Goal: Task Accomplishment & Management: Manage account settings

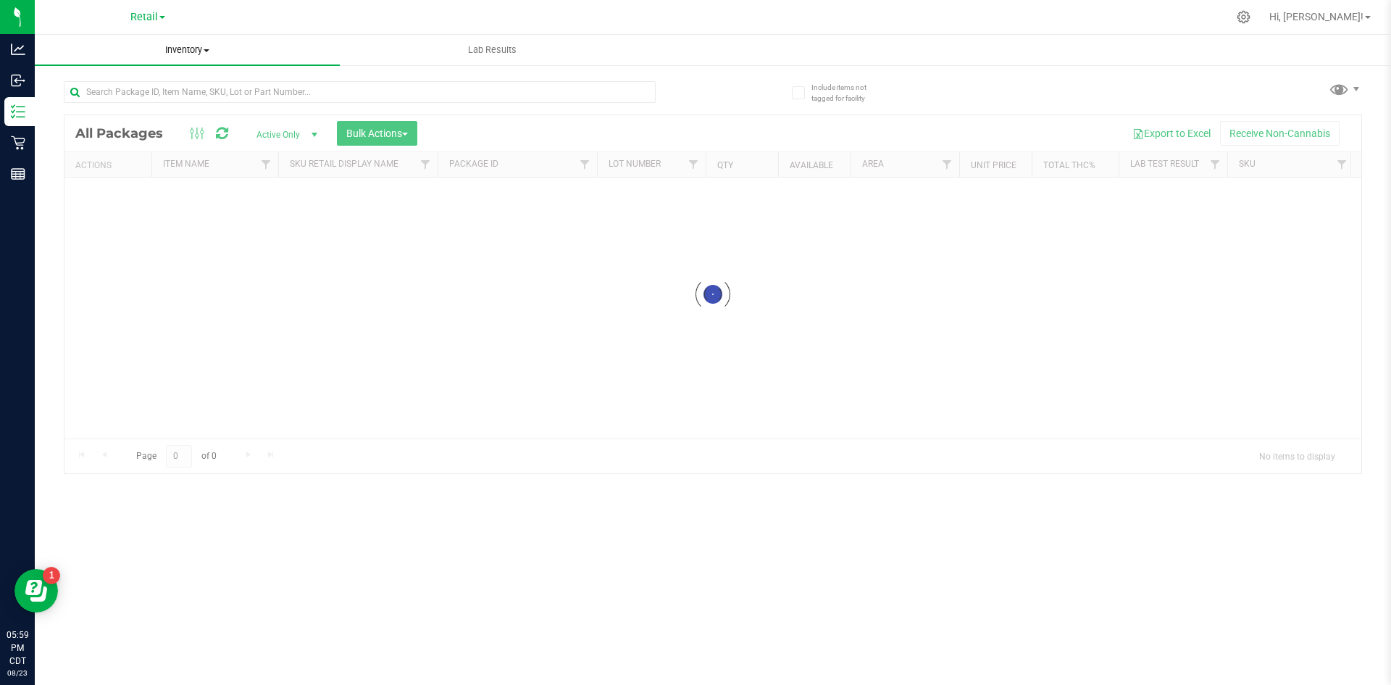
click at [172, 53] on span "Inventory" at bounding box center [187, 49] width 305 height 13
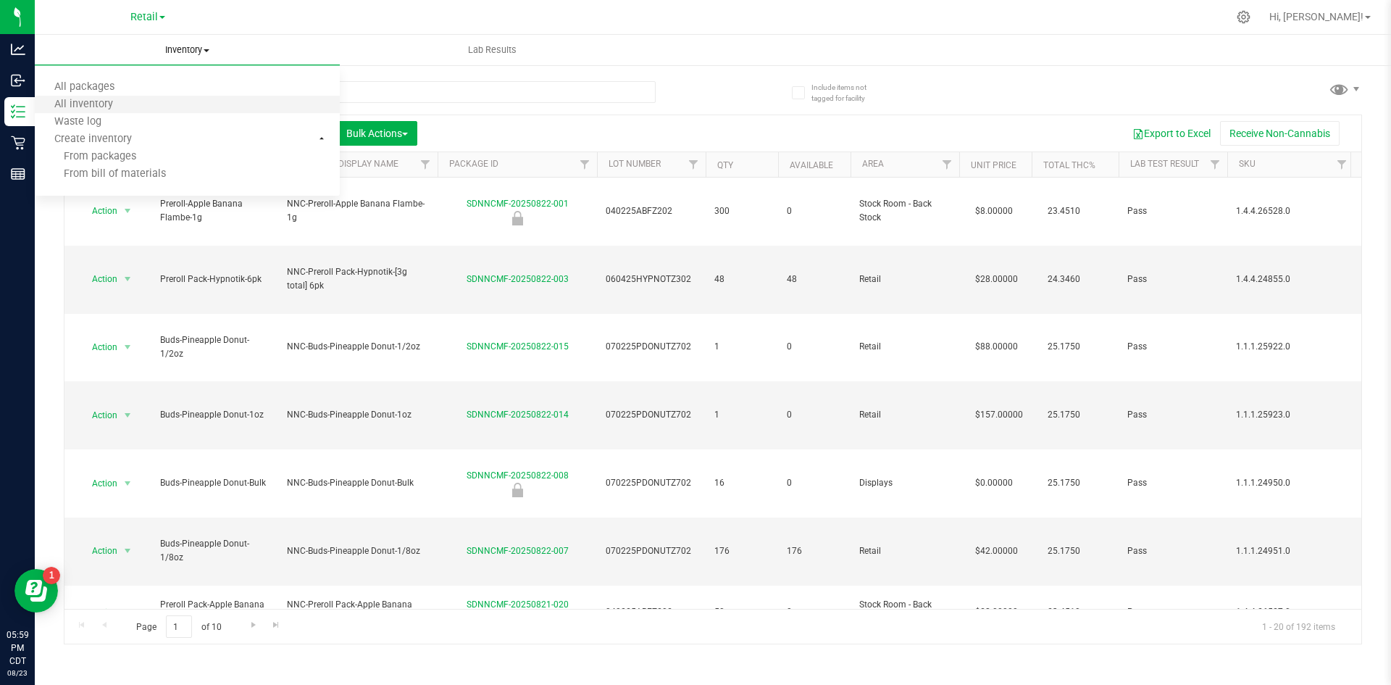
click at [138, 100] on li "All inventory" at bounding box center [187, 104] width 305 height 17
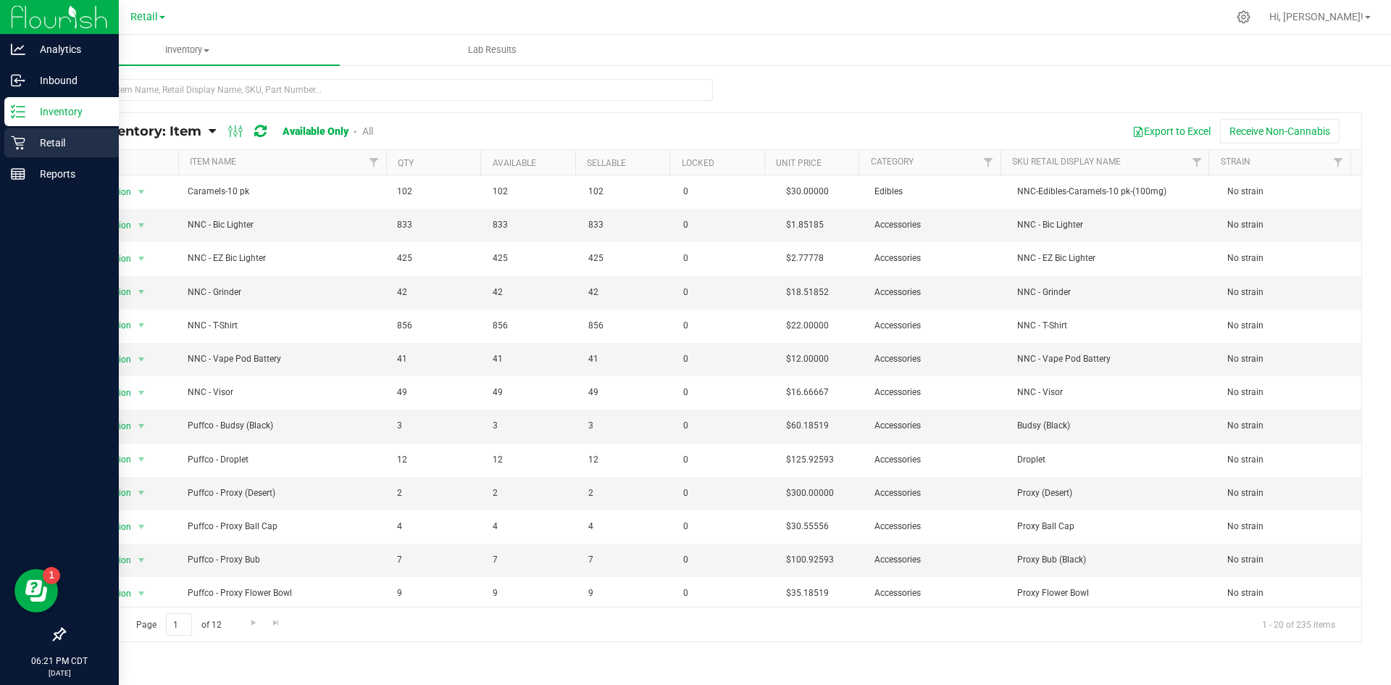
click at [12, 144] on icon at bounding box center [18, 142] width 14 height 14
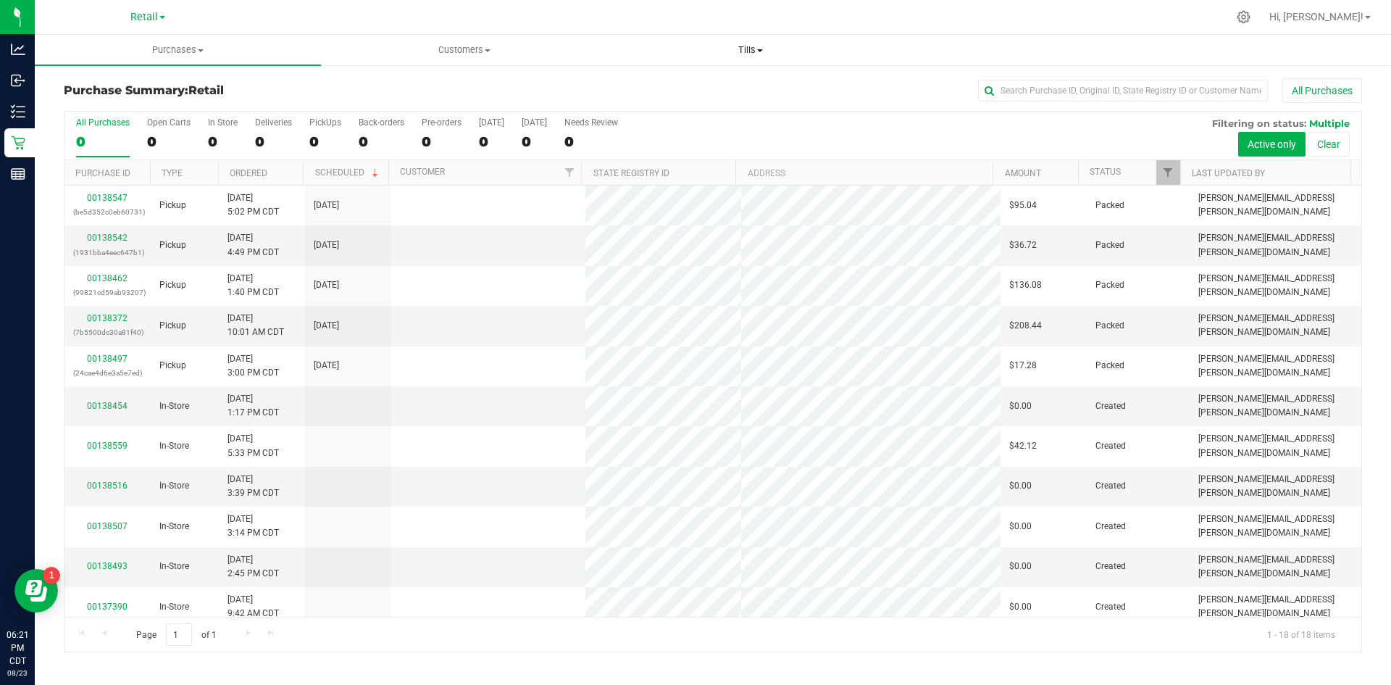
click at [736, 42] on uib-tab-heading "Tills Manage tills" at bounding box center [750, 49] width 285 height 29
click at [698, 87] on span "Manage tills" at bounding box center [656, 87] width 98 height 12
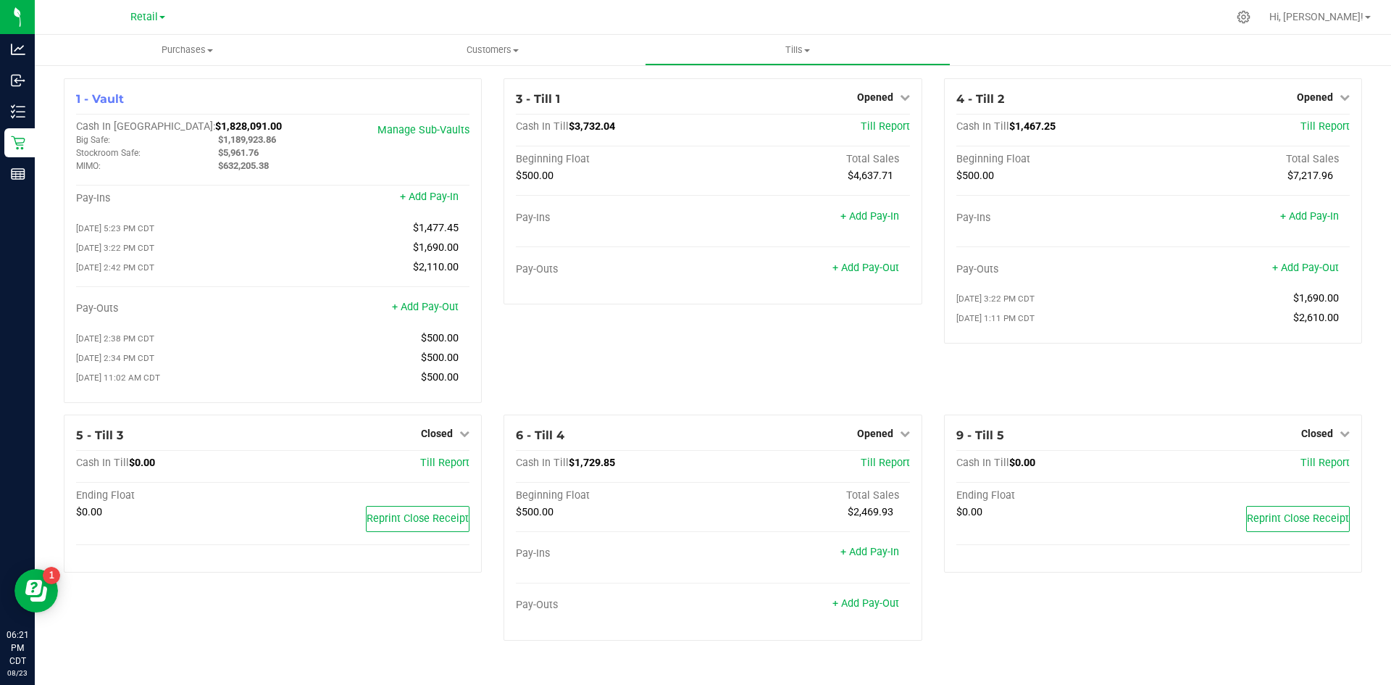
click at [858, 262] on link "+ Add Pay-Out" at bounding box center [865, 268] width 67 height 12
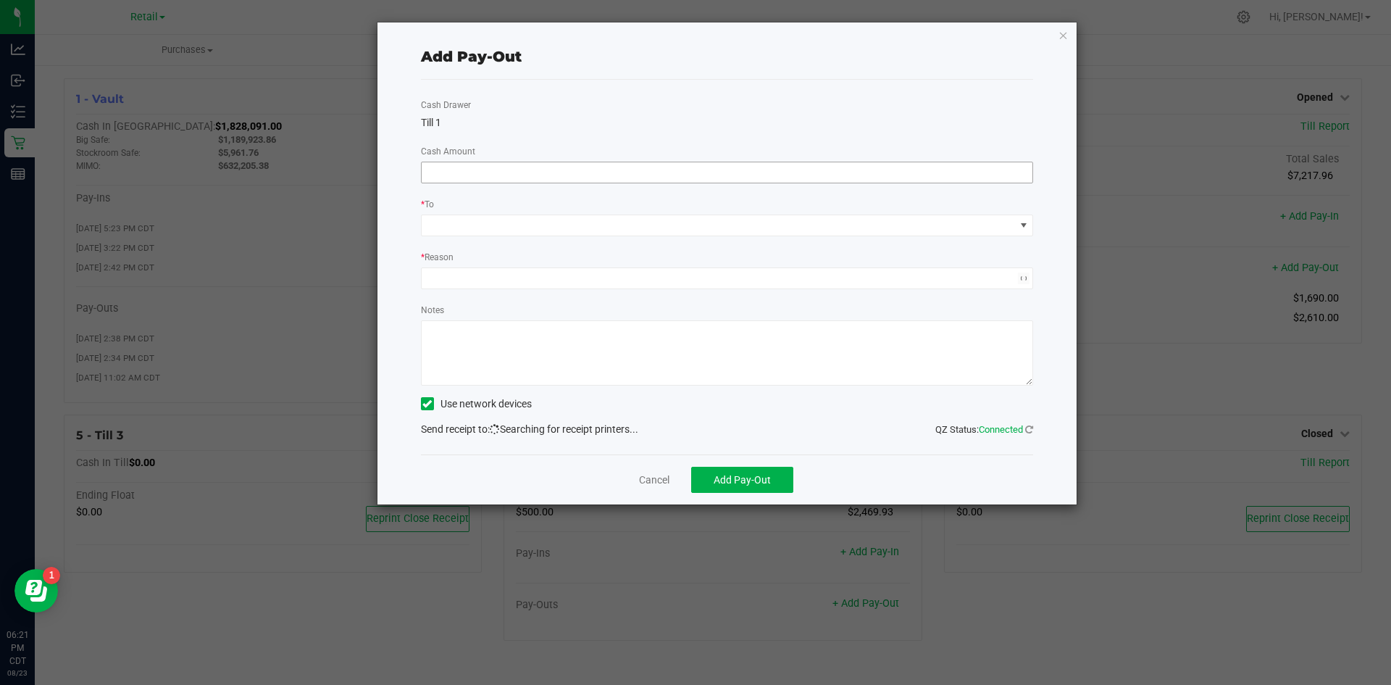
click at [777, 176] on input at bounding box center [727, 172] width 611 height 20
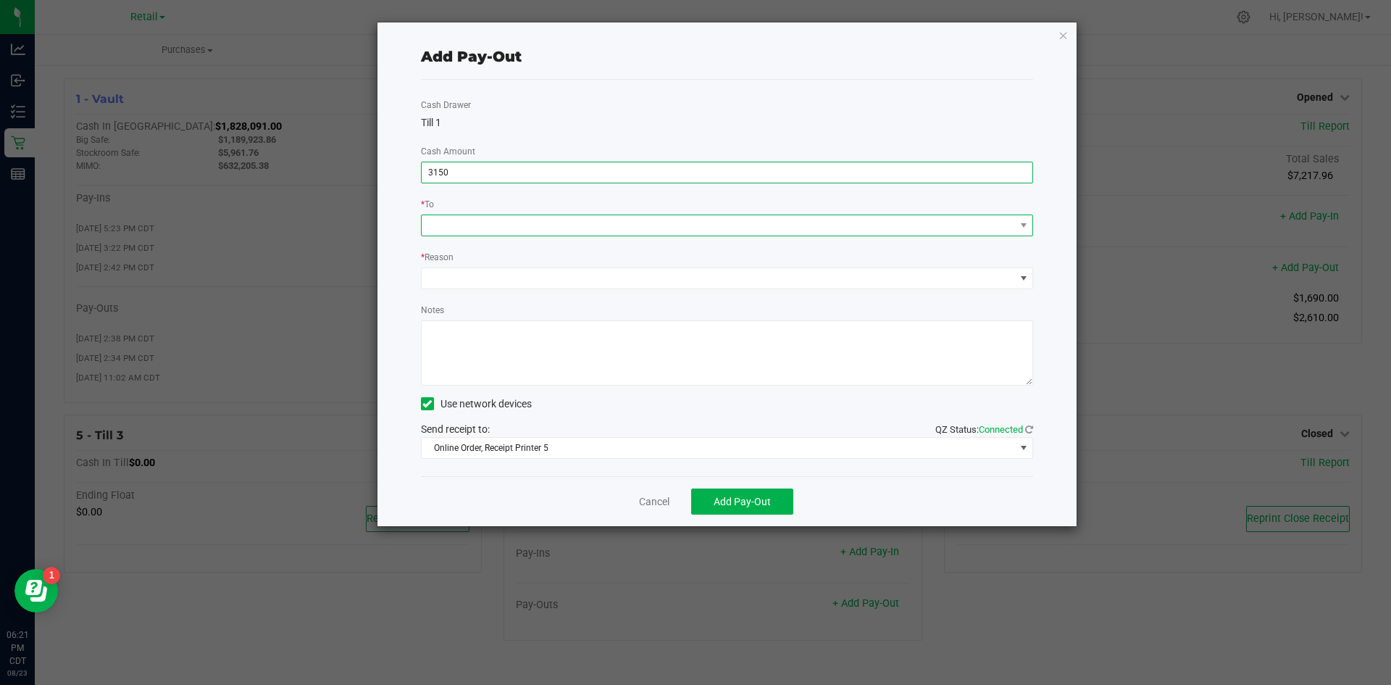
click at [732, 220] on span at bounding box center [718, 225] width 593 height 20
type input "$3,150.00"
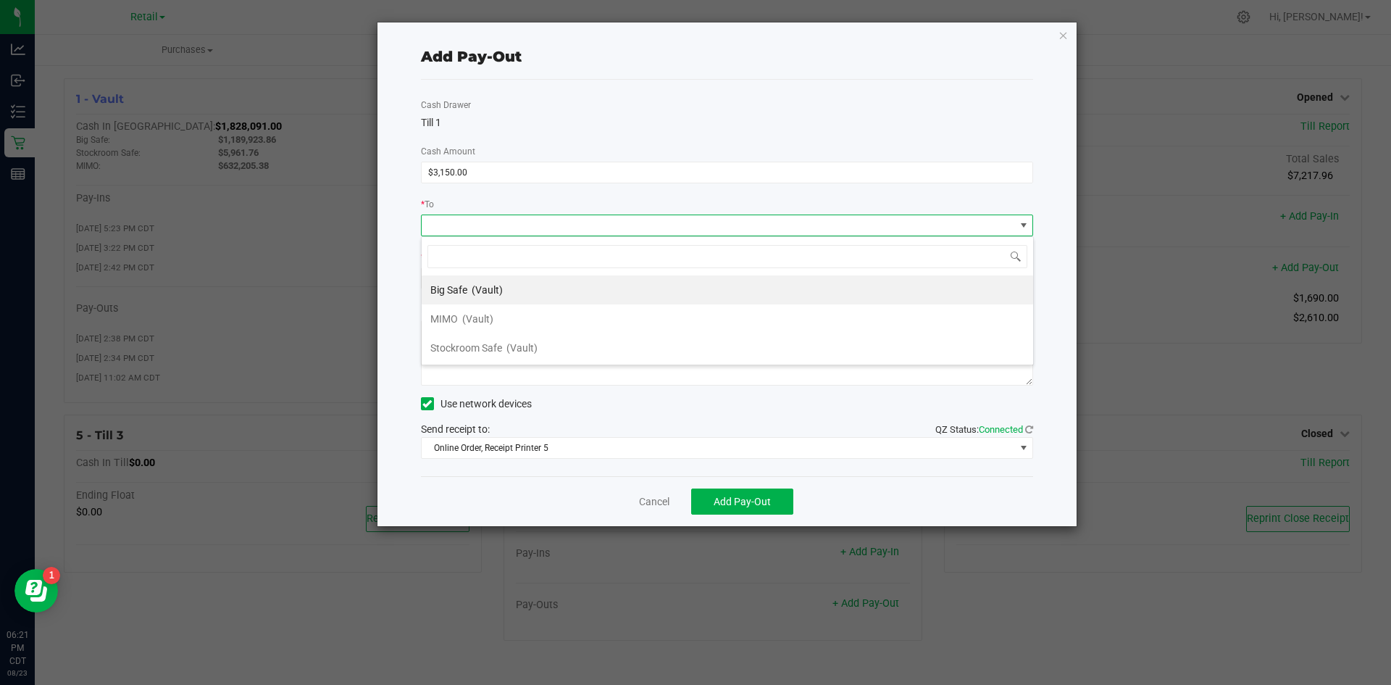
scroll to position [22, 612]
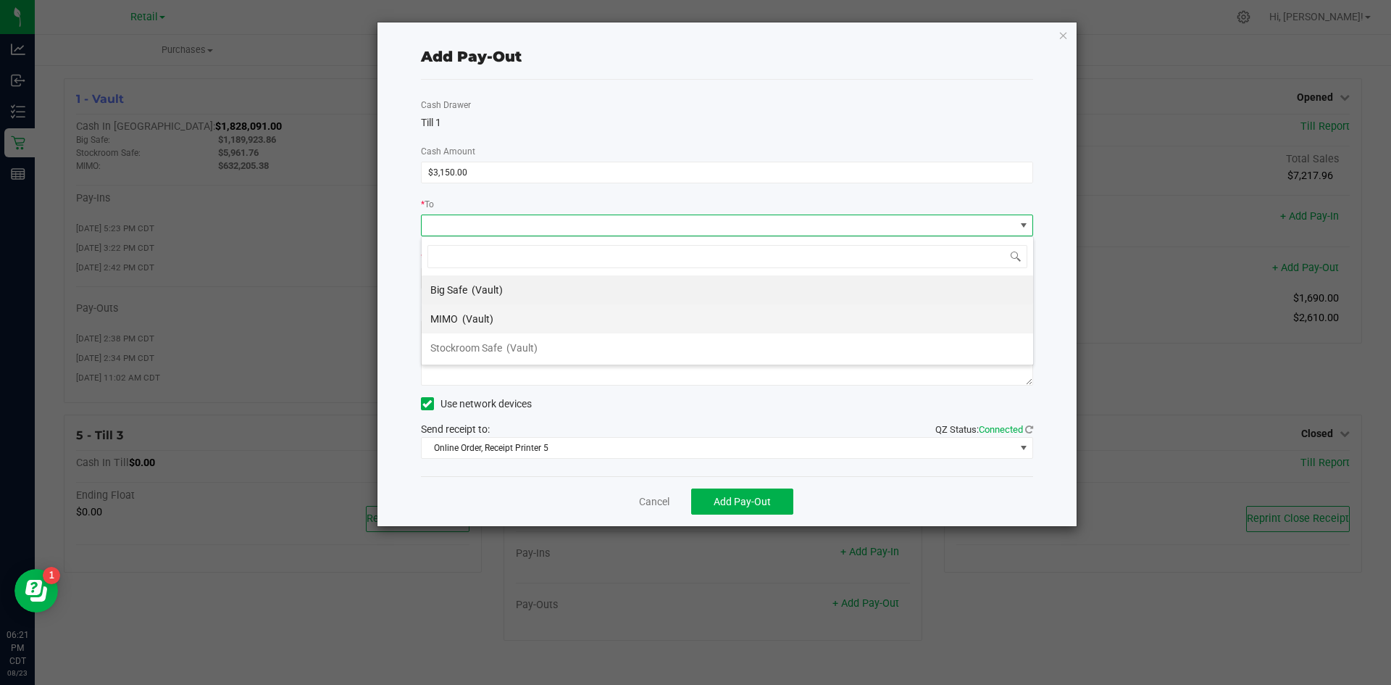
click at [528, 304] on li "MIMO (Vault)" at bounding box center [727, 318] width 611 height 29
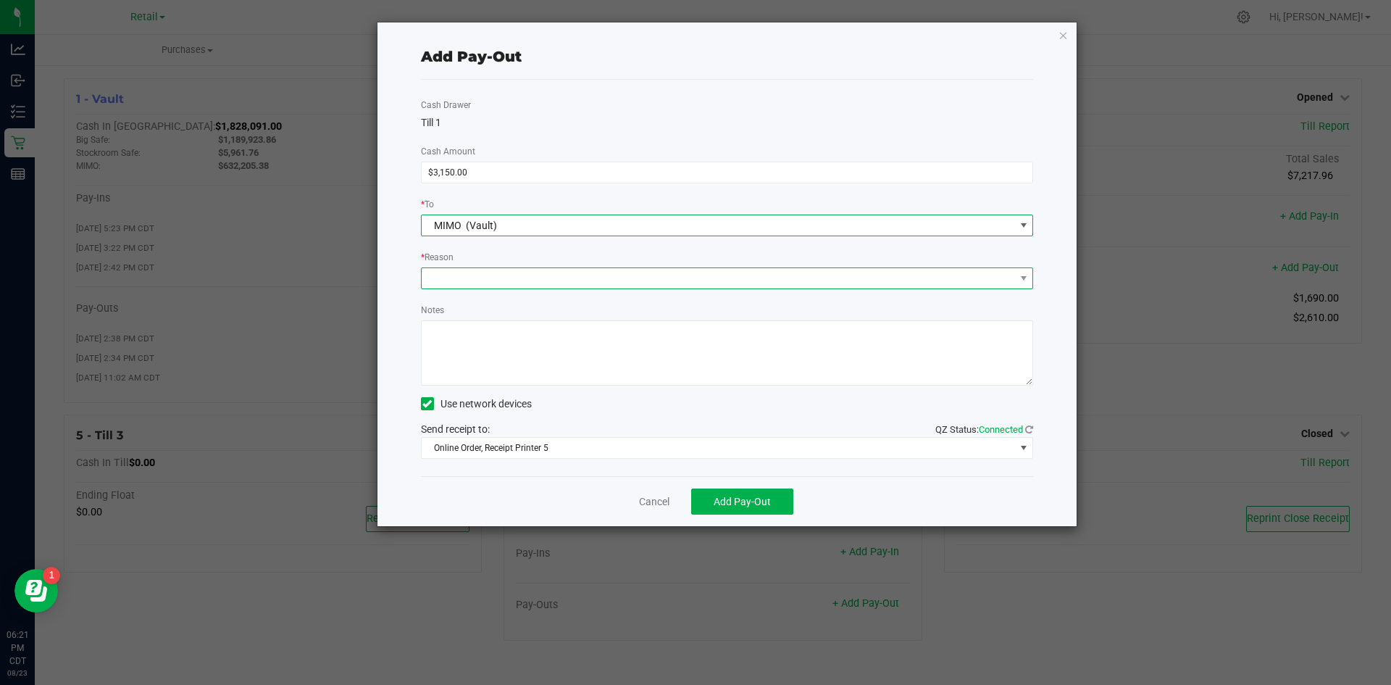
click at [526, 281] on span at bounding box center [718, 278] width 593 height 20
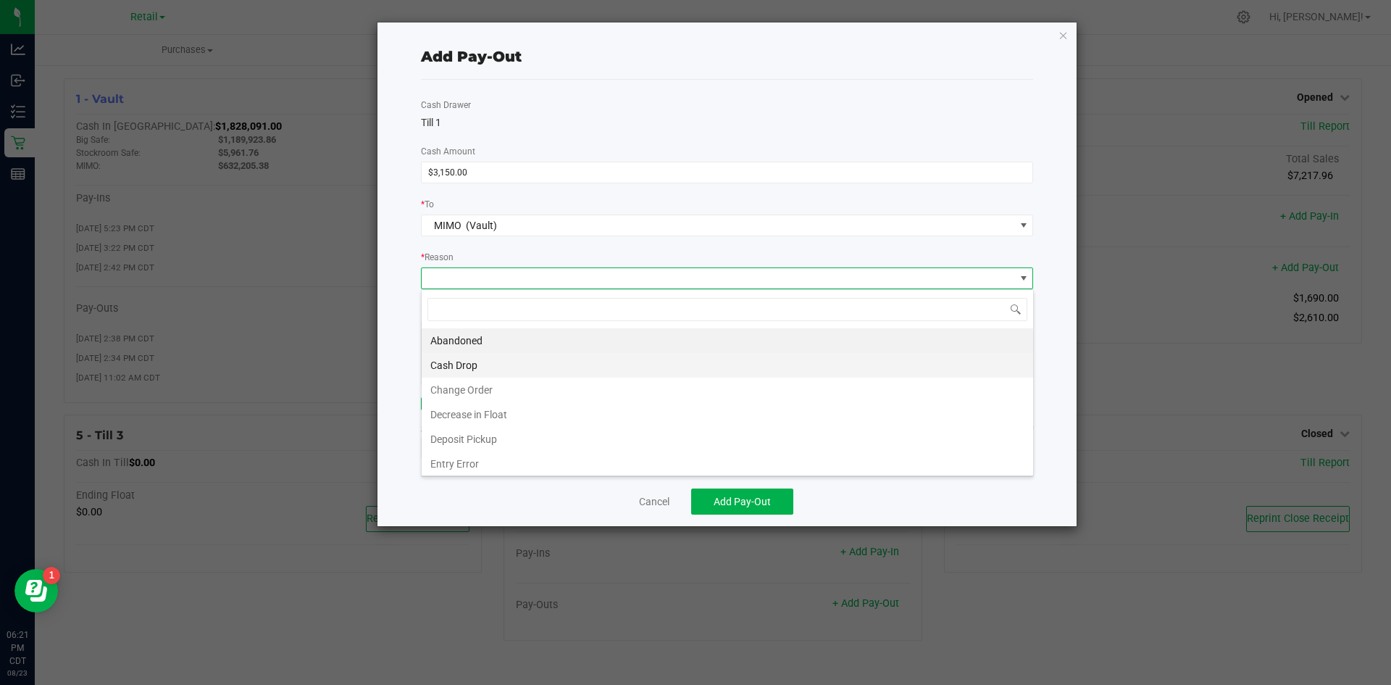
click at [482, 374] on li "Cash Drop" at bounding box center [727, 365] width 611 height 25
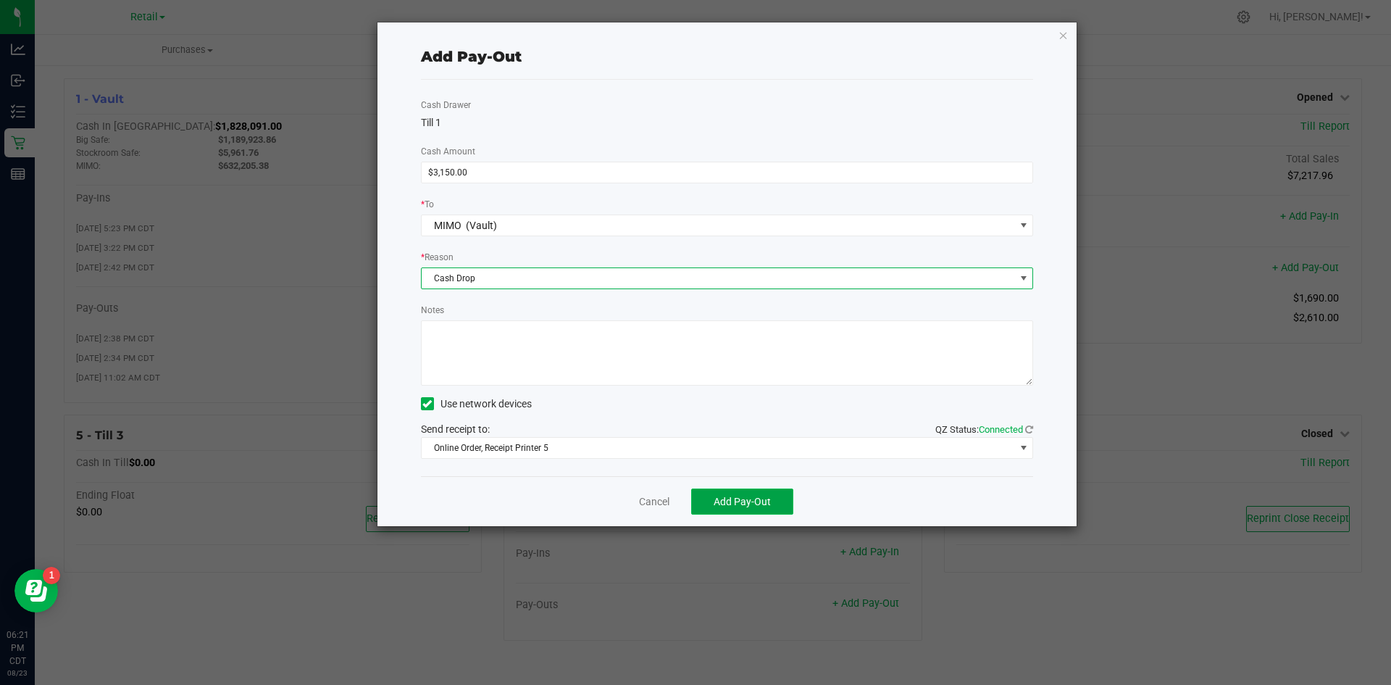
click at [736, 500] on span "Add Pay-Out" at bounding box center [742, 502] width 57 height 12
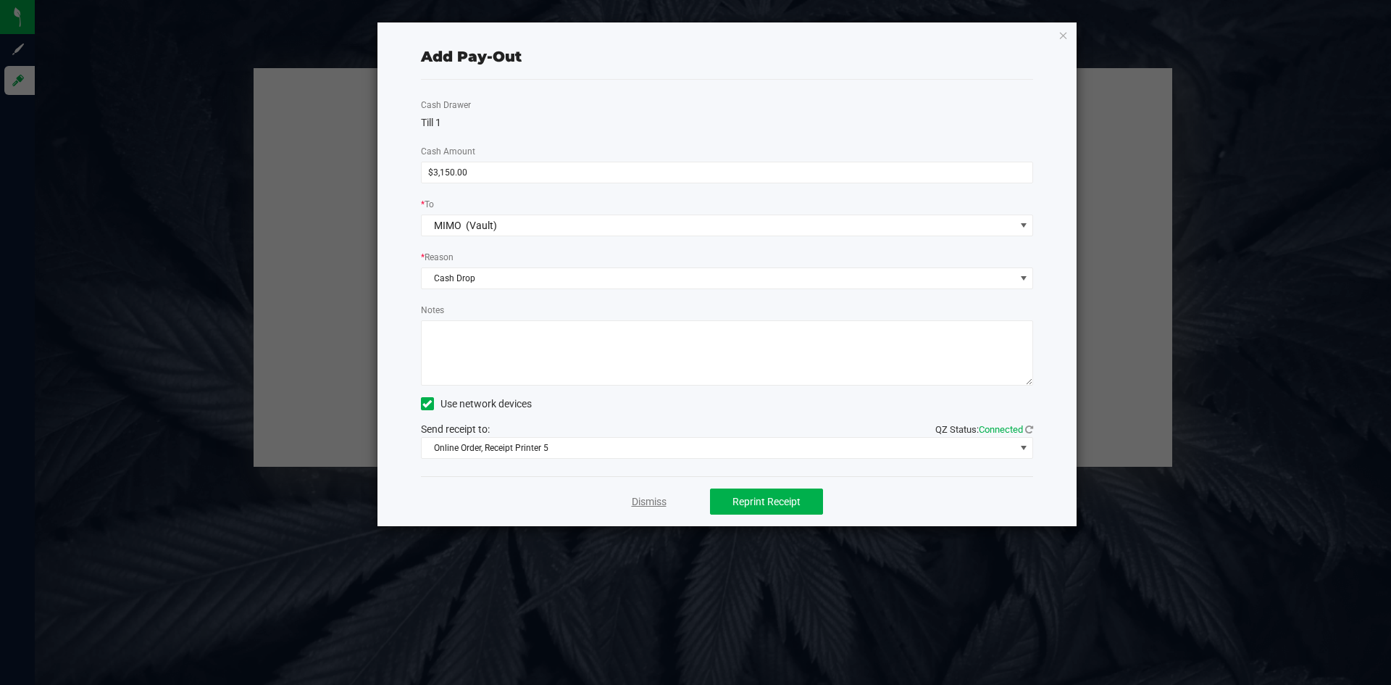
click at [639, 509] on link "Dismiss" at bounding box center [649, 501] width 35 height 15
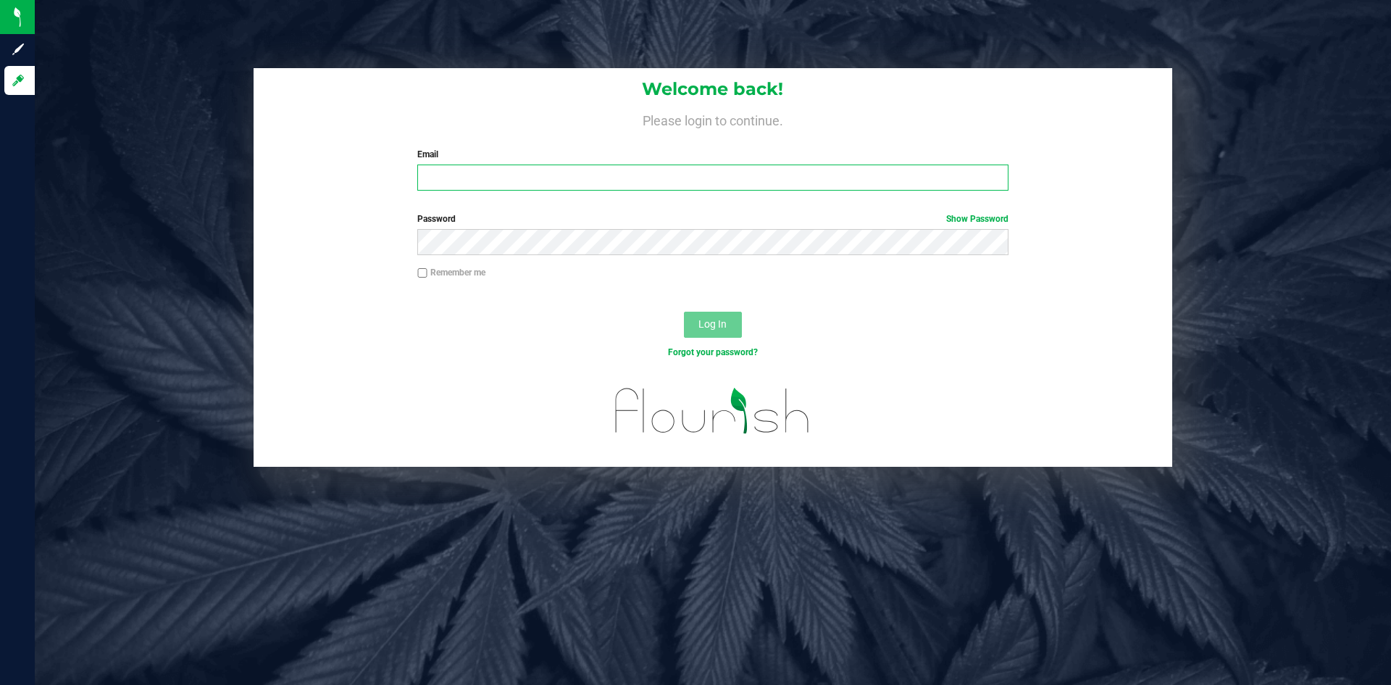
click at [615, 171] on input "Email" at bounding box center [712, 177] width 590 height 26
type input "[PERSON_NAME][EMAIL_ADDRESS][PERSON_NAME][DOMAIN_NAME]"
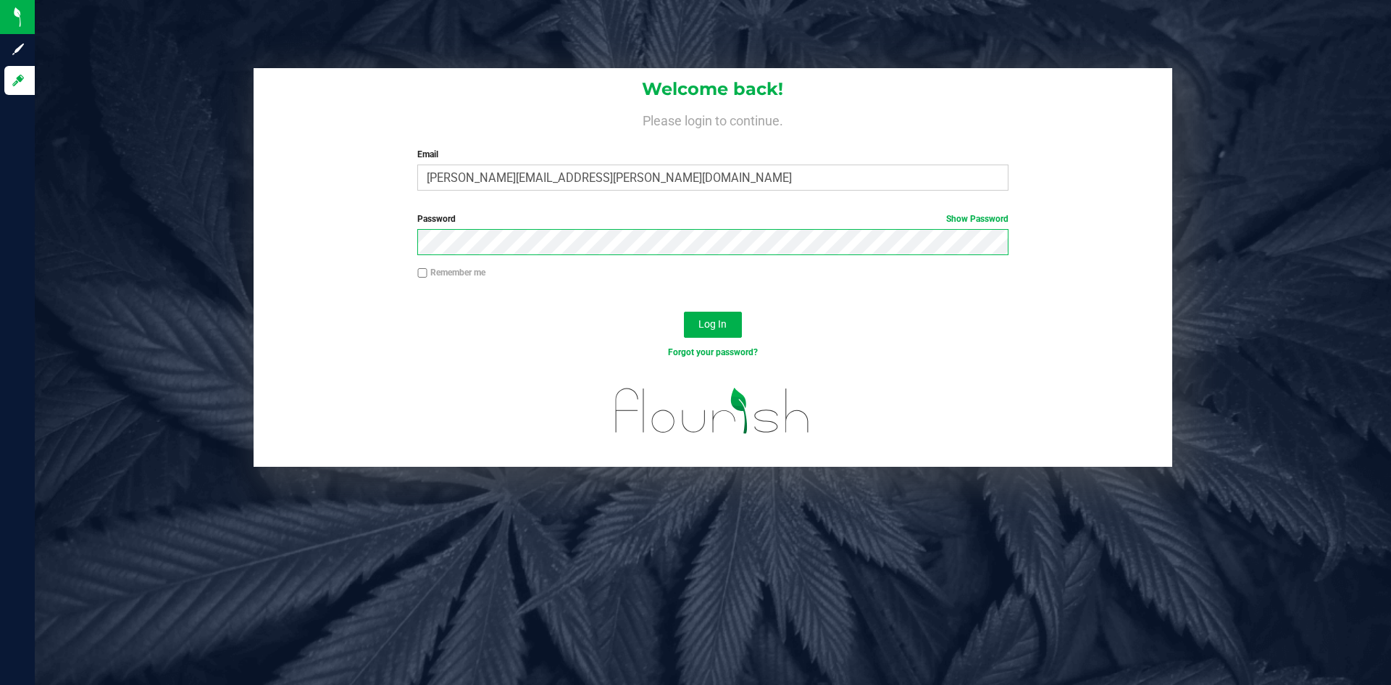
click at [684, 312] on button "Log In" at bounding box center [713, 325] width 58 height 26
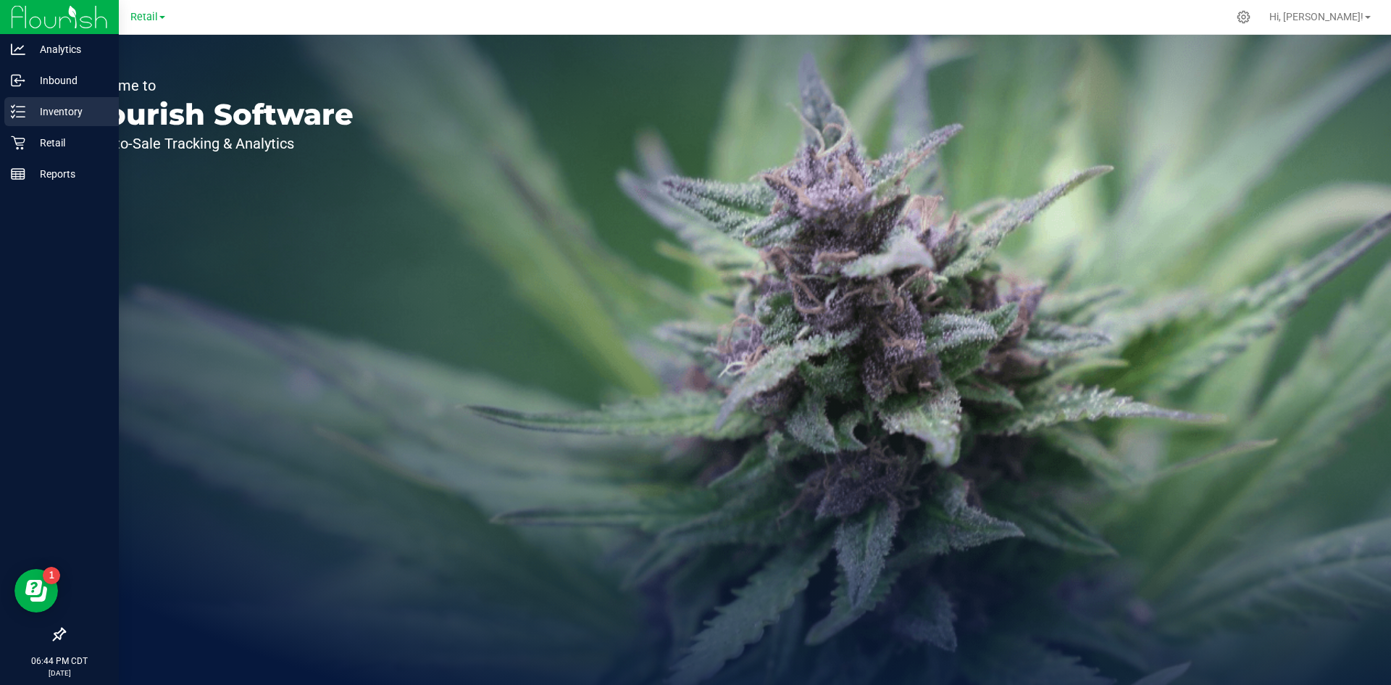
click at [71, 120] on p "Inventory" at bounding box center [68, 111] width 87 height 17
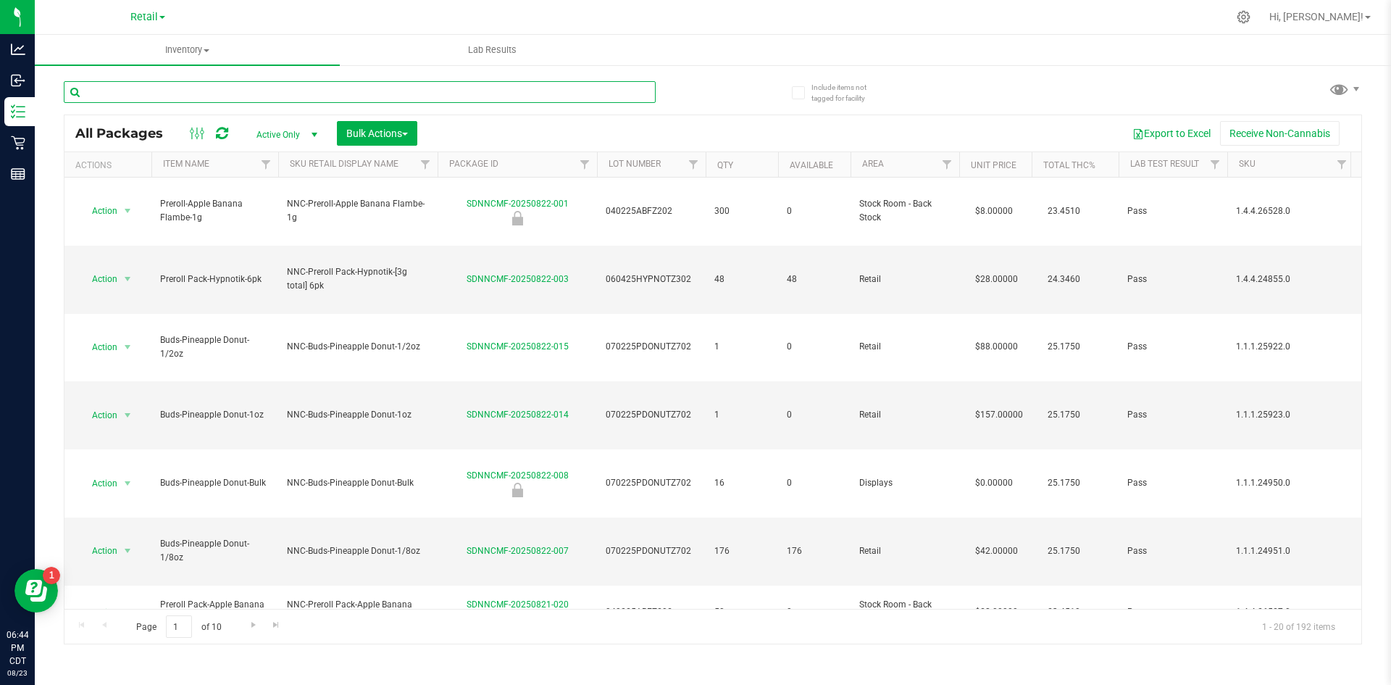
click at [223, 100] on input "text" at bounding box center [360, 92] width 592 height 22
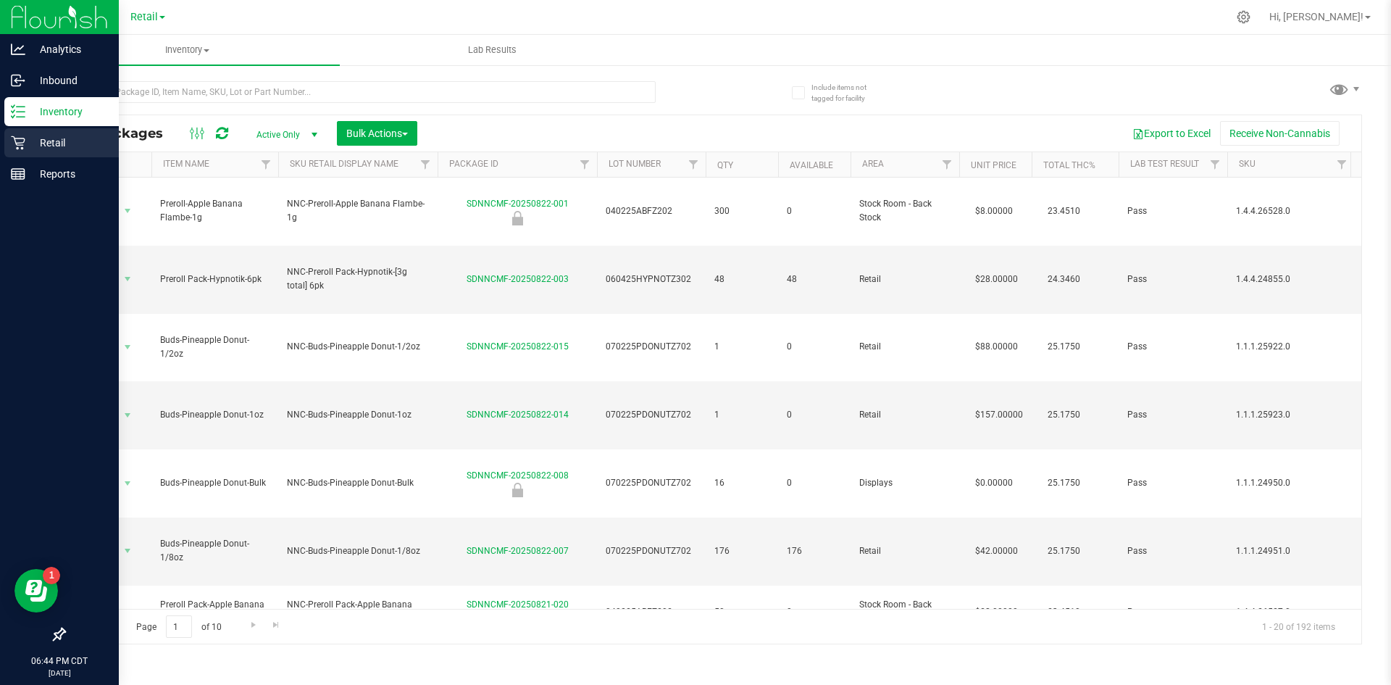
click at [24, 148] on icon at bounding box center [18, 142] width 14 height 14
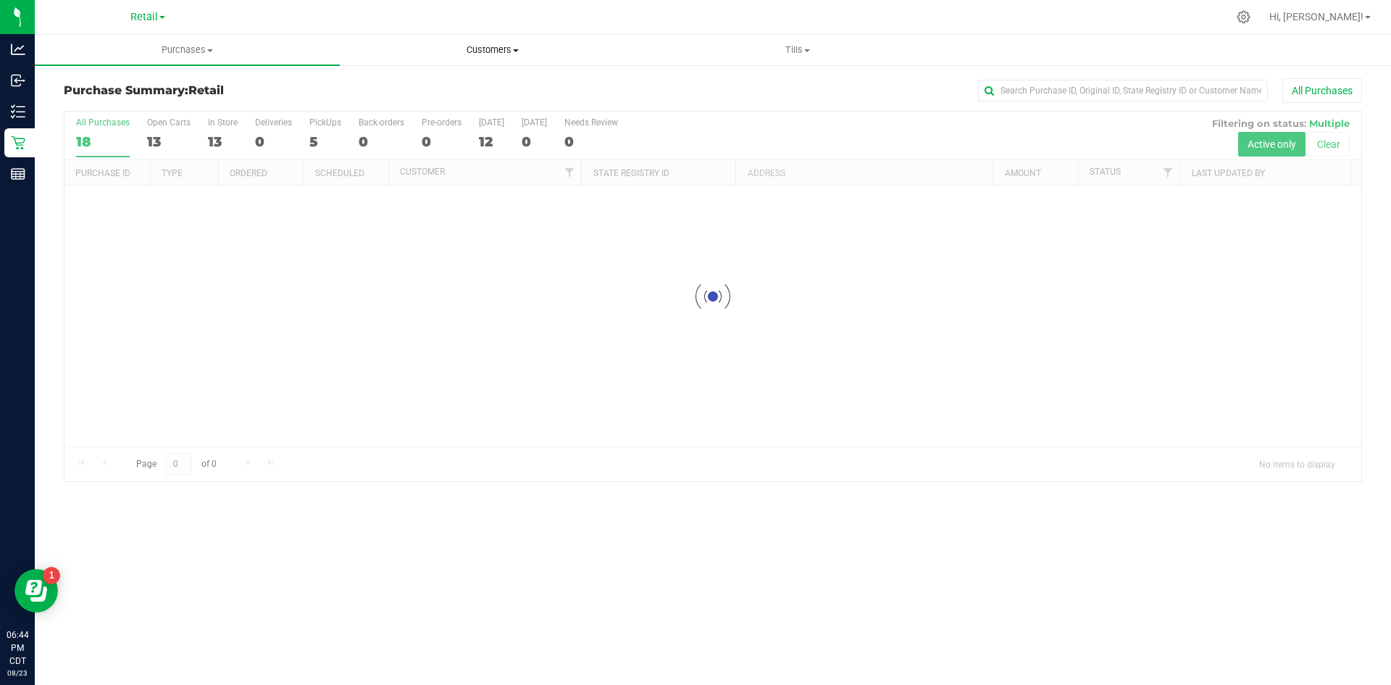
click at [511, 50] on span "Customers" at bounding box center [493, 49] width 304 height 13
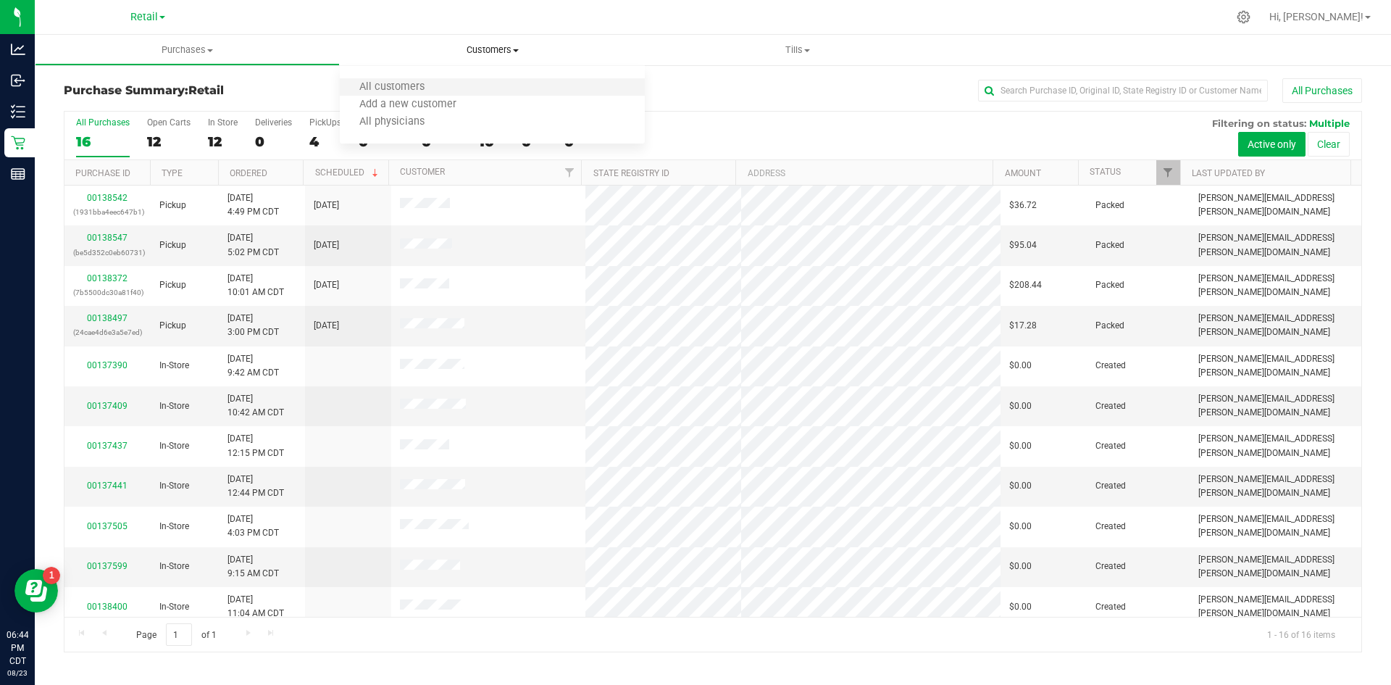
click at [480, 83] on li "All customers" at bounding box center [492, 87] width 305 height 17
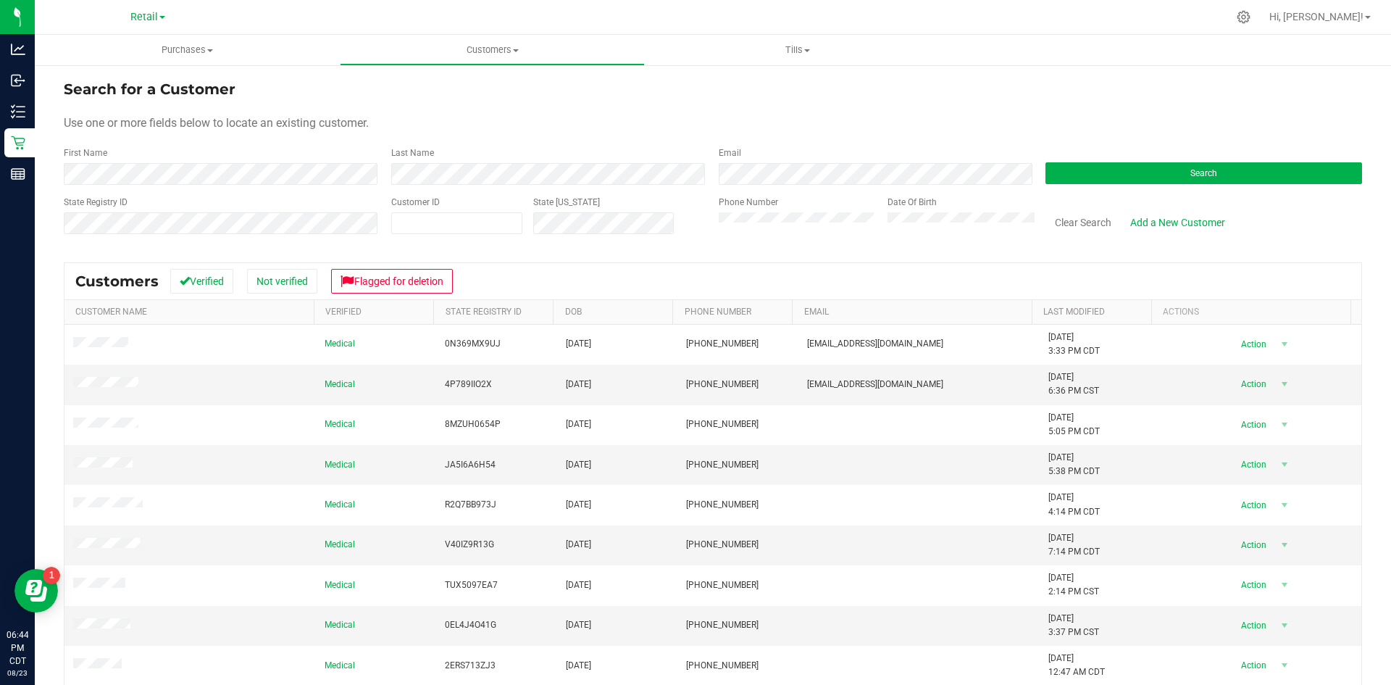
click at [207, 156] on div "First Name" at bounding box center [222, 165] width 317 height 38
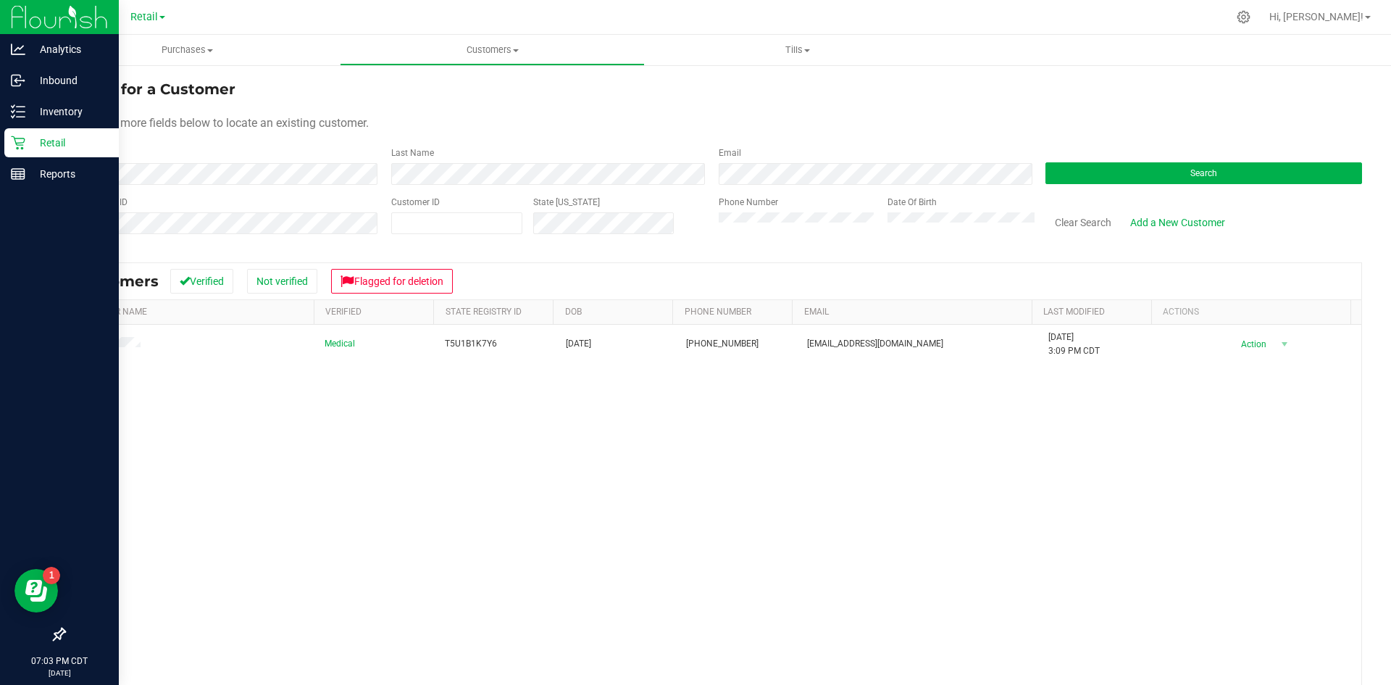
click at [22, 133] on div "Retail" at bounding box center [61, 142] width 114 height 29
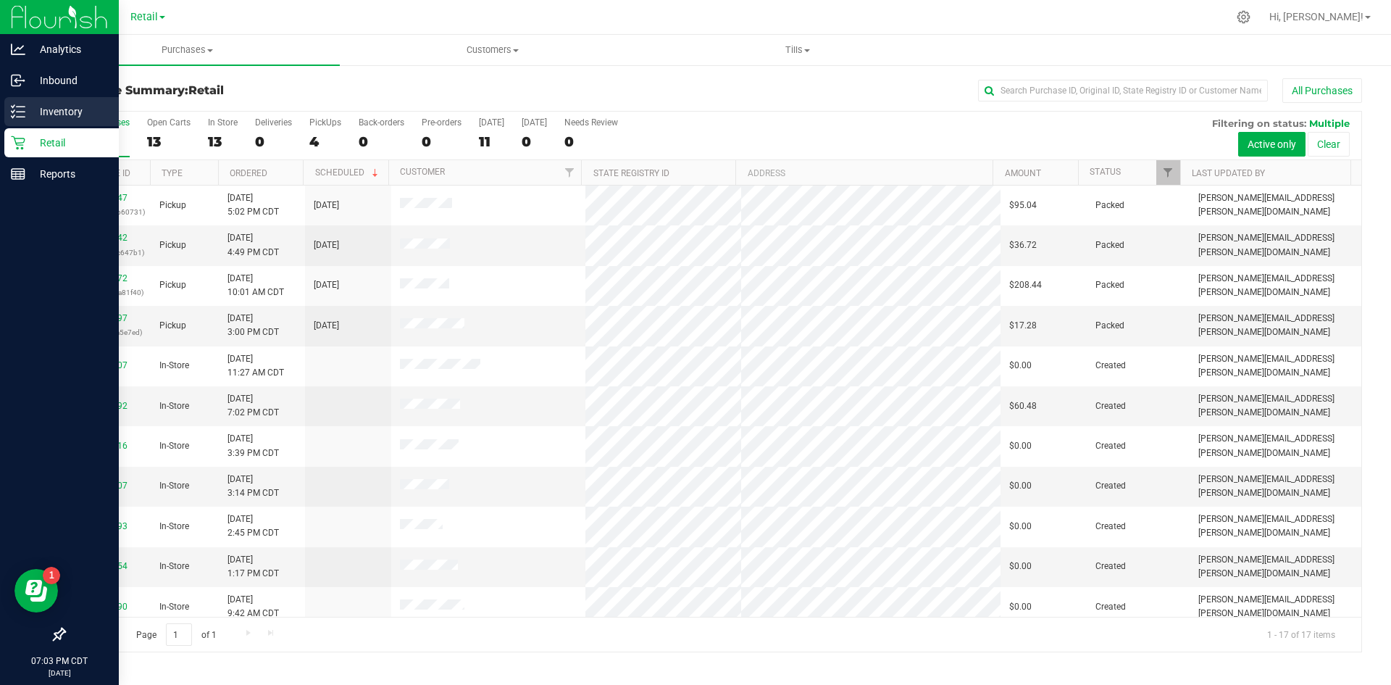
click at [43, 103] on p "Inventory" at bounding box center [68, 111] width 87 height 17
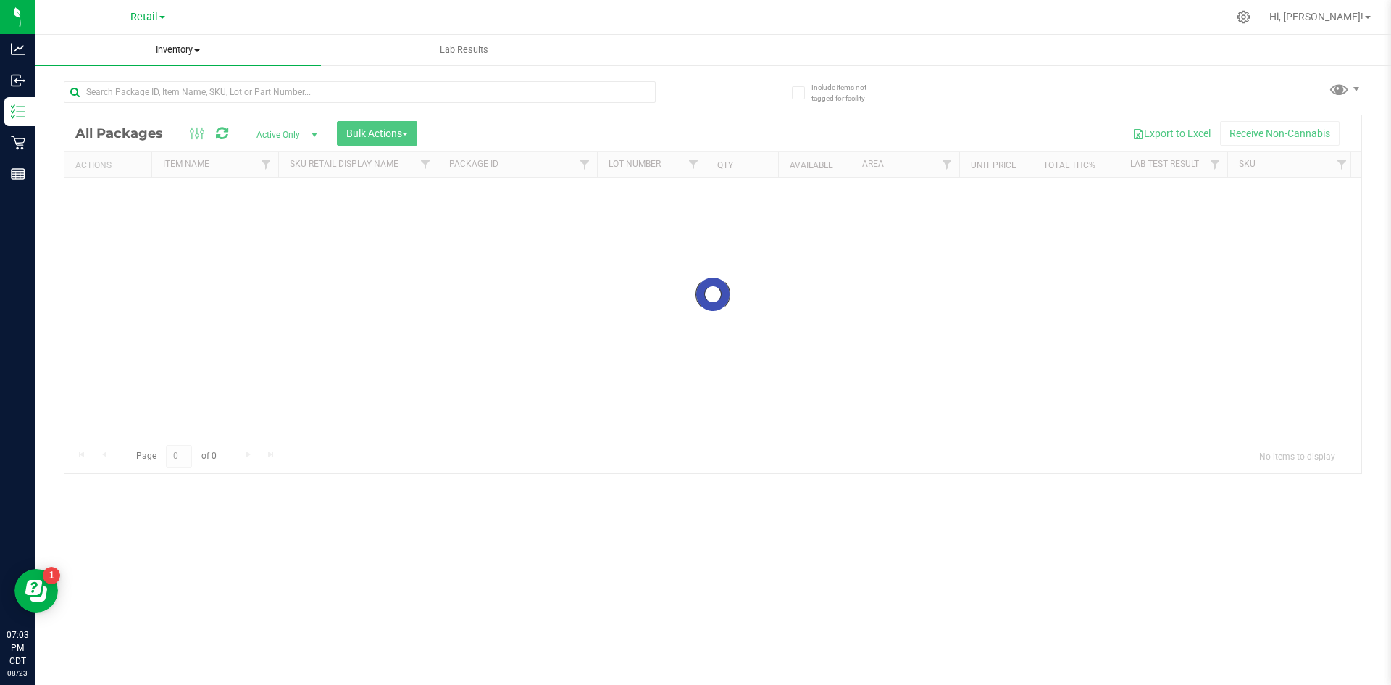
click at [172, 56] on span "Inventory" at bounding box center [178, 49] width 286 height 13
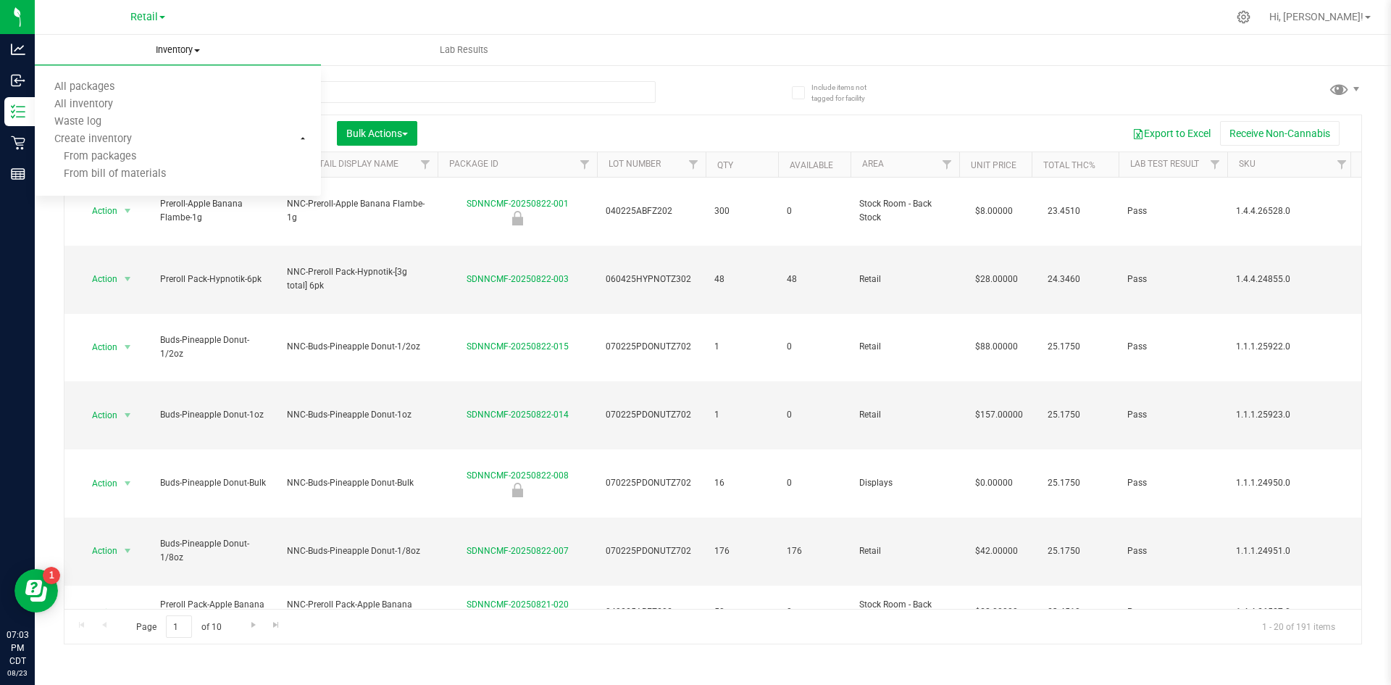
click at [166, 52] on span "Inventory" at bounding box center [178, 49] width 286 height 13
click at [172, 46] on span "Inventory" at bounding box center [178, 49] width 286 height 13
click at [1254, 12] on div at bounding box center [1244, 16] width 20 height 15
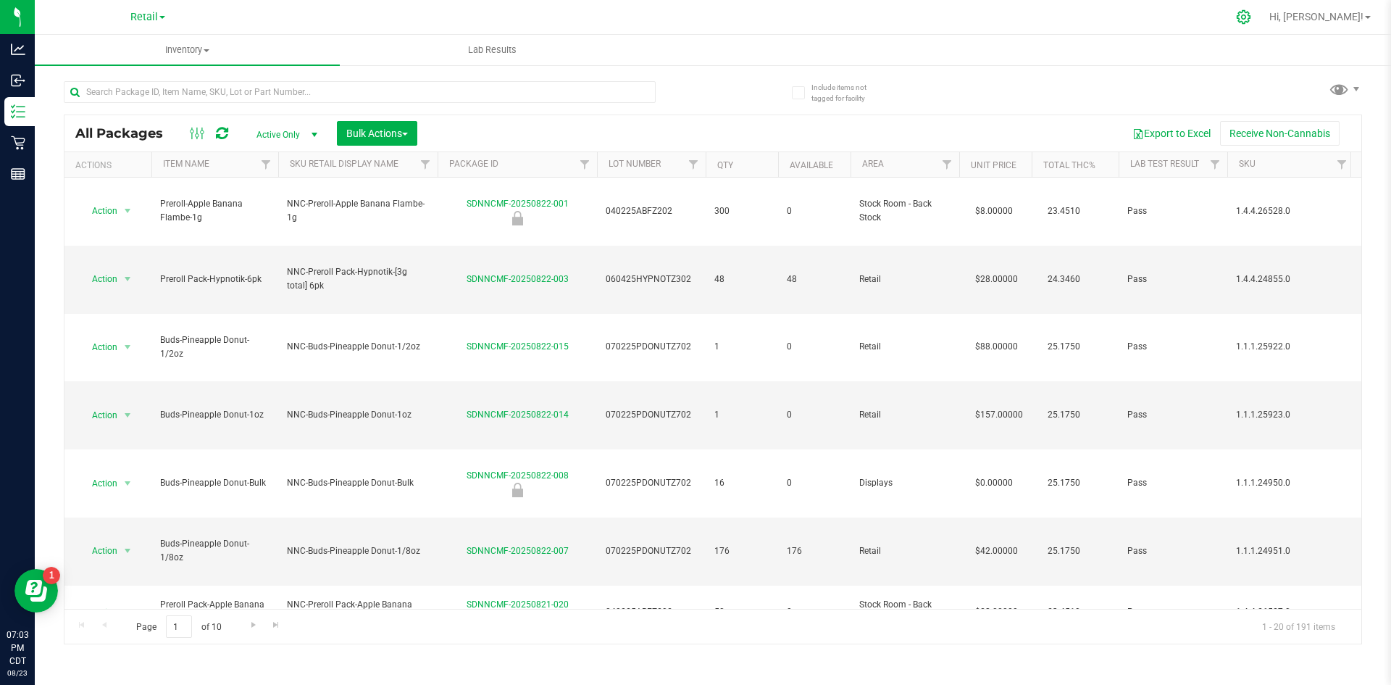
click at [1251, 14] on icon at bounding box center [1243, 16] width 15 height 15
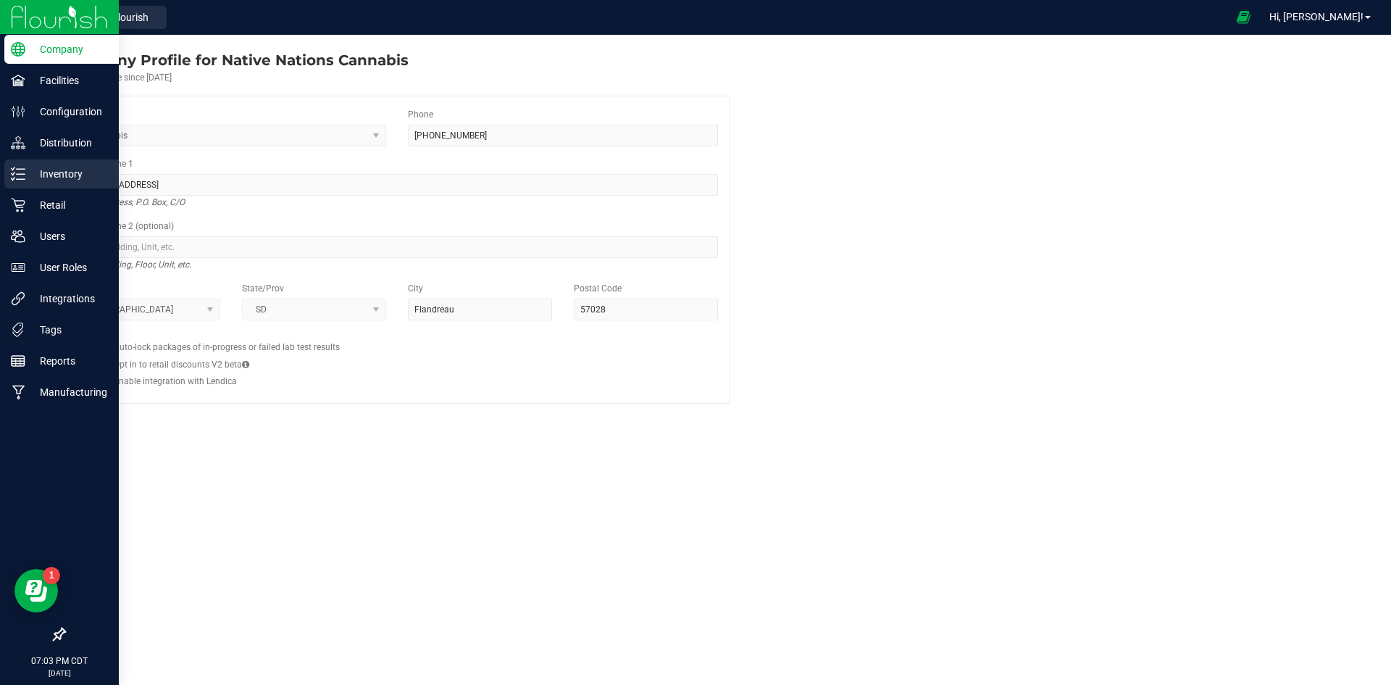
click at [31, 176] on p "Inventory" at bounding box center [68, 173] width 87 height 17
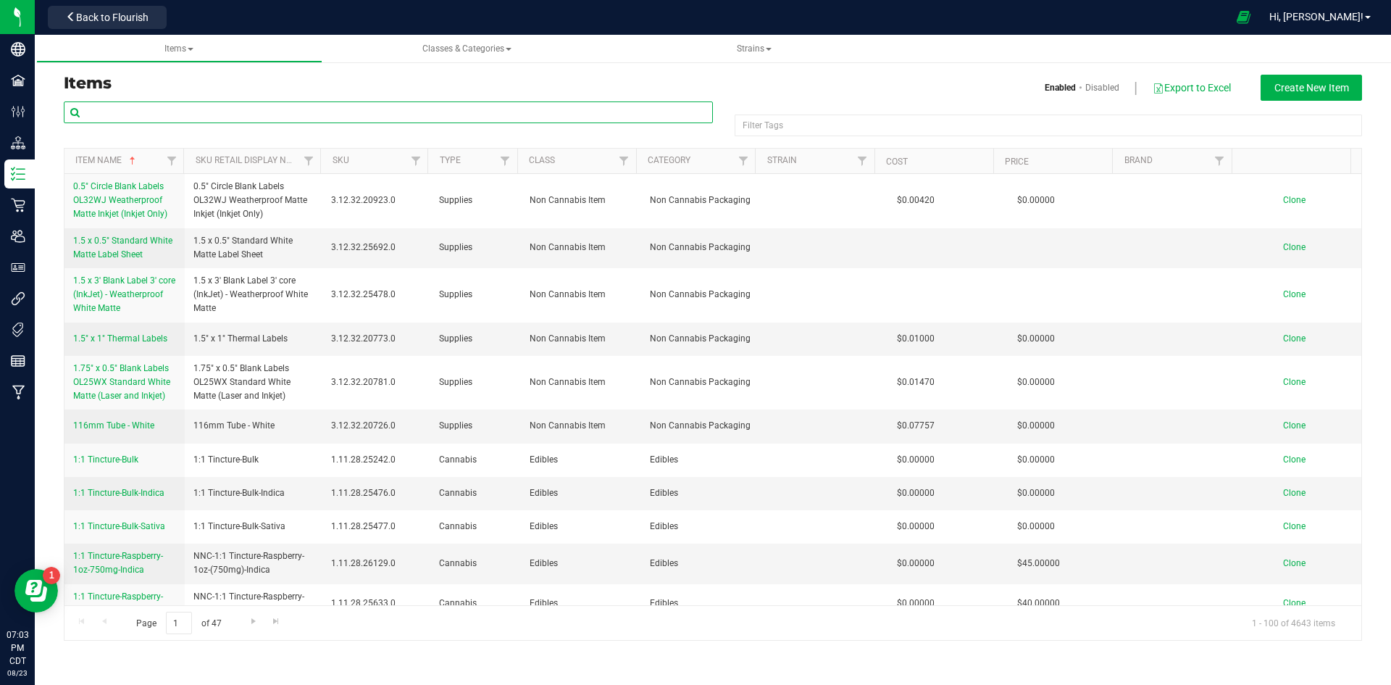
click at [202, 109] on input "text" at bounding box center [388, 112] width 649 height 22
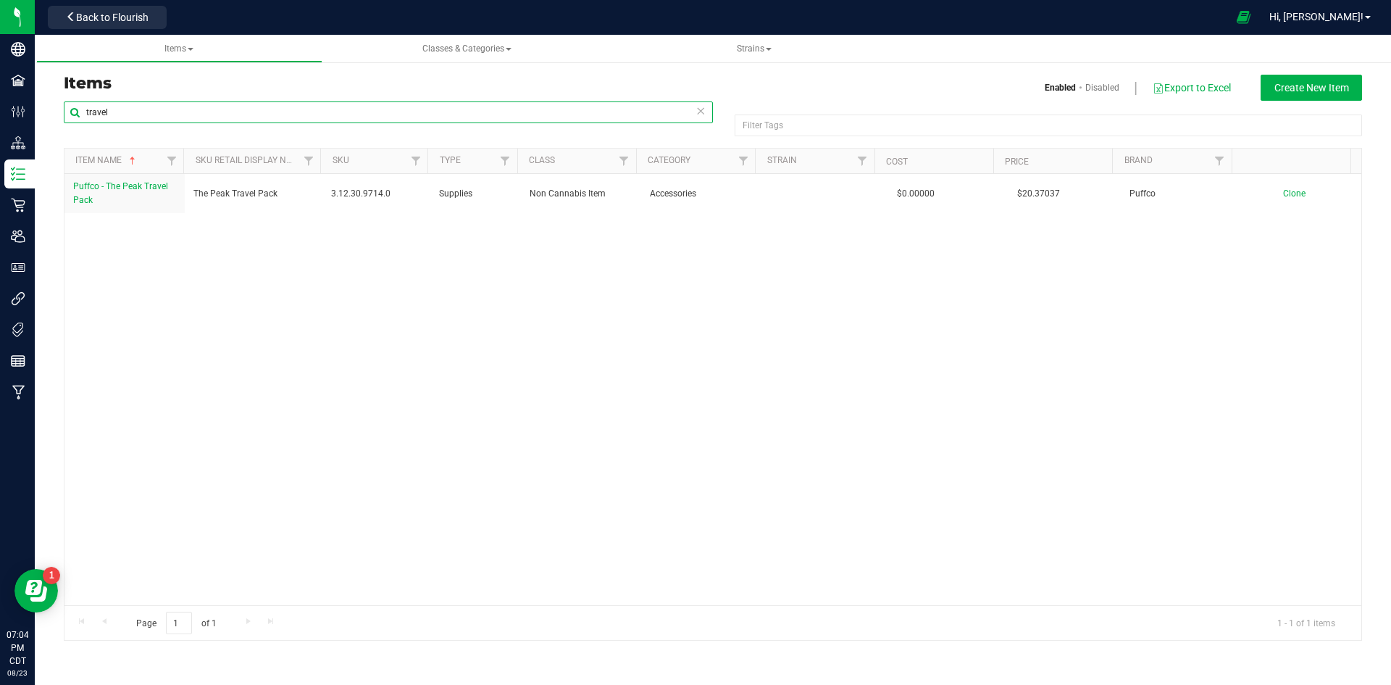
type input "travel"
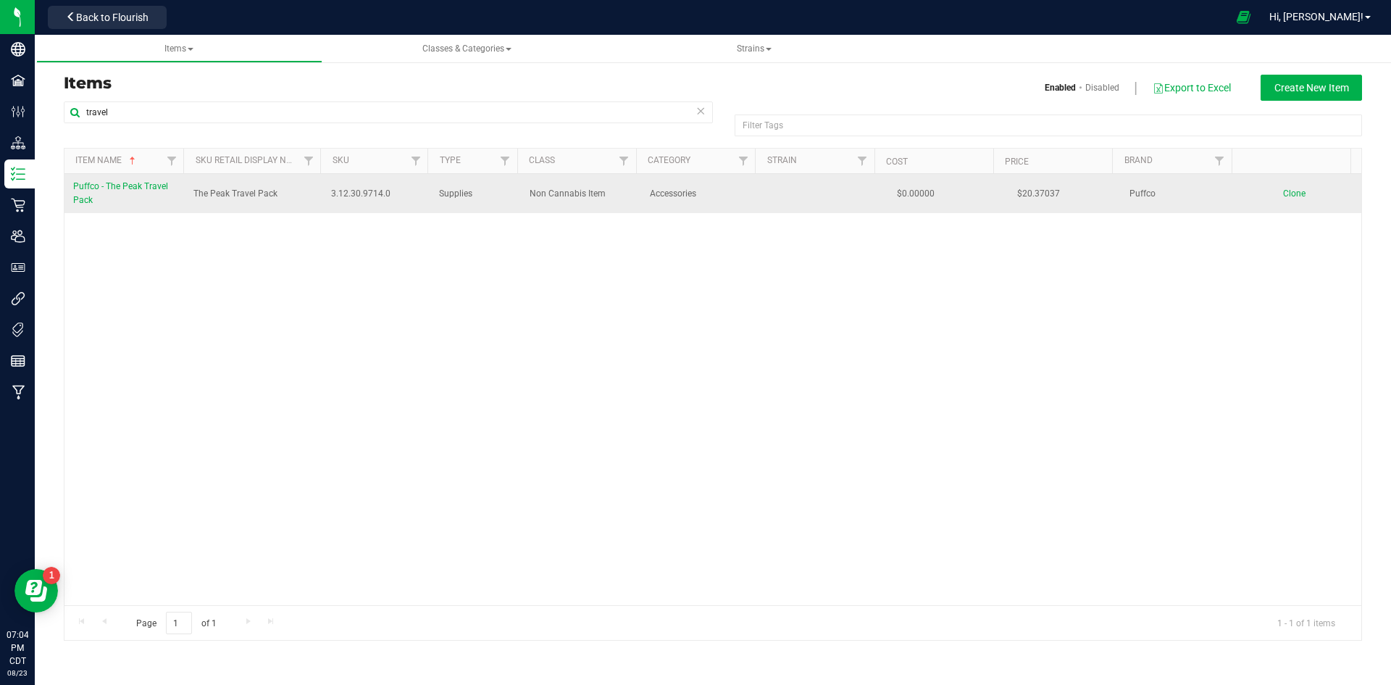
click at [125, 190] on span "Puffco - The Peak Travel Pack" at bounding box center [120, 193] width 95 height 24
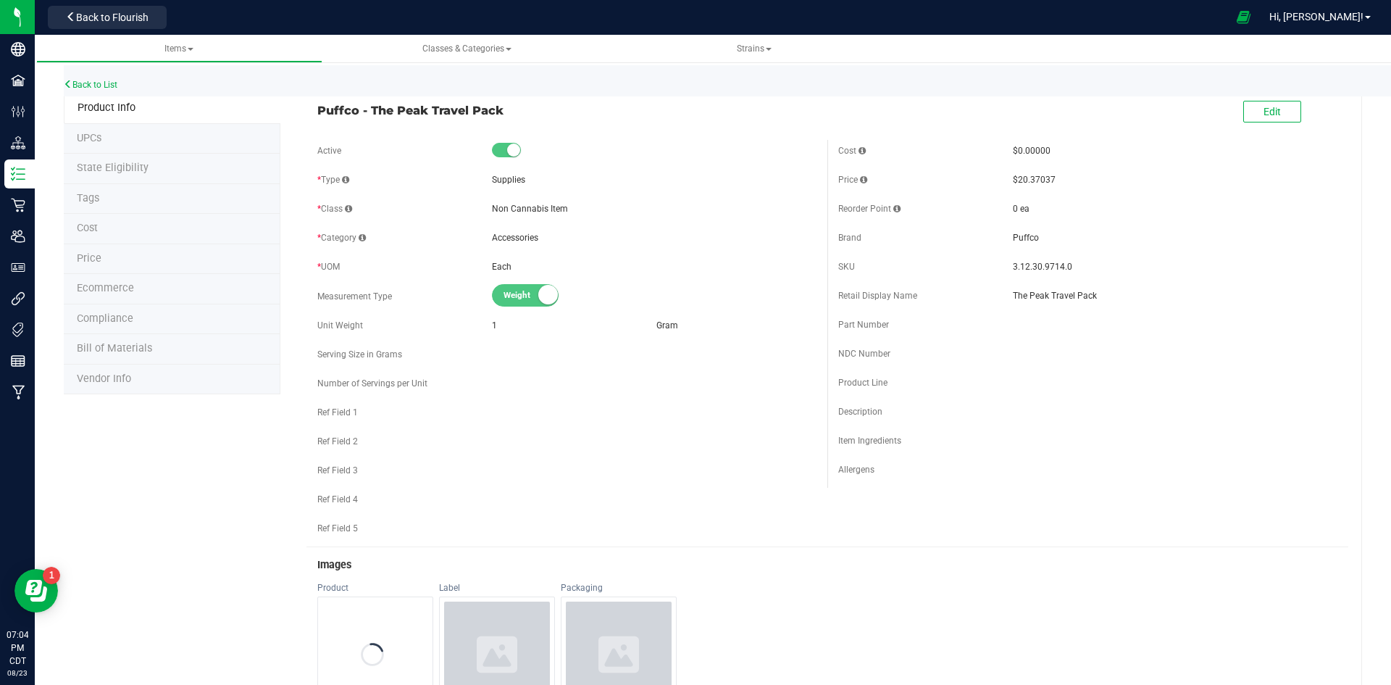
click at [104, 143] on li "UPCs" at bounding box center [172, 139] width 217 height 30
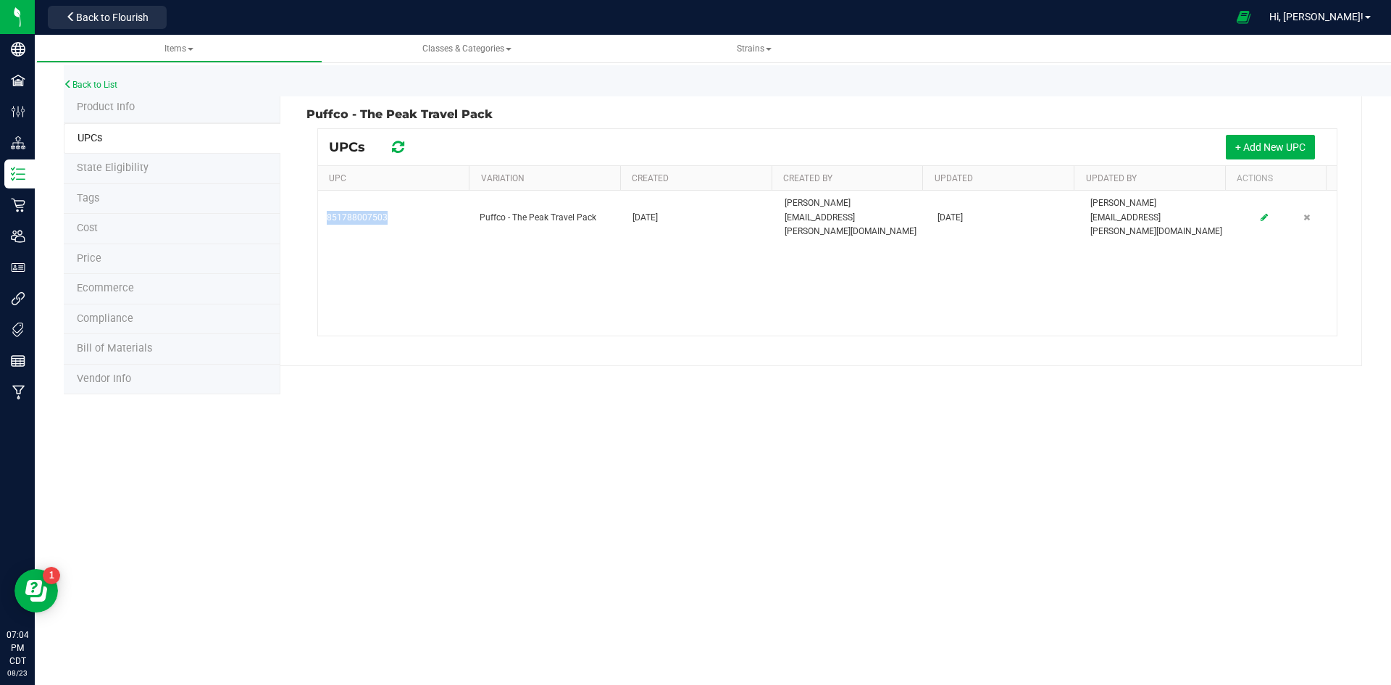
drag, startPoint x: 406, startPoint y: 204, endPoint x: 317, endPoint y: 201, distance: 89.9
click at [317, 201] on div "UPCs + Add New UPC UPC Variation Created Created By Updated Updated By Actions …" at bounding box center [827, 232] width 1020 height 208
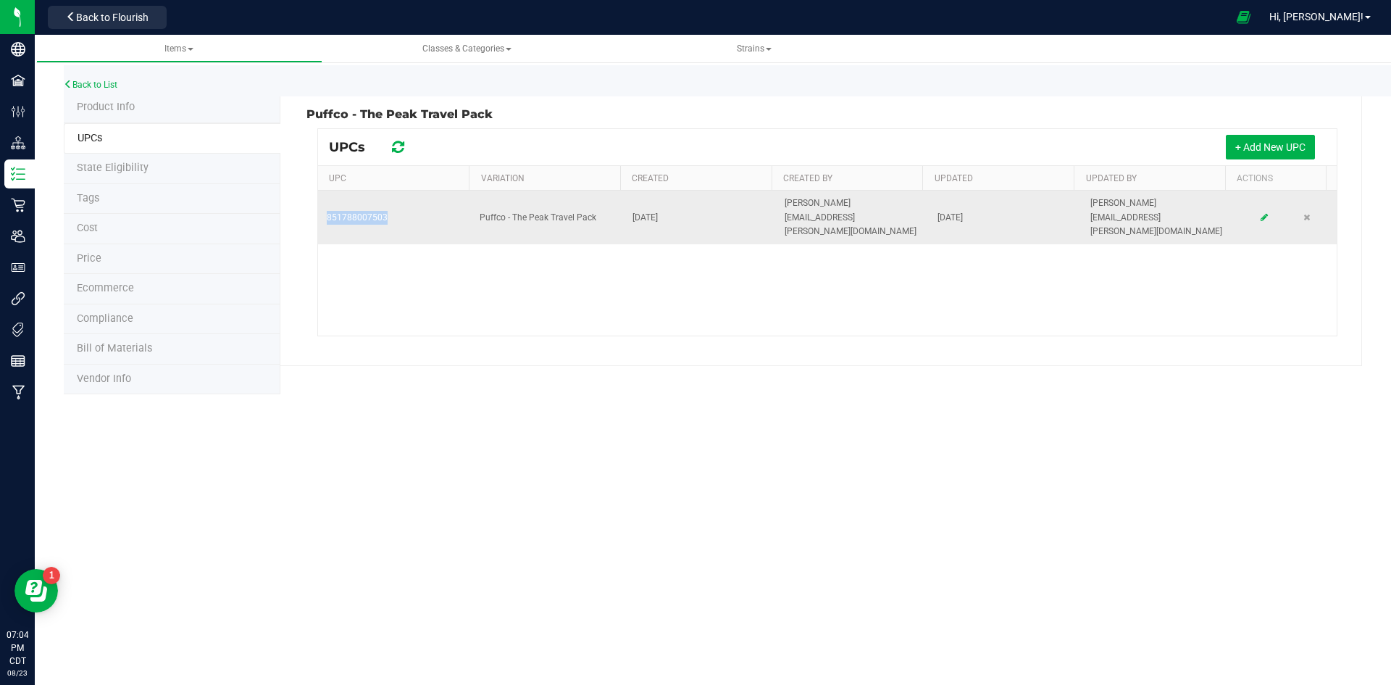
copy table "851788007503"
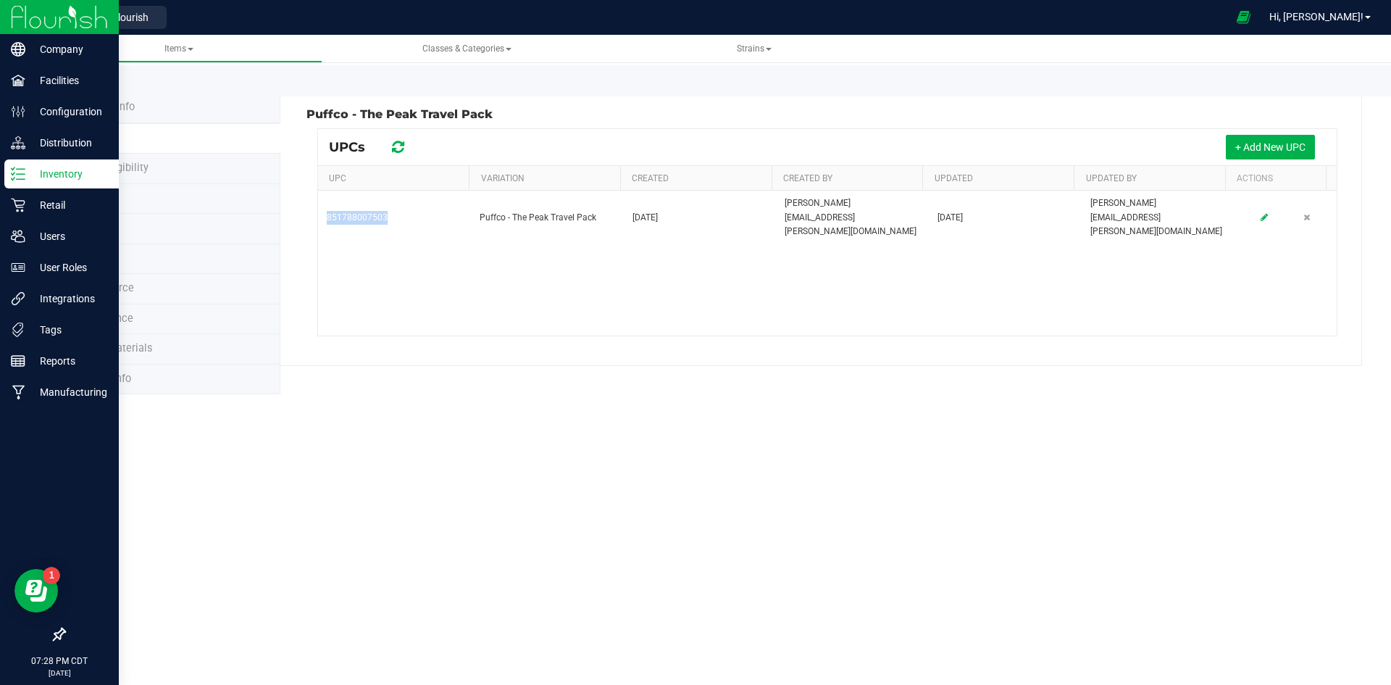
click at [13, 168] on icon at bounding box center [18, 174] width 14 height 14
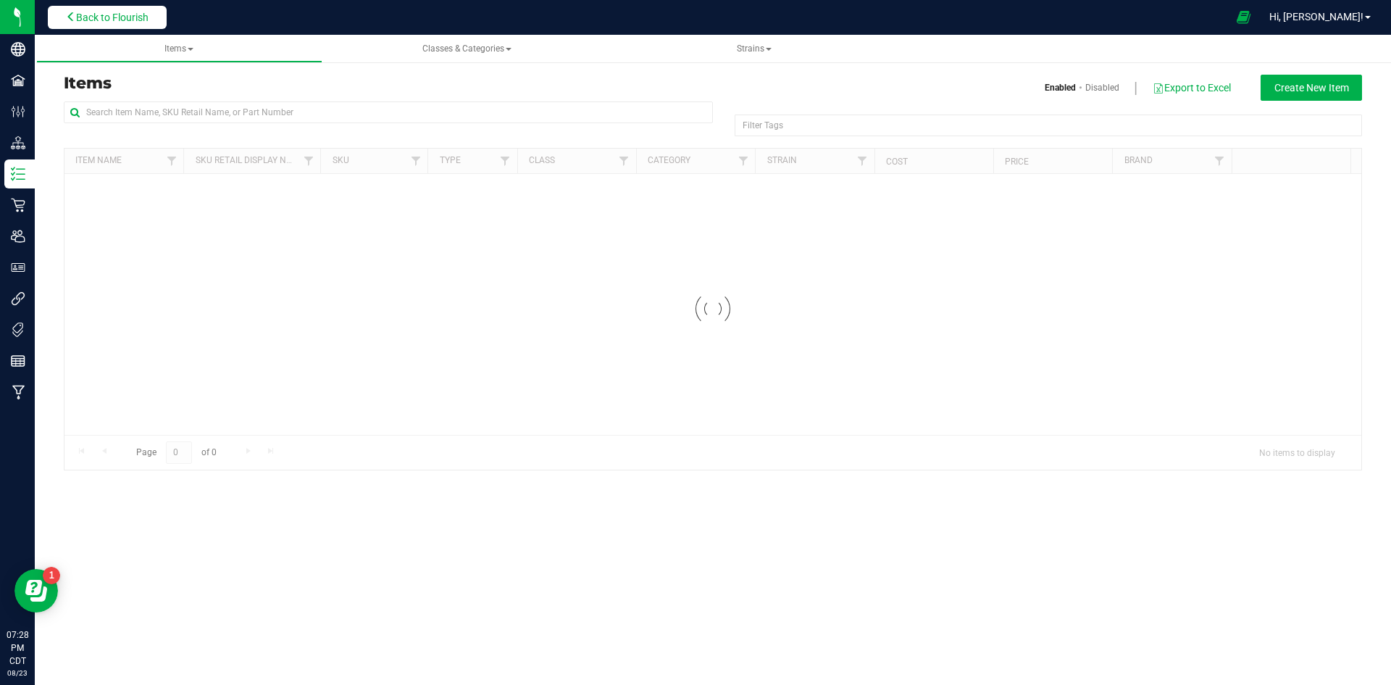
click at [145, 14] on span "Back to Flourish" at bounding box center [112, 18] width 72 height 12
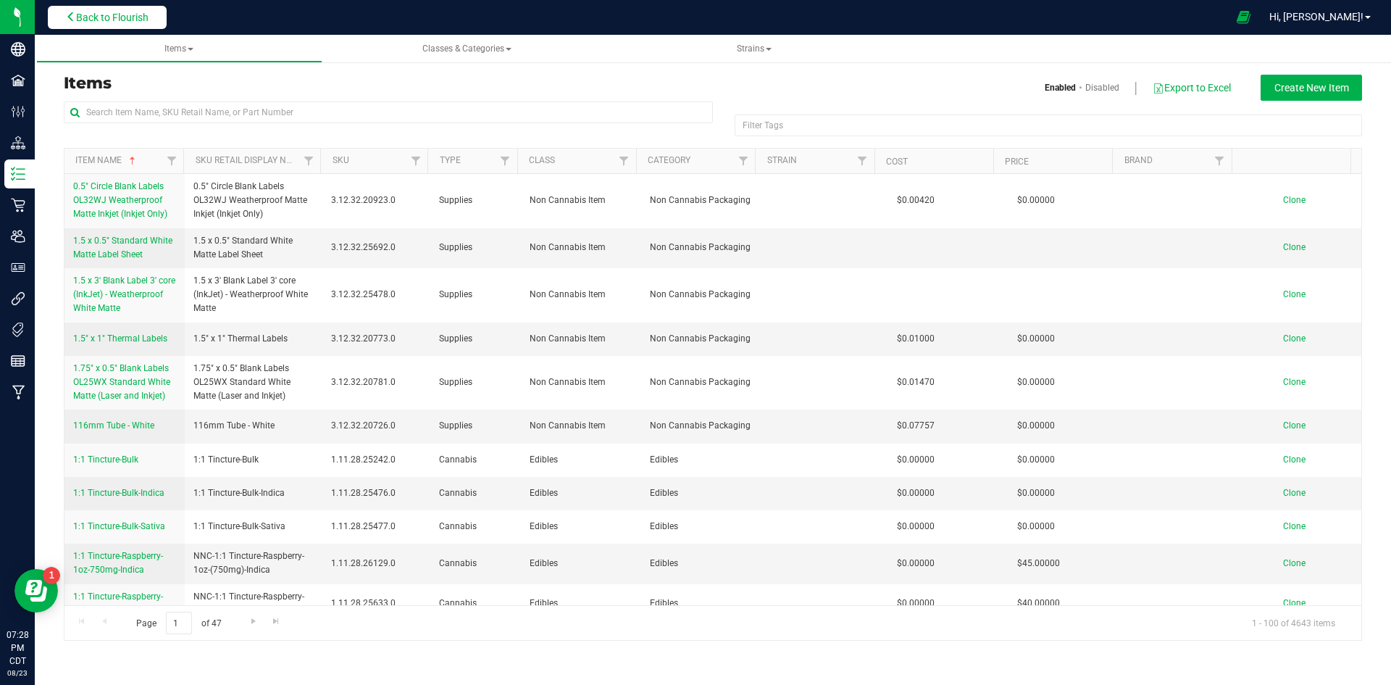
click at [124, 22] on span "Back to Flourish" at bounding box center [112, 18] width 72 height 12
click at [102, 22] on span "Back to Flourish" at bounding box center [112, 18] width 72 height 12
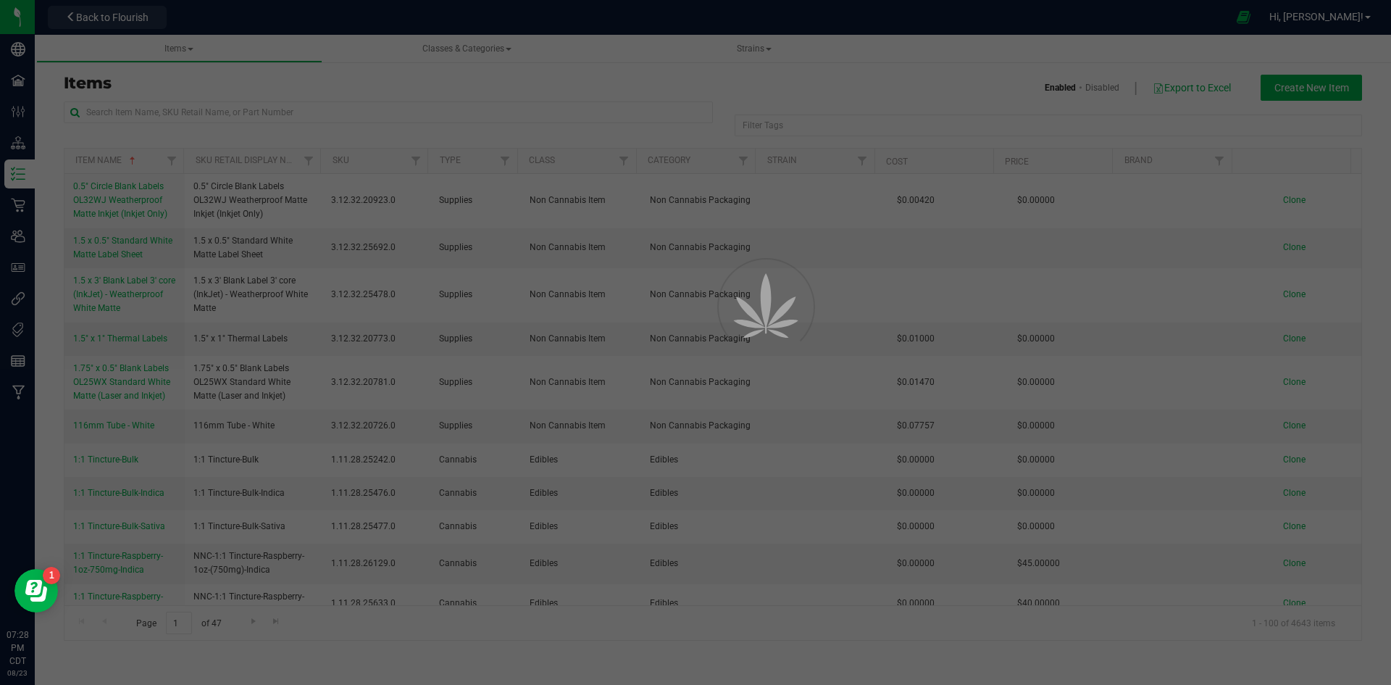
click at [0, 0] on div "Retail" at bounding box center [0, 0] width 0 height 0
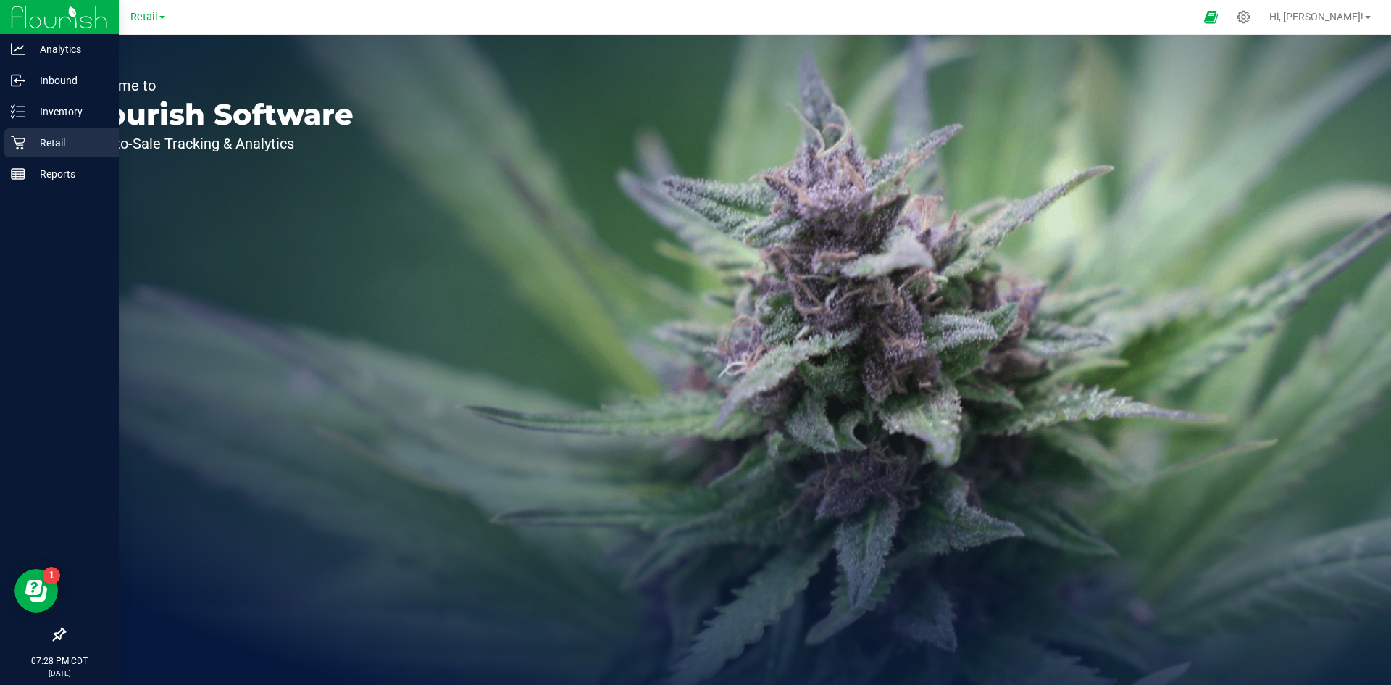
click at [30, 149] on p "Retail" at bounding box center [68, 142] width 87 height 17
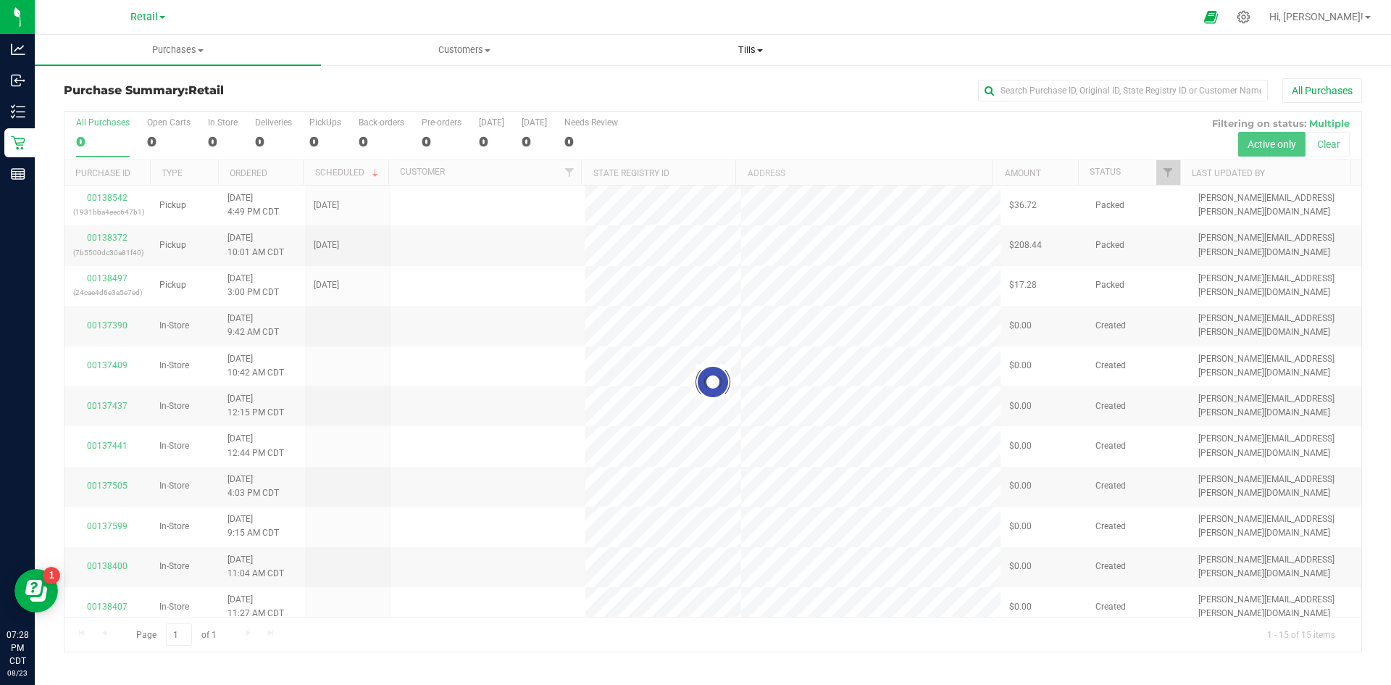
click at [767, 52] on span "Tills" at bounding box center [750, 49] width 285 height 13
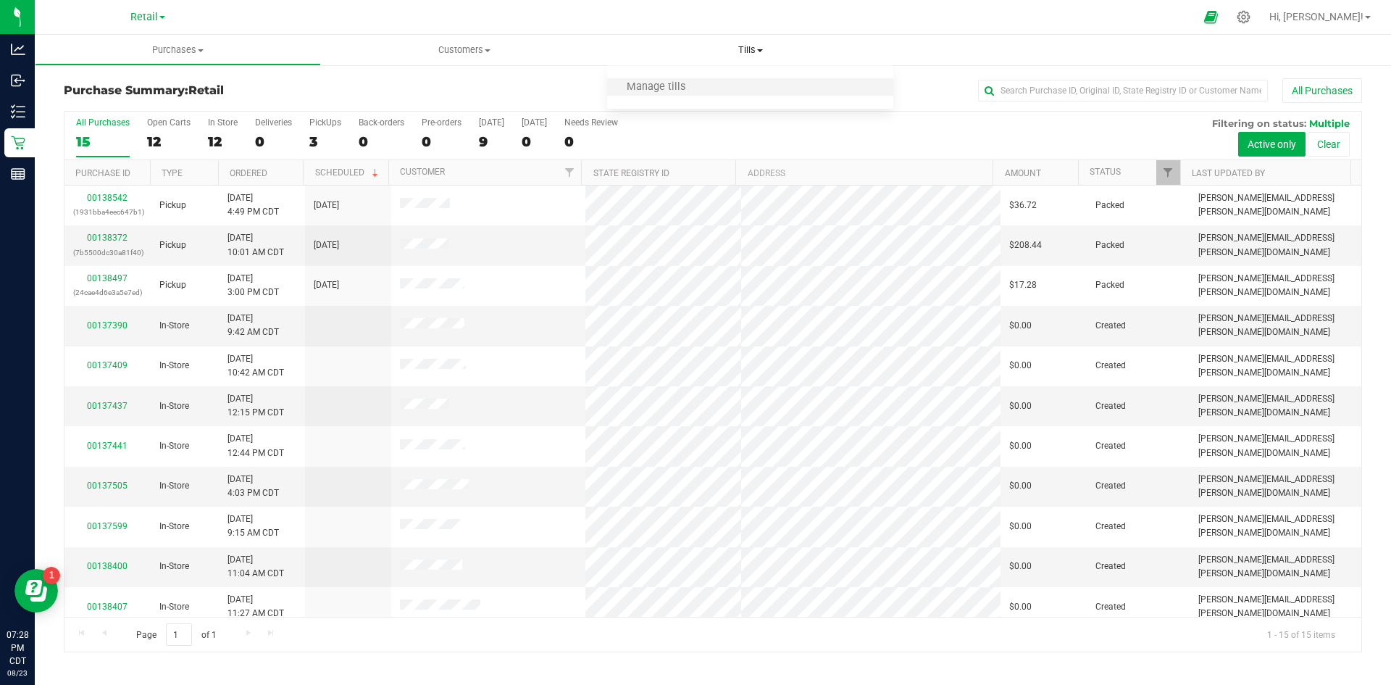
click at [723, 86] on li "Manage tills" at bounding box center [750, 87] width 286 height 17
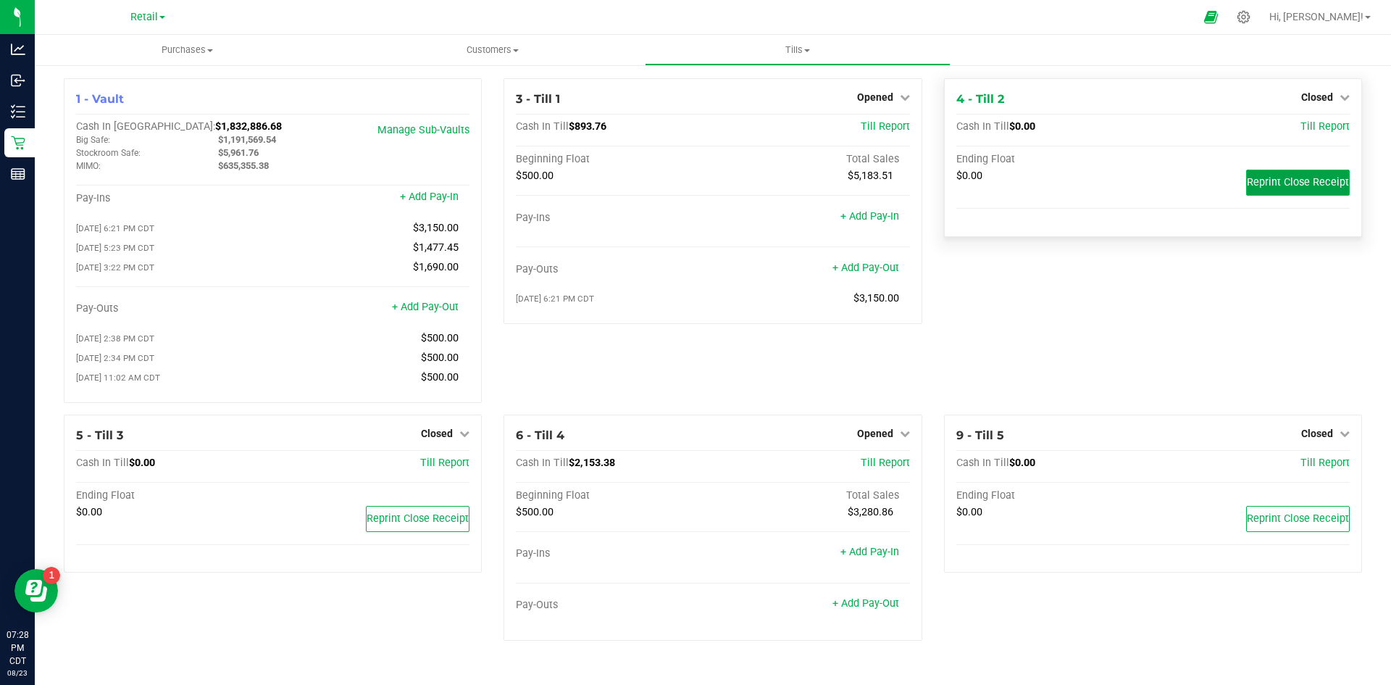
click at [1321, 184] on span "Reprint Close Receipt" at bounding box center [1298, 182] width 102 height 12
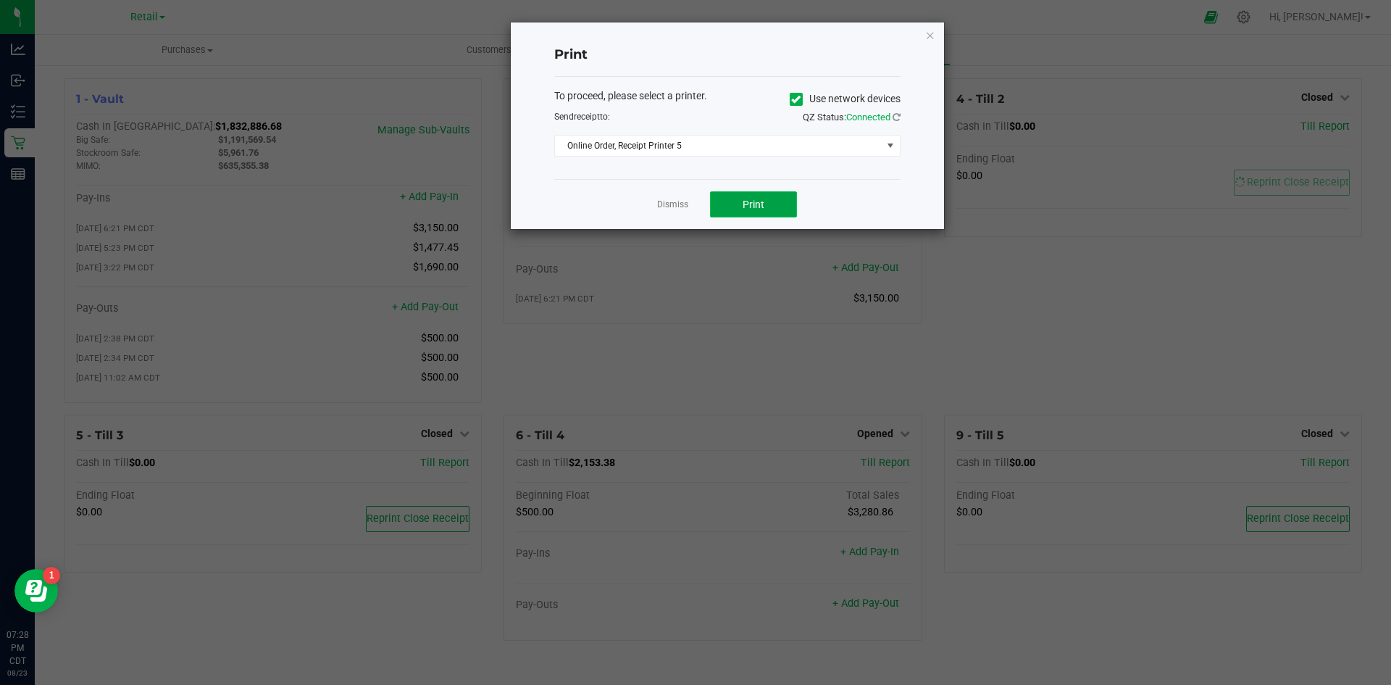
click at [741, 203] on button "Print" at bounding box center [753, 204] width 87 height 26
click at [798, 99] on icon at bounding box center [795, 99] width 9 height 0
click at [0, 0] on input "Use network devices" at bounding box center [0, 0] width 0 height 0
click at [663, 206] on link "Dismiss" at bounding box center [672, 205] width 31 height 12
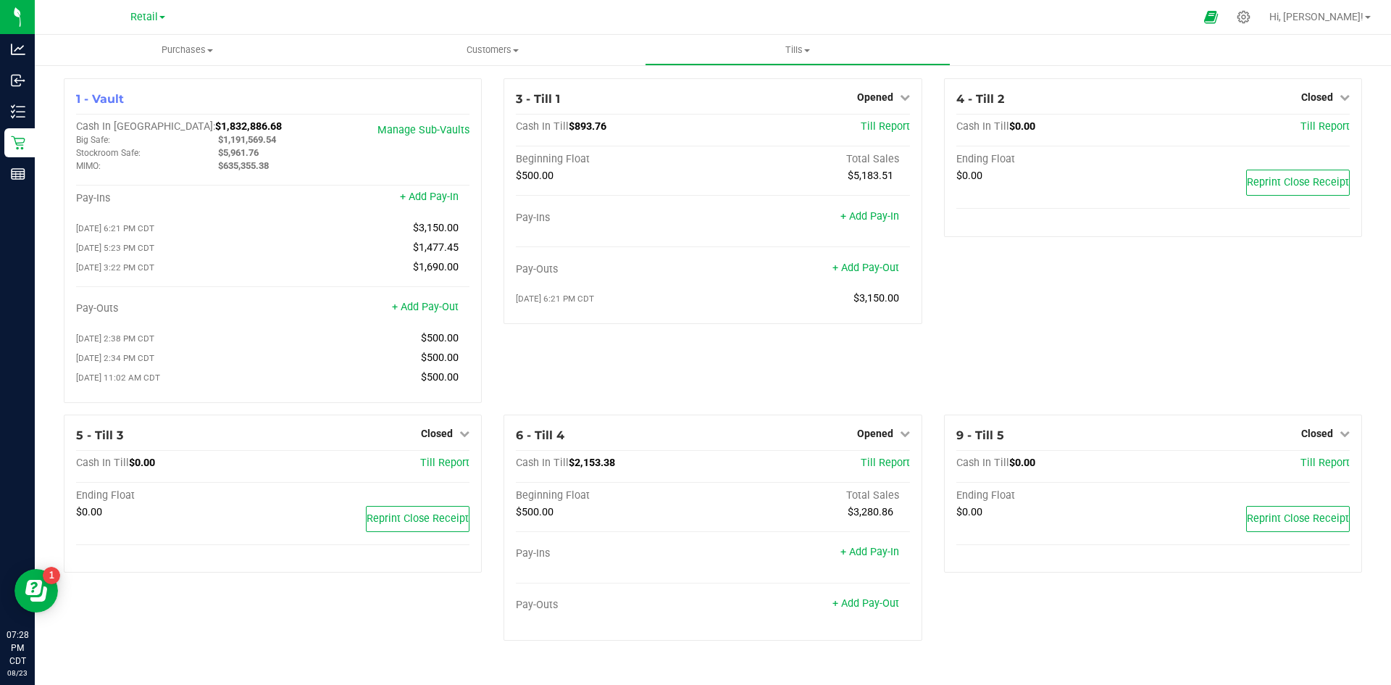
click at [1036, 334] on div "4 - Till 2 Closed Open Till Cash In Till $0.00 Till Report Ending Float $0.00 R…" at bounding box center [1153, 246] width 440 height 336
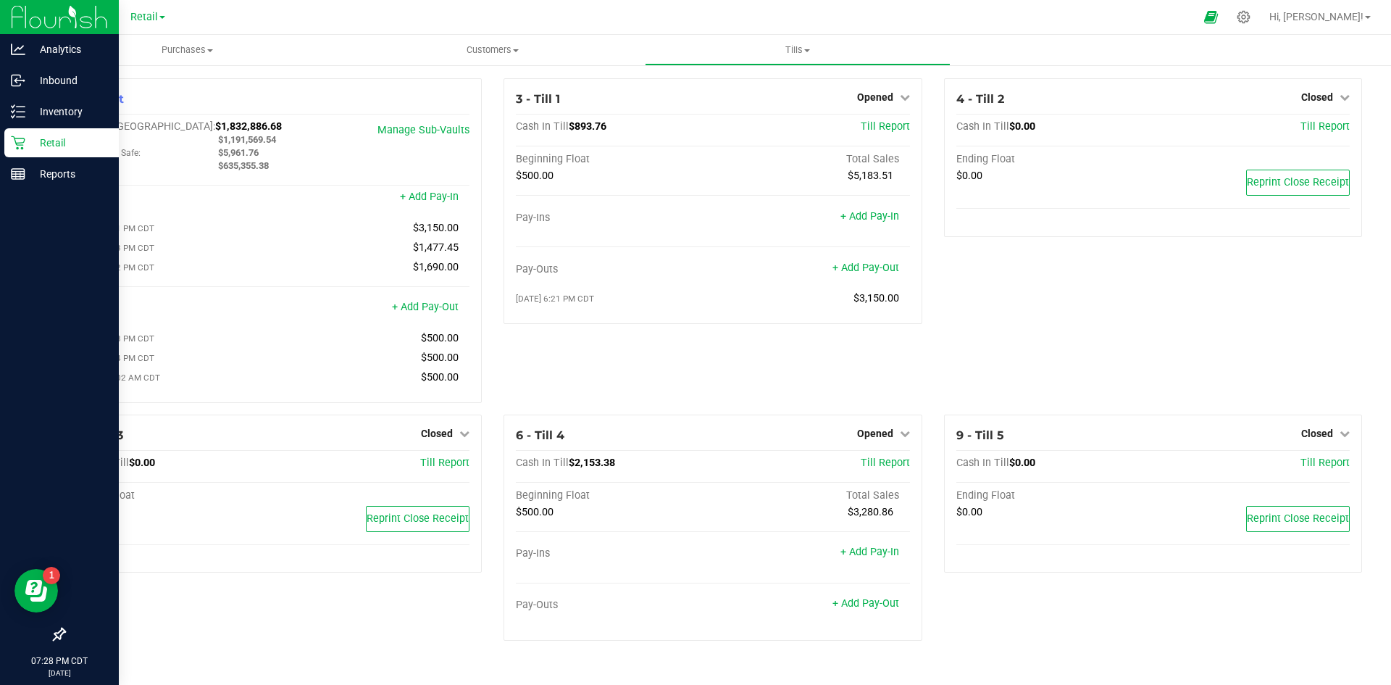
click at [16, 141] on icon at bounding box center [18, 142] width 14 height 14
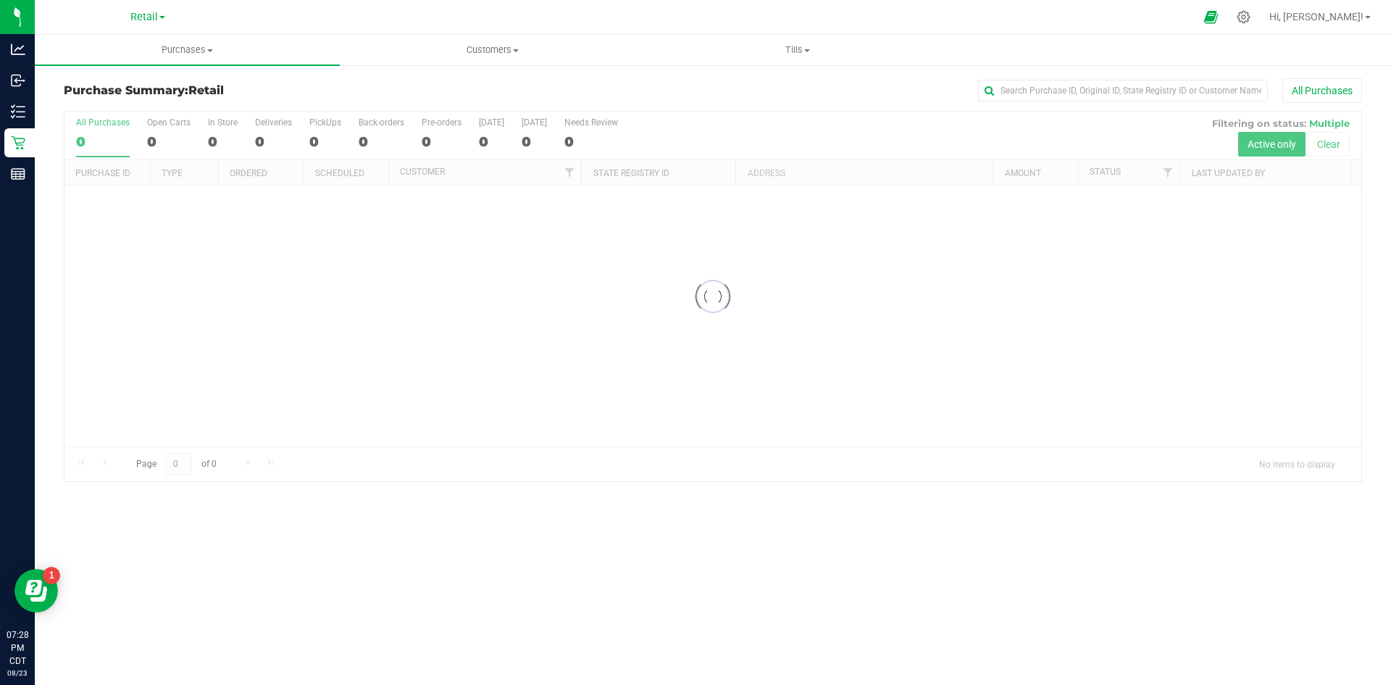
click at [398, 91] on h3 "Purchase Summary: Retail" at bounding box center [280, 90] width 433 height 13
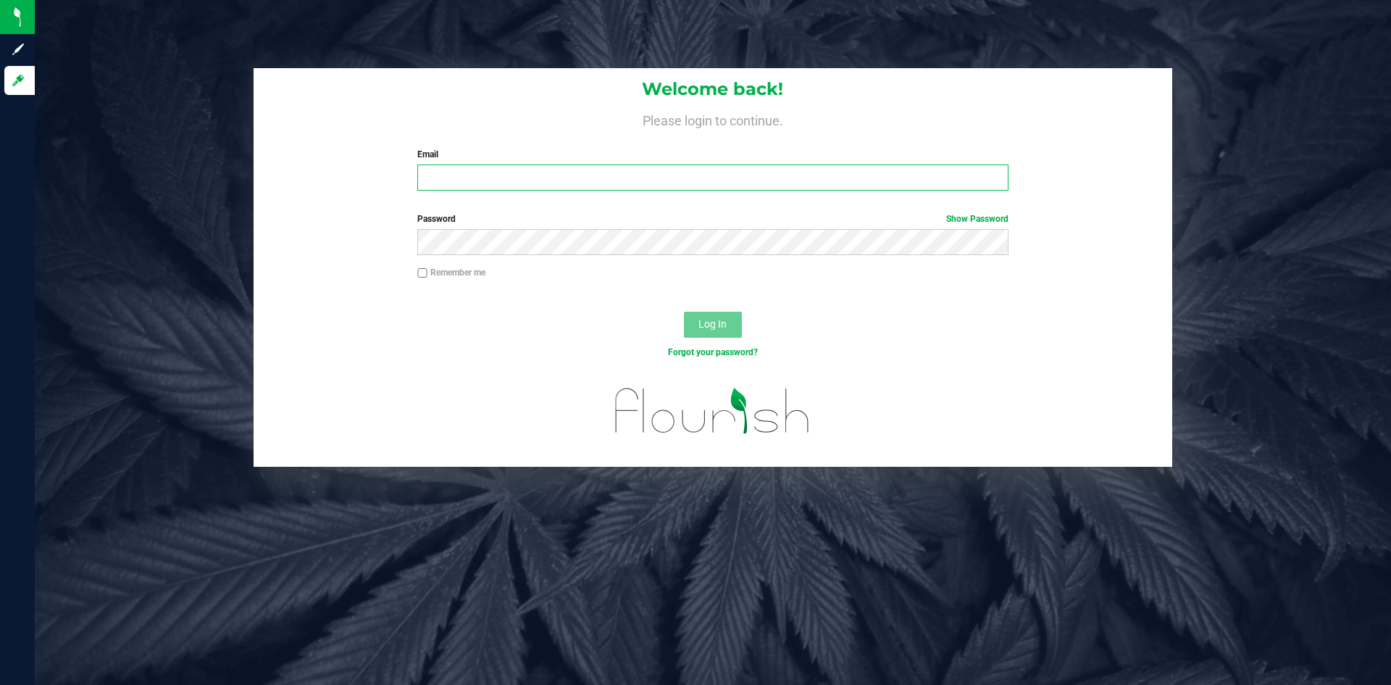
drag, startPoint x: 470, startPoint y: 178, endPoint x: 475, endPoint y: 222, distance: 43.8
click at [470, 178] on input "Email" at bounding box center [712, 177] width 590 height 26
type input "[PERSON_NAME][EMAIL_ADDRESS][PERSON_NAME][DOMAIN_NAME]"
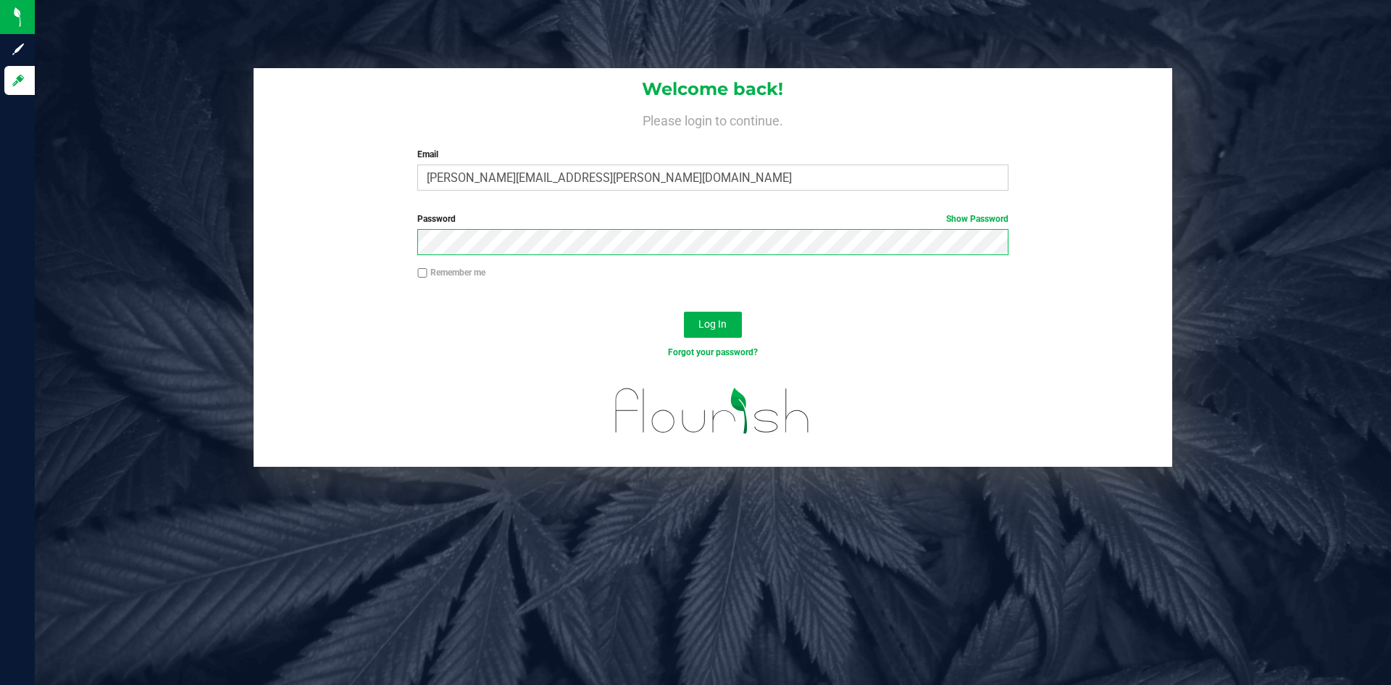
click at [684, 312] on button "Log In" at bounding box center [713, 325] width 58 height 26
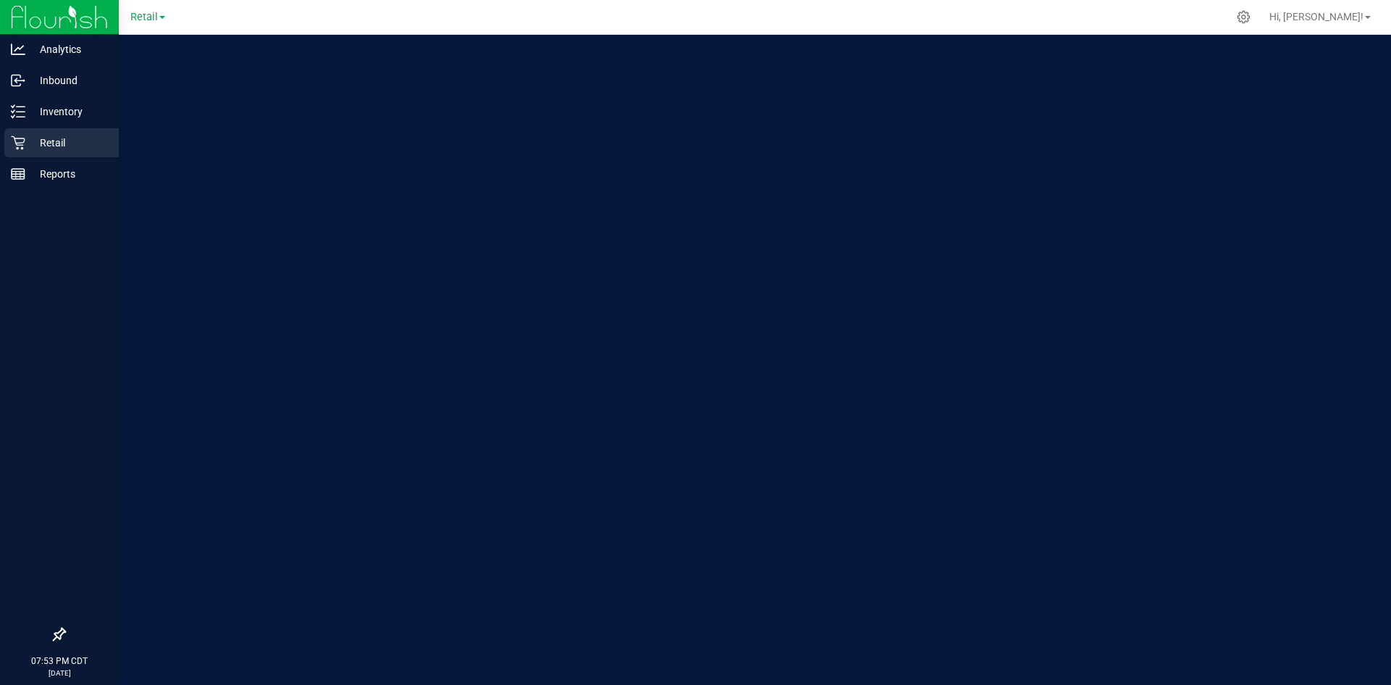
click at [14, 138] on icon at bounding box center [18, 142] width 14 height 14
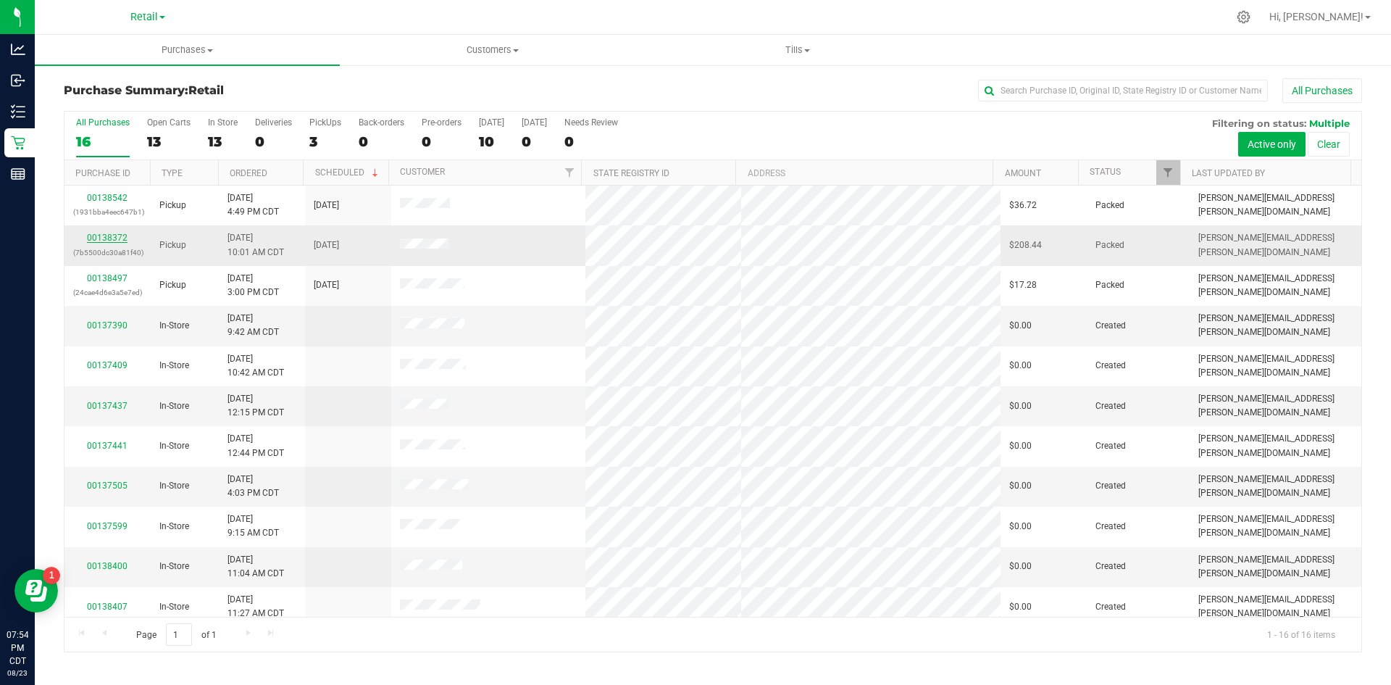
click at [118, 235] on link "00138372" at bounding box center [107, 238] width 41 height 10
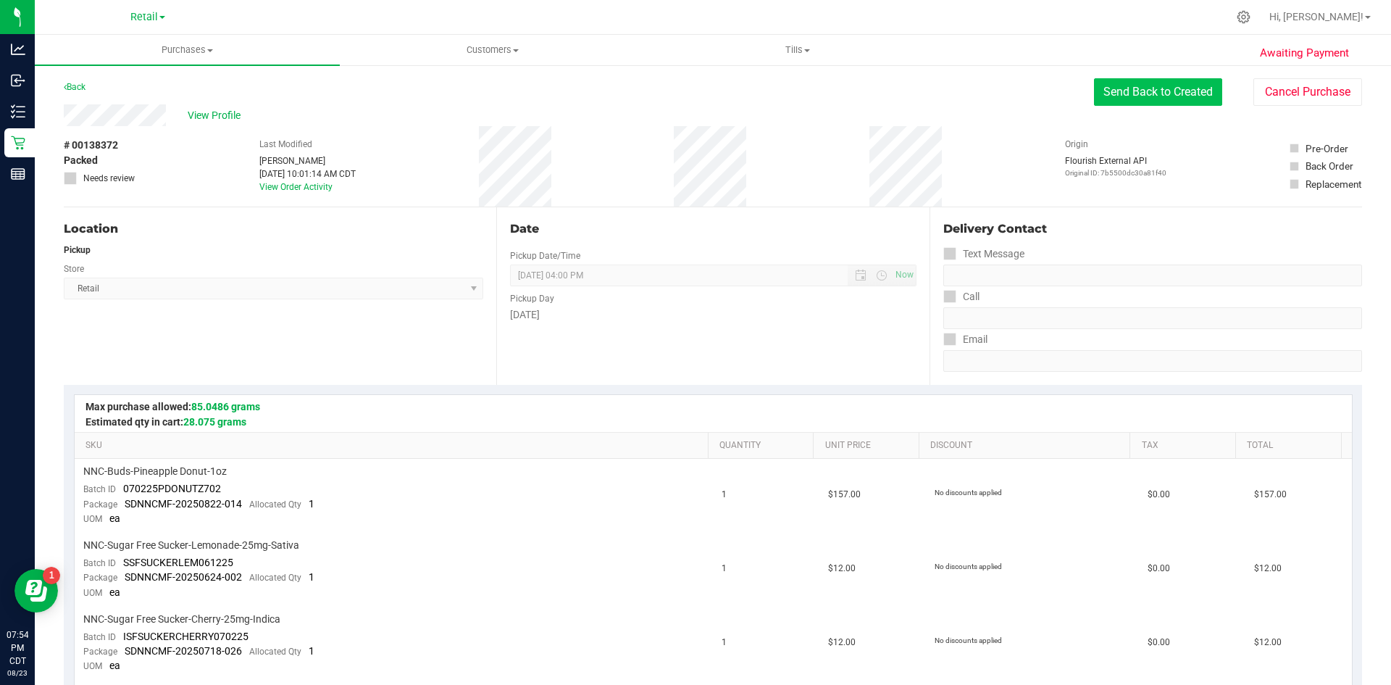
click at [1175, 96] on button "Send Back to Created" at bounding box center [1158, 92] width 128 height 28
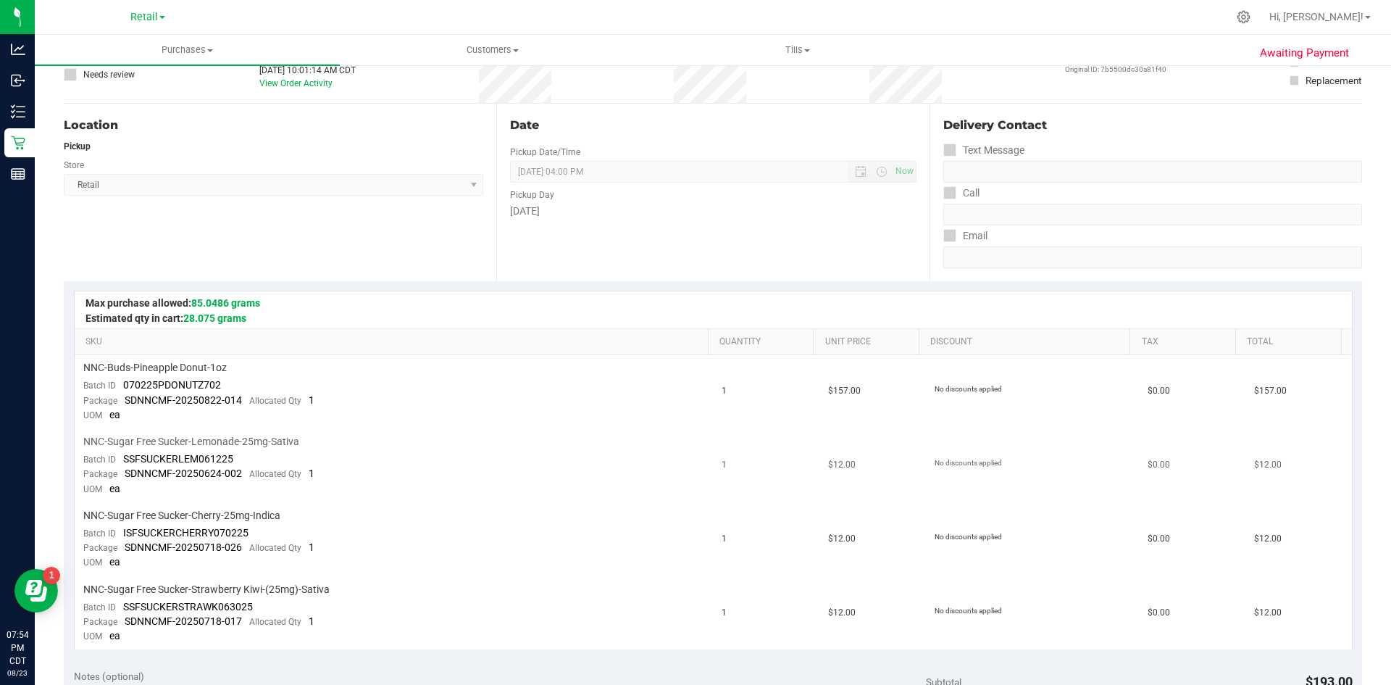
scroll to position [362, 0]
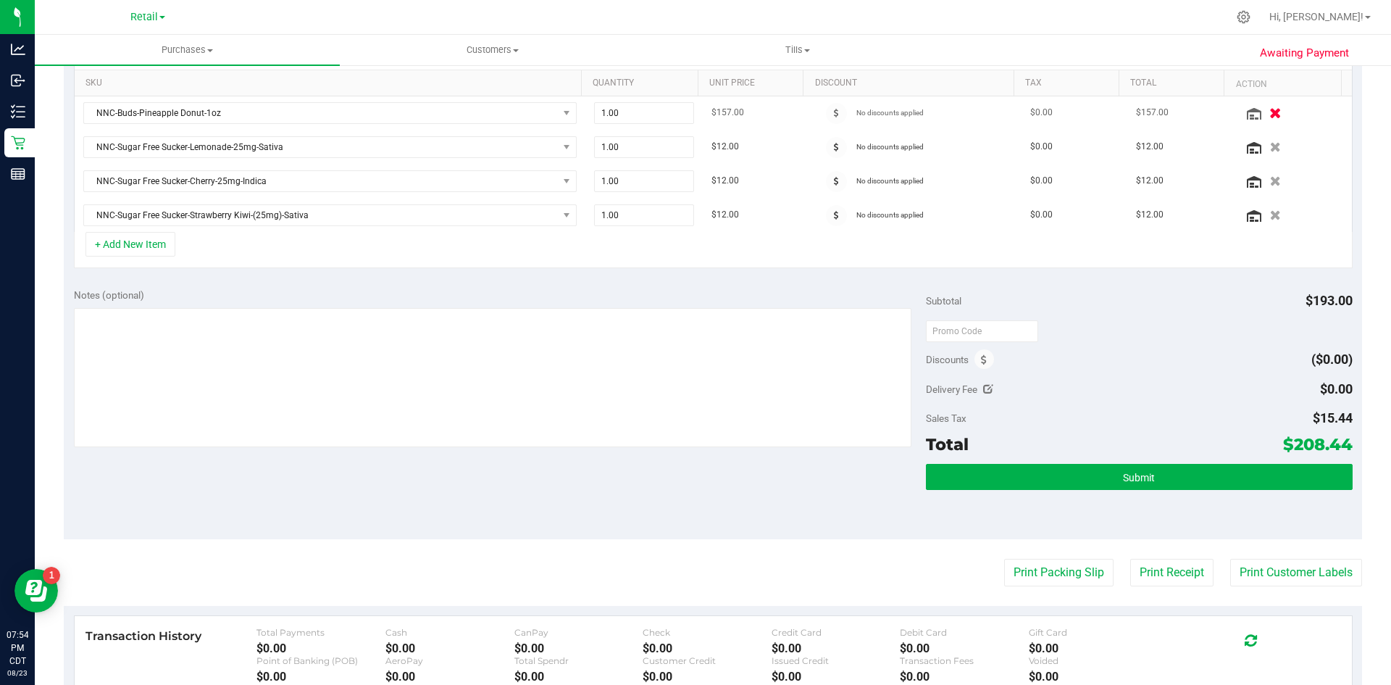
click at [1263, 112] on button "button" at bounding box center [1275, 112] width 25 height 15
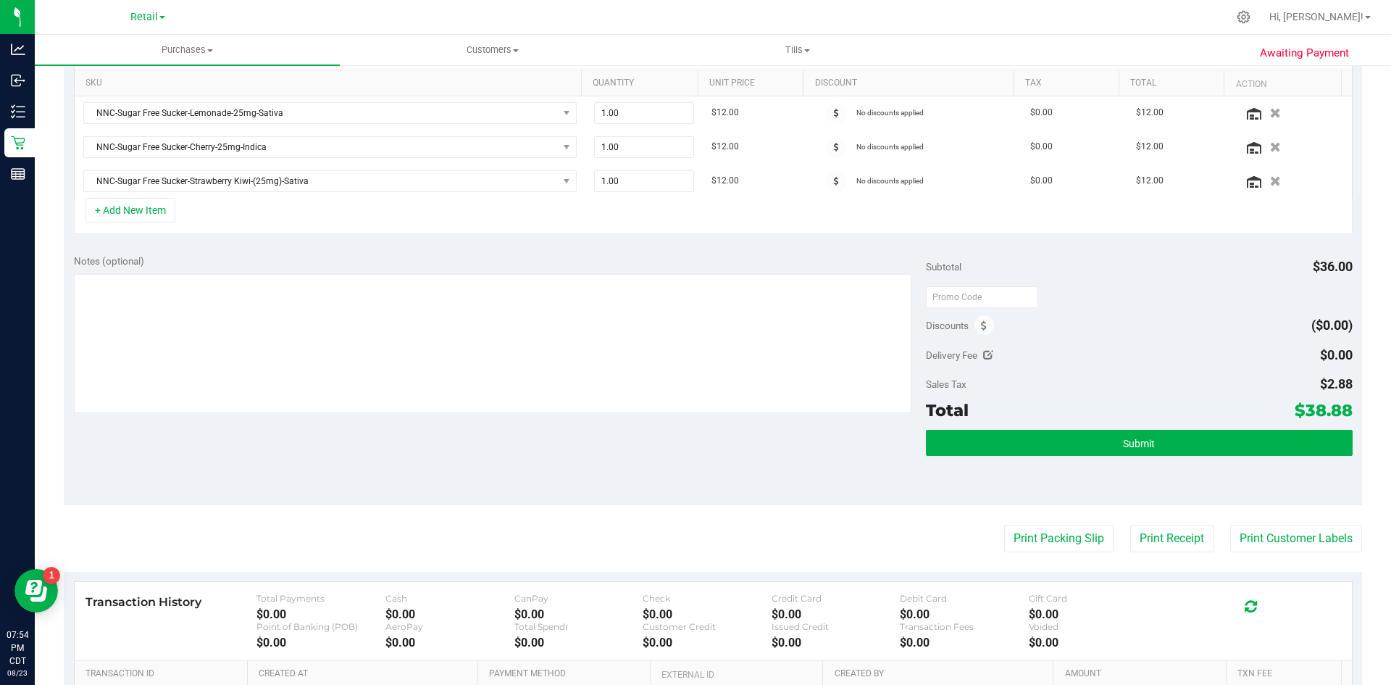
click at [1264, 112] on button "button" at bounding box center [1275, 113] width 22 height 14
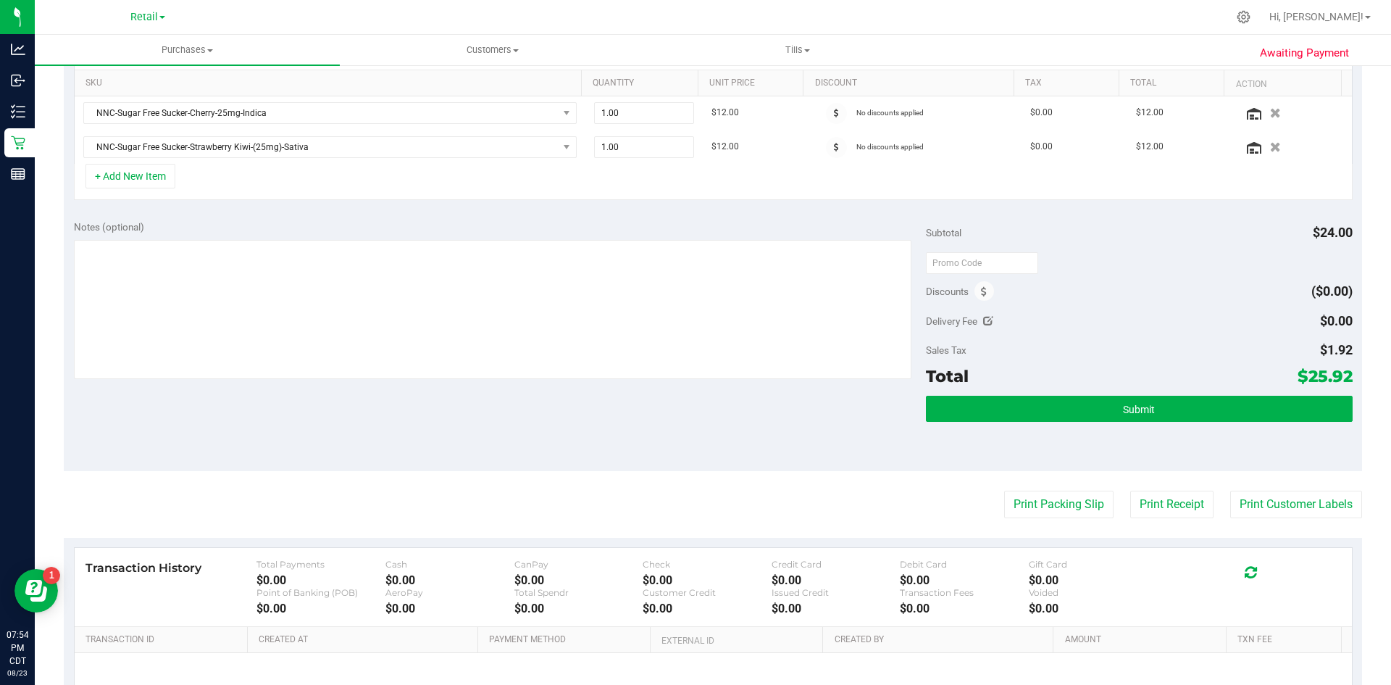
click at [1270, 112] on icon "button" at bounding box center [1275, 113] width 11 height 10
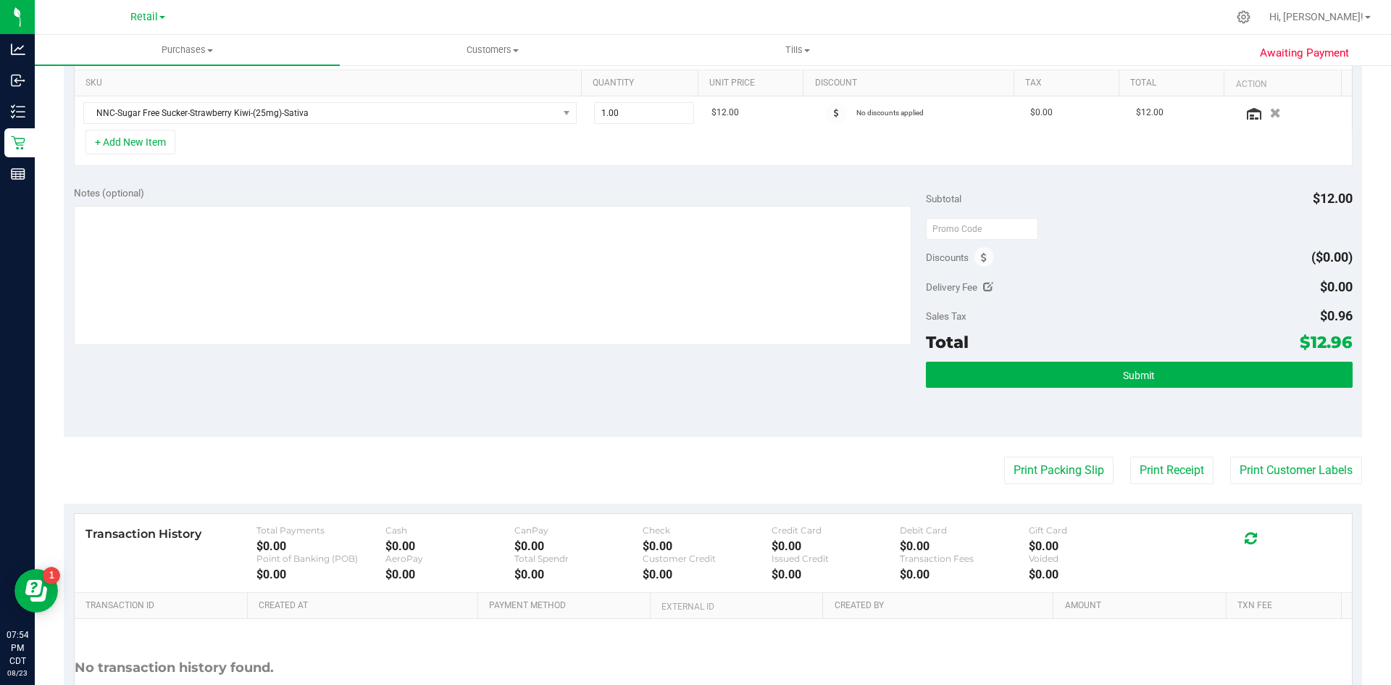
click at [1270, 113] on icon "button" at bounding box center [1275, 113] width 11 height 10
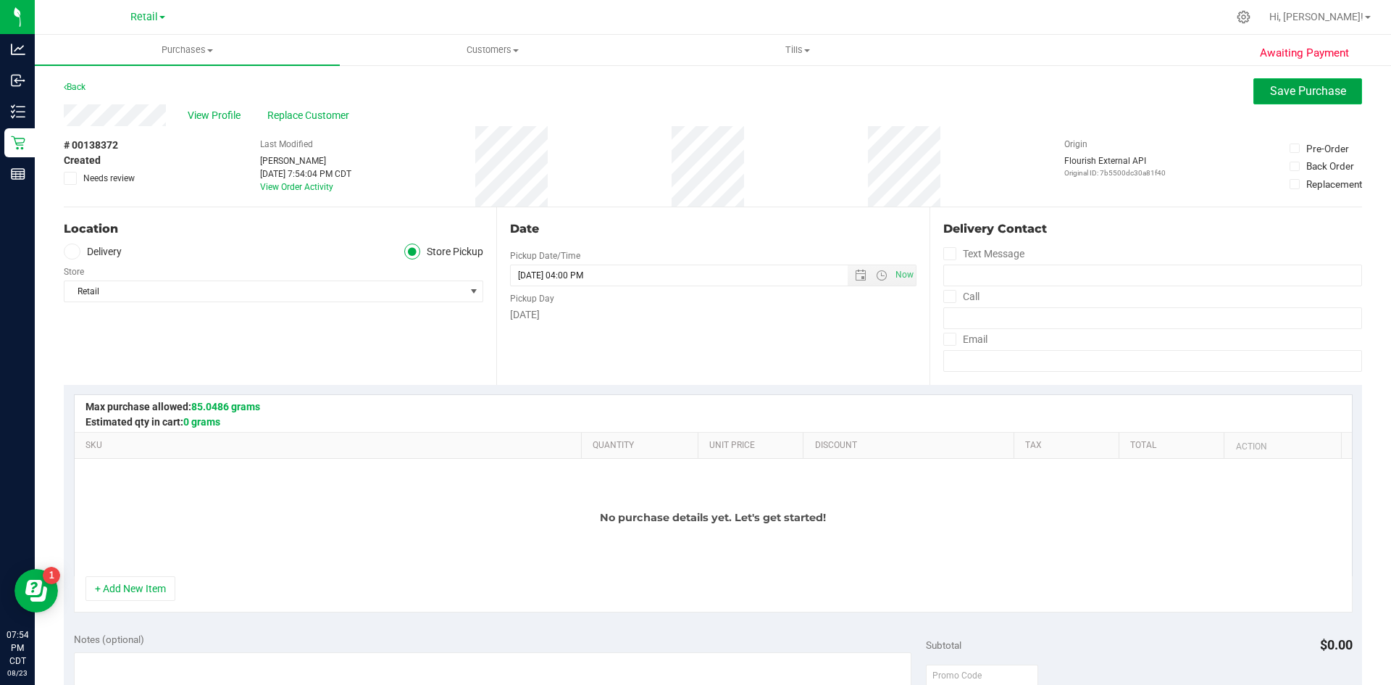
click at [1286, 96] on span "Save Purchase" at bounding box center [1308, 91] width 76 height 14
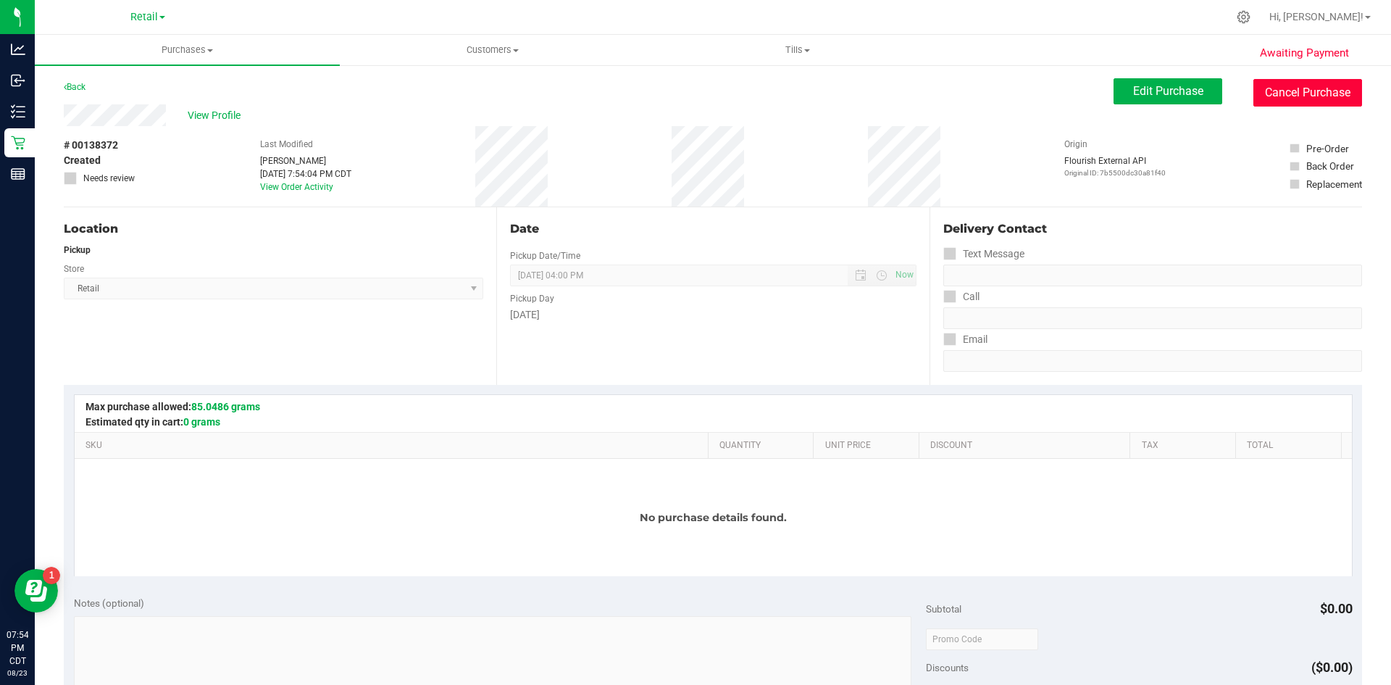
click at [1279, 93] on button "Cancel Purchase" at bounding box center [1307, 93] width 109 height 28
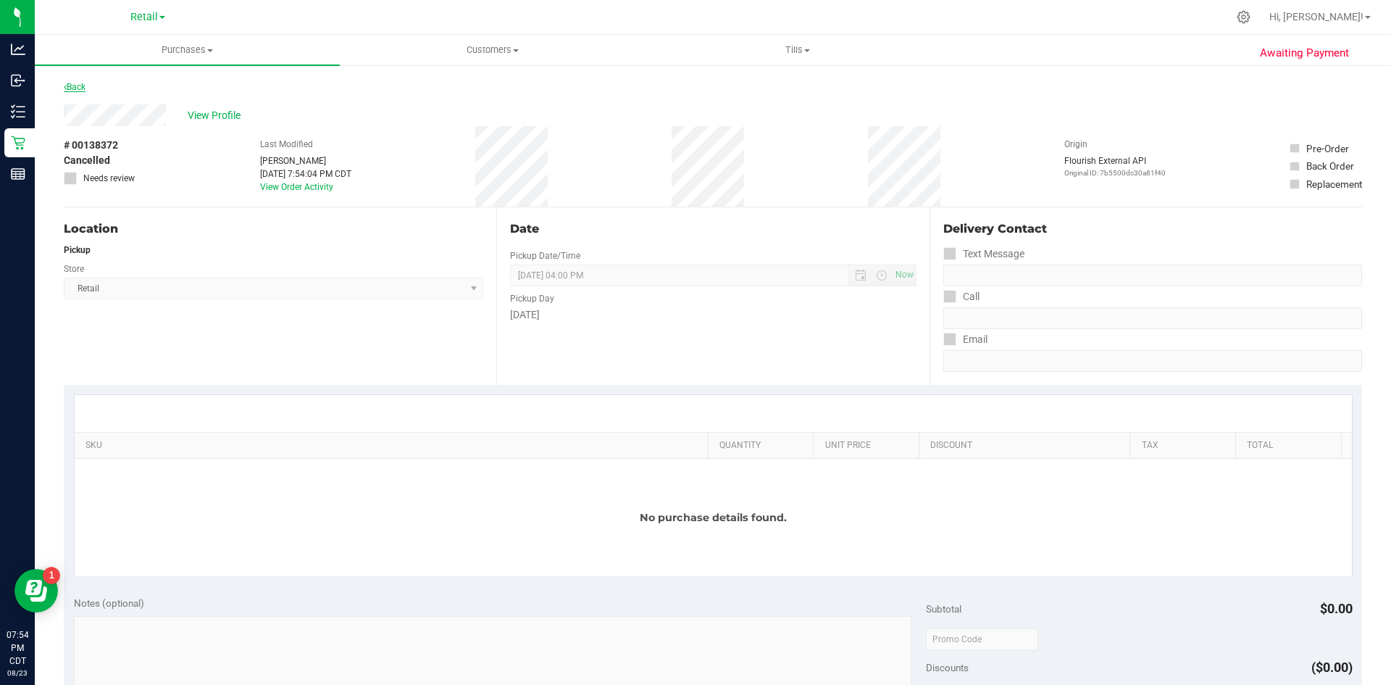
click at [80, 83] on link "Back" at bounding box center [75, 87] width 22 height 10
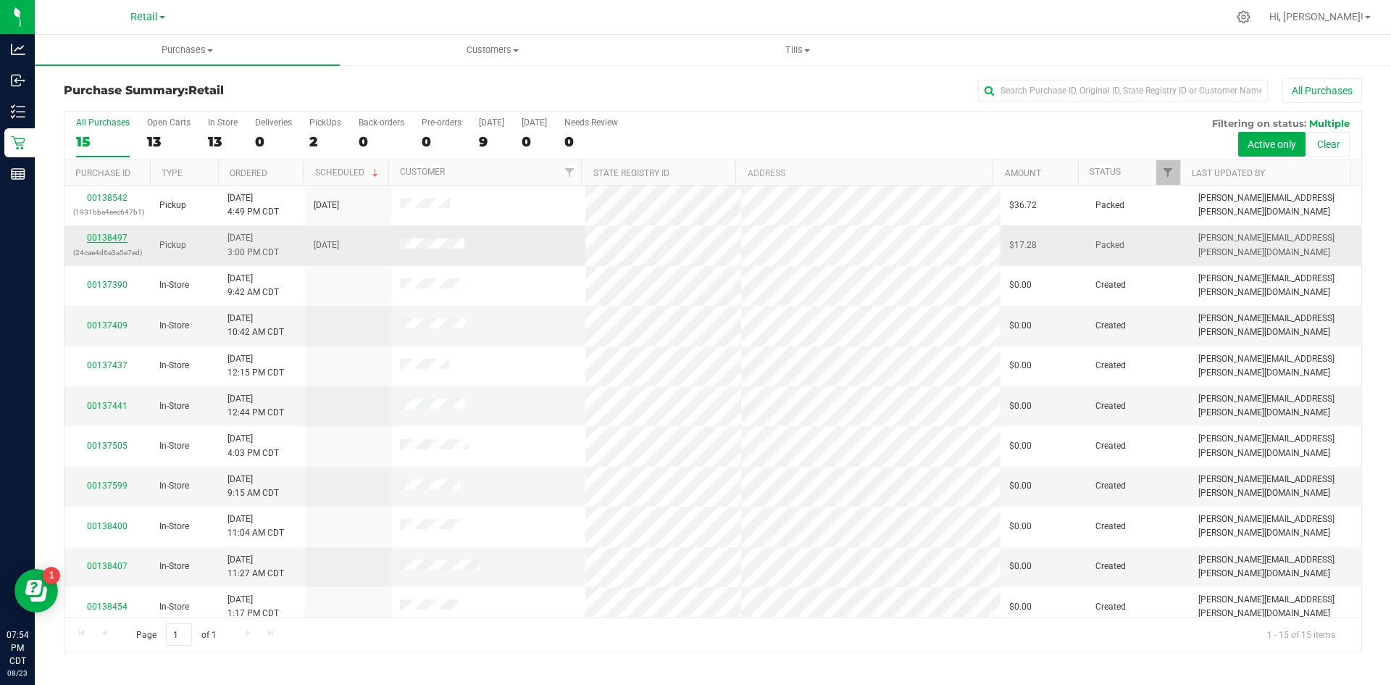
click at [117, 234] on link "00138497" at bounding box center [107, 238] width 41 height 10
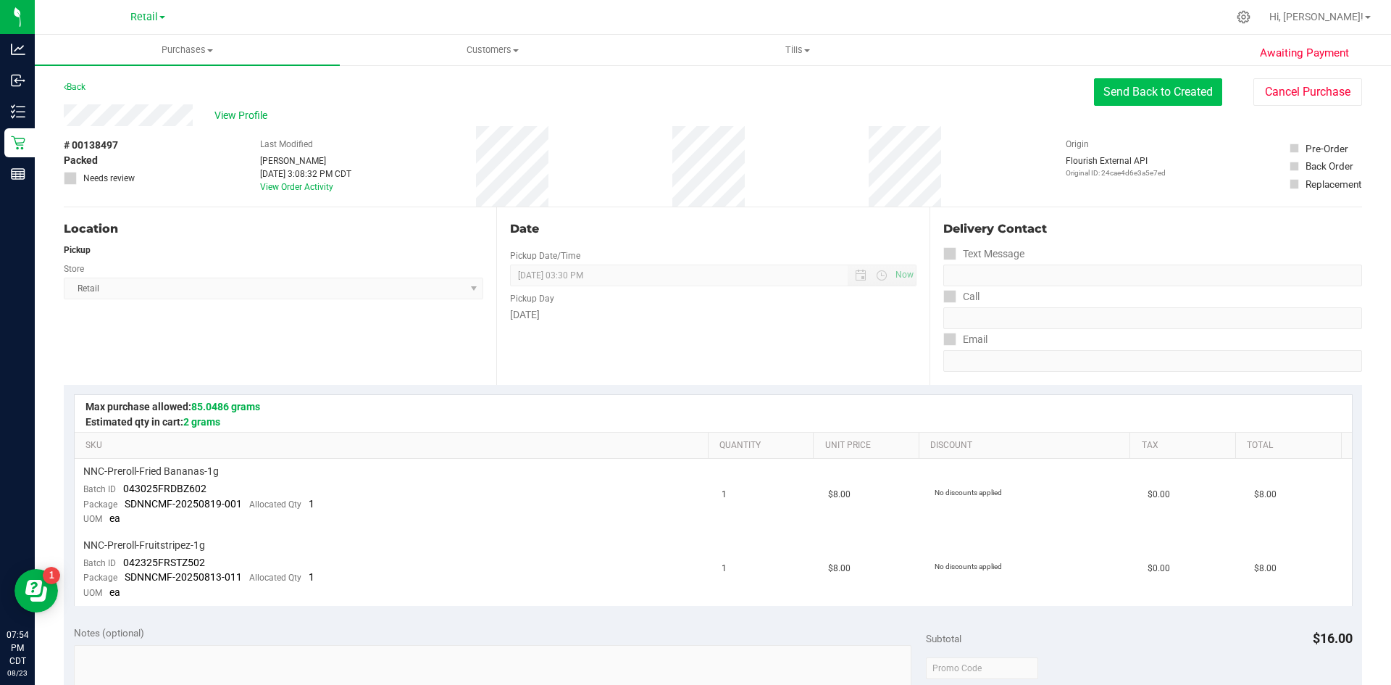
click at [1171, 96] on button "Send Back to Created" at bounding box center [1158, 92] width 128 height 28
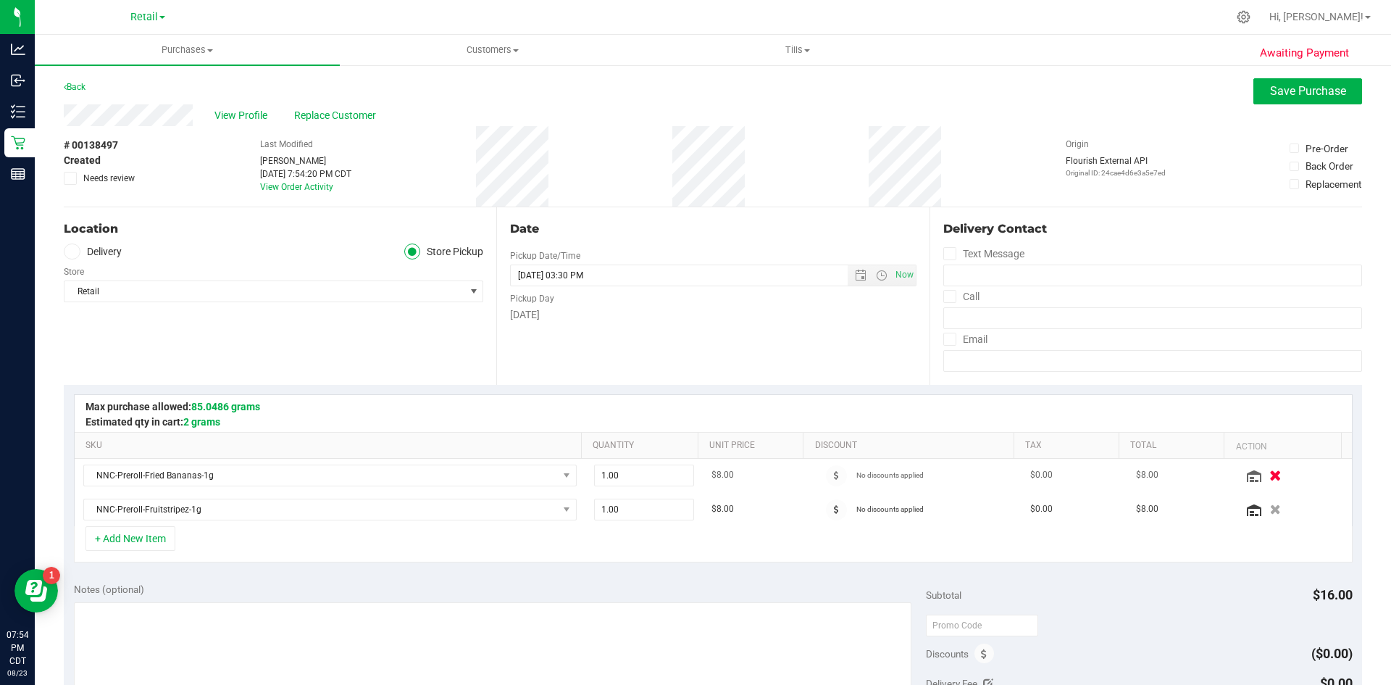
click at [1269, 477] on icon "button" at bounding box center [1275, 474] width 12 height 11
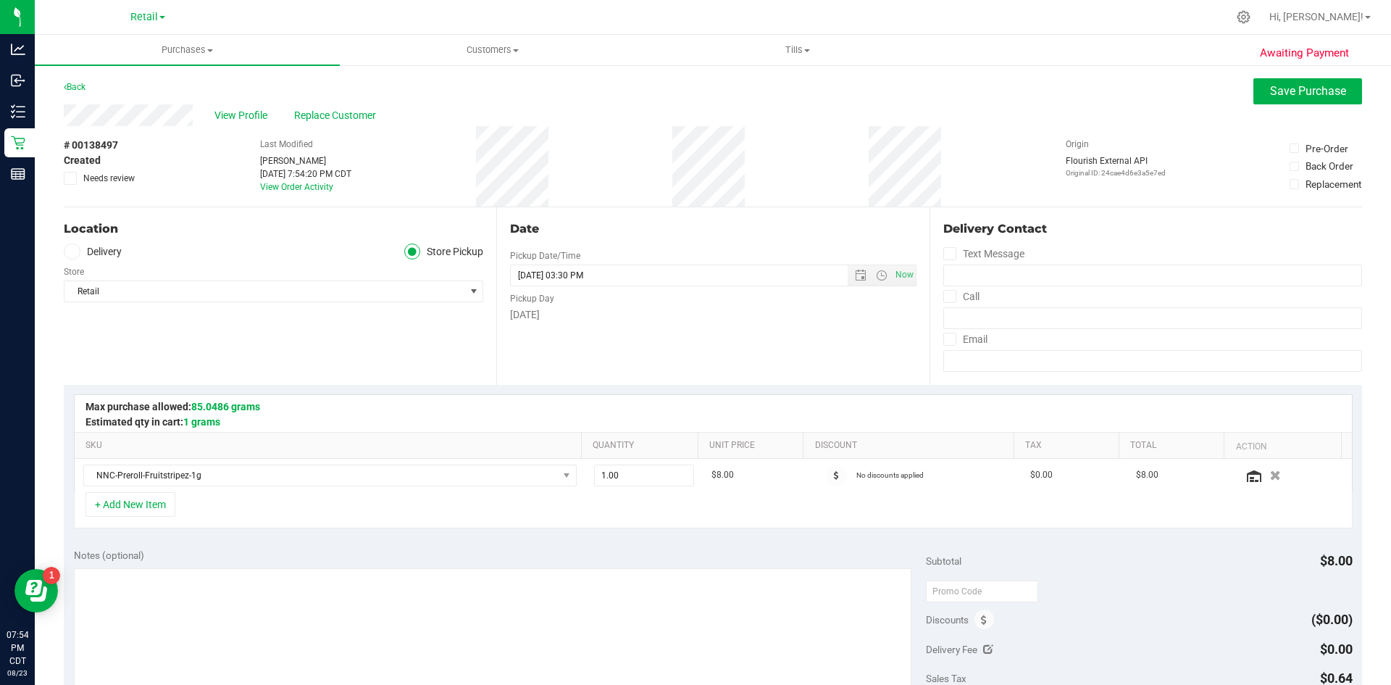
click at [1270, 473] on icon "button" at bounding box center [1275, 475] width 11 height 10
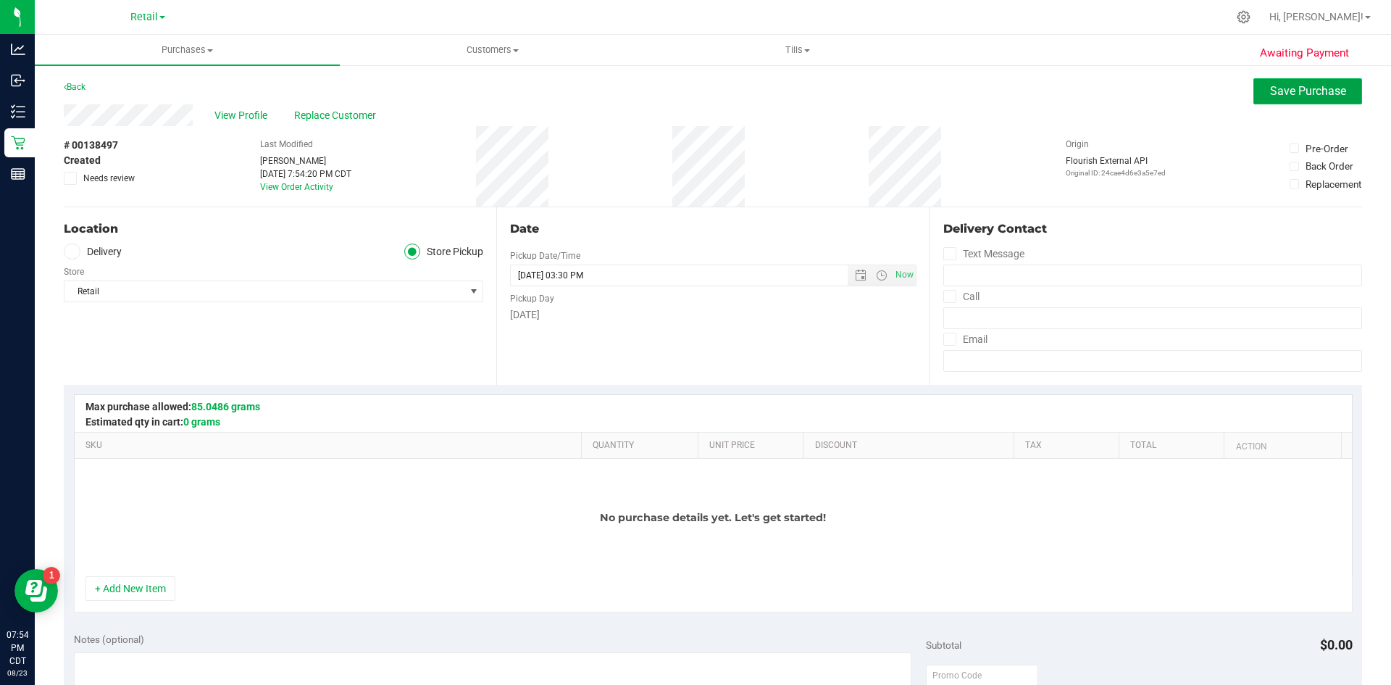
click at [1268, 101] on button "Save Purchase" at bounding box center [1307, 91] width 109 height 26
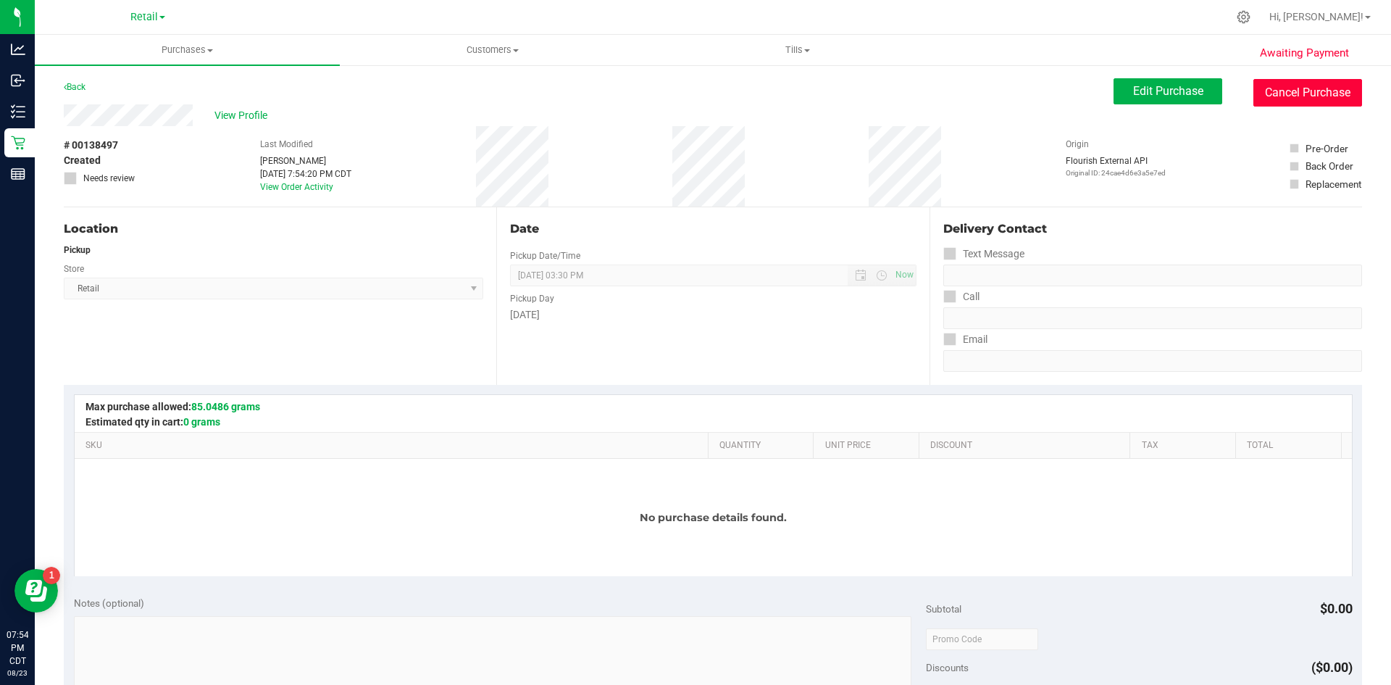
click at [1291, 92] on button "Cancel Purchase" at bounding box center [1307, 93] width 109 height 28
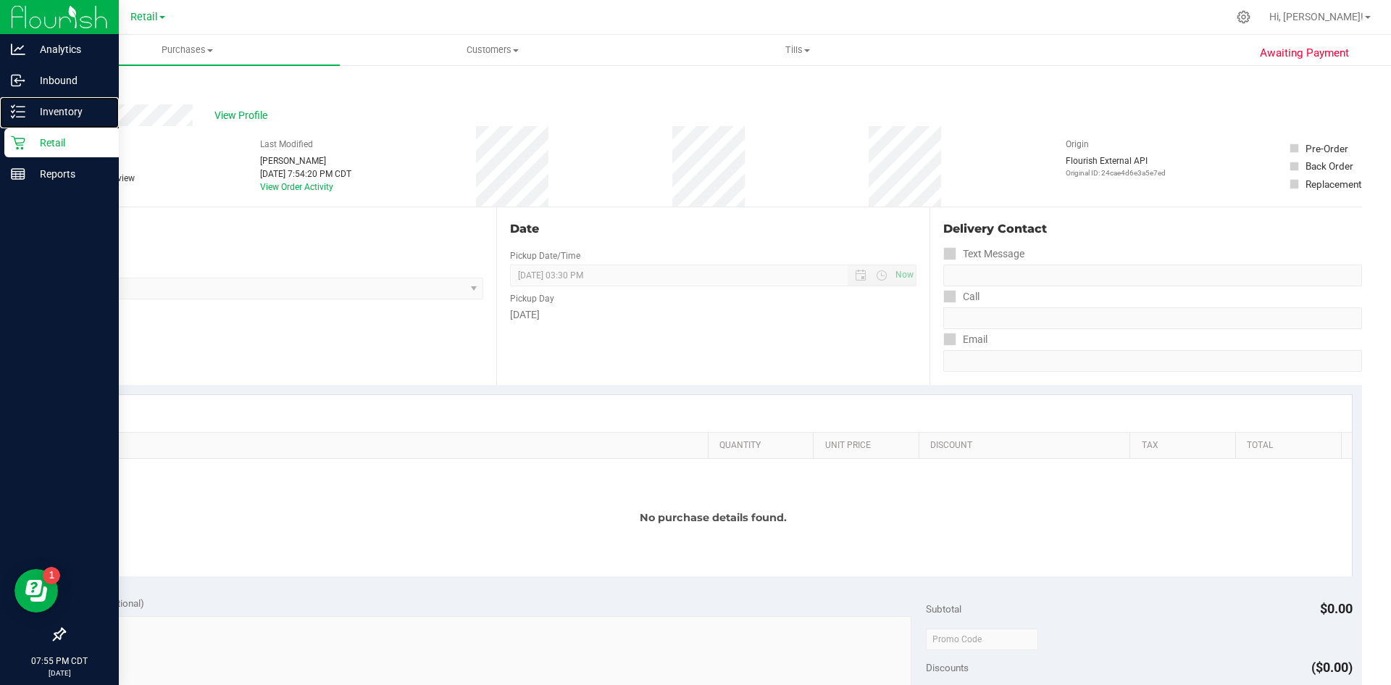
drag, startPoint x: 0, startPoint y: 128, endPoint x: 12, endPoint y: 136, distance: 14.5
click at [0, 128] on link "Inventory" at bounding box center [59, 112] width 119 height 31
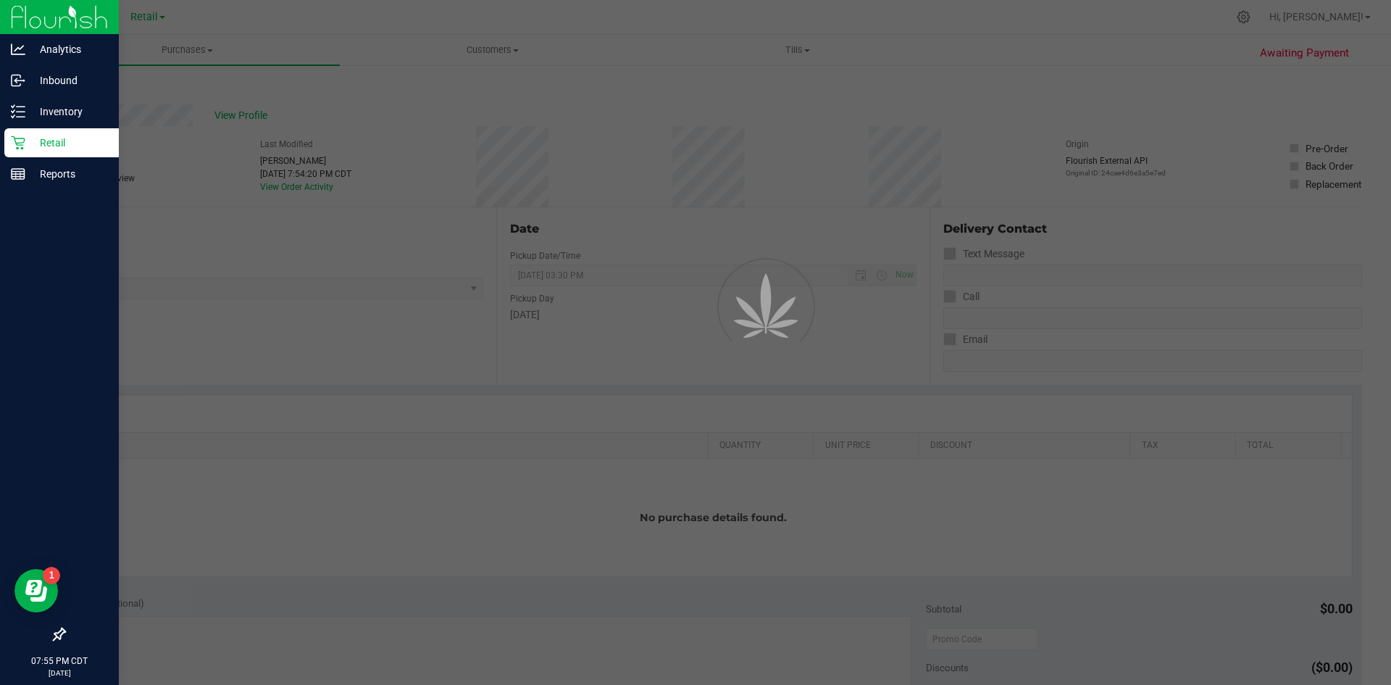
drag, startPoint x: 20, startPoint y: 140, endPoint x: 31, endPoint y: 133, distance: 12.7
click at [22, 140] on icon at bounding box center [18, 142] width 14 height 14
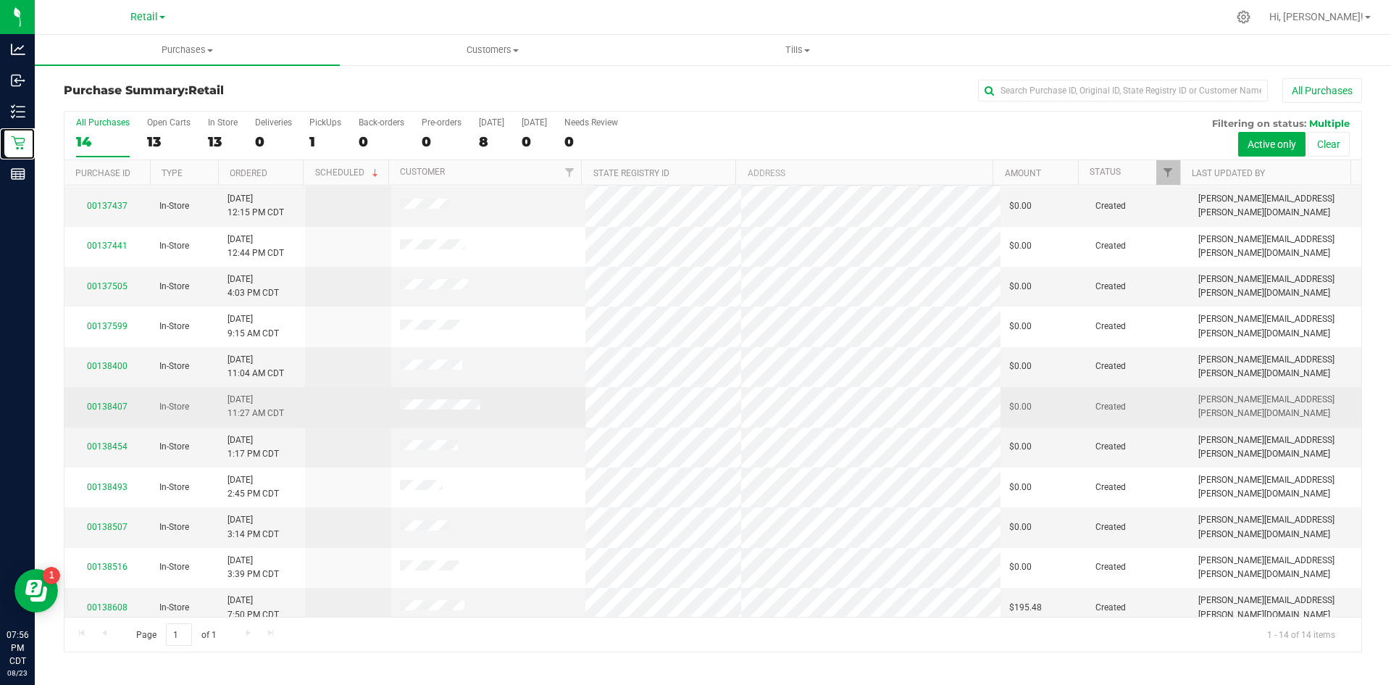
scroll to position [130, 0]
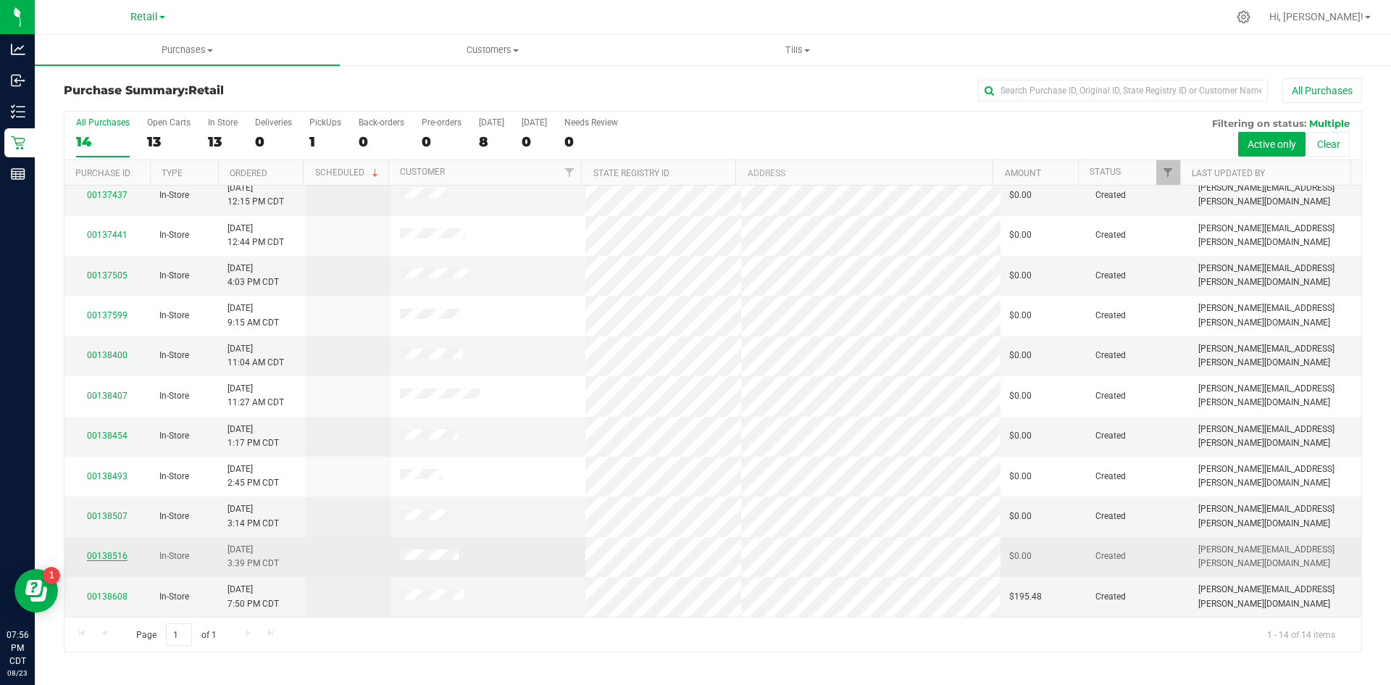
click at [109, 553] on link "00138516" at bounding box center [107, 556] width 41 height 10
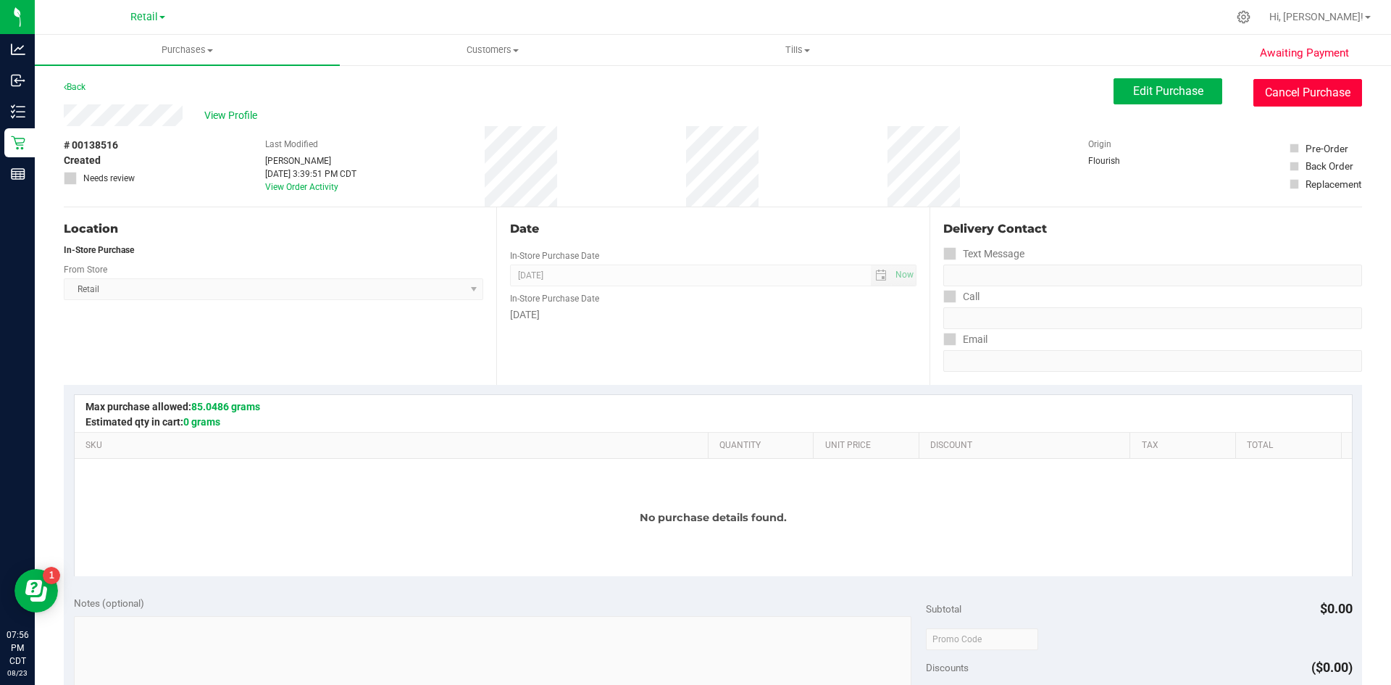
drag, startPoint x: 1324, startPoint y: 90, endPoint x: 742, endPoint y: 99, distance: 581.8
click at [1319, 91] on button "Cancel Purchase" at bounding box center [1307, 93] width 109 height 28
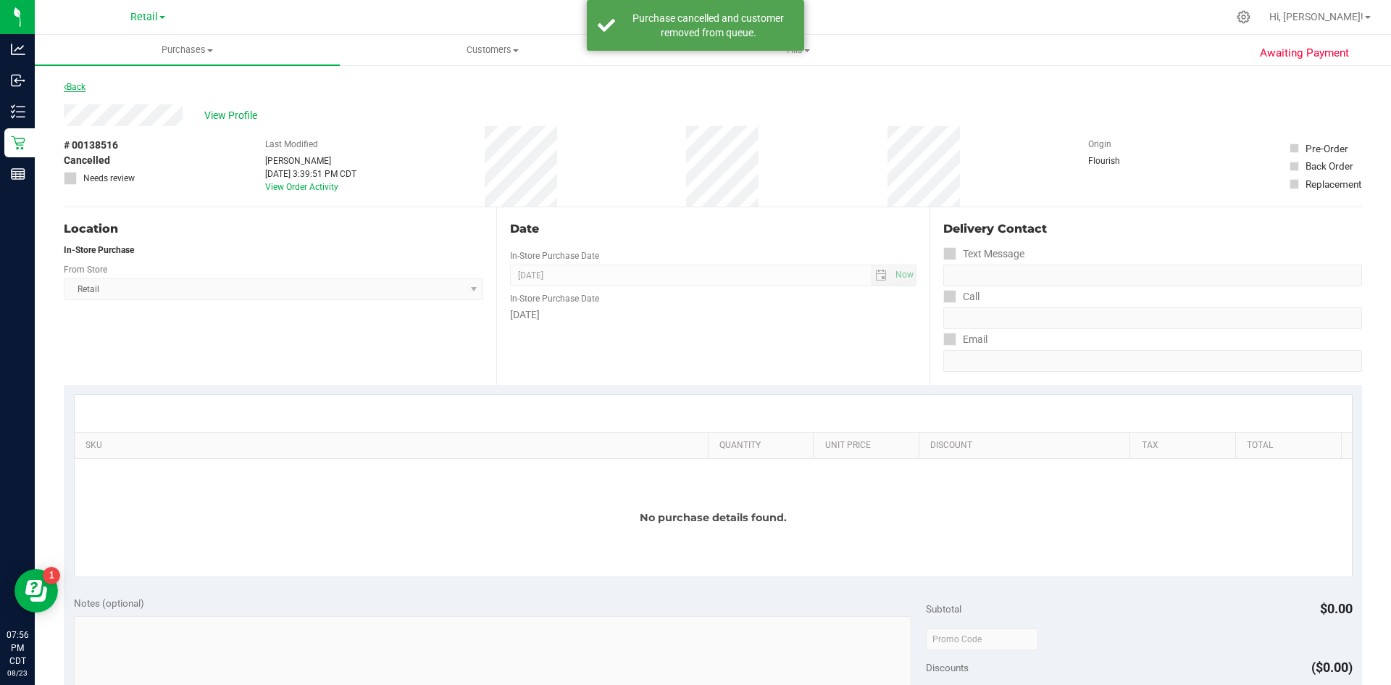
click at [84, 91] on link "Back" at bounding box center [75, 87] width 22 height 10
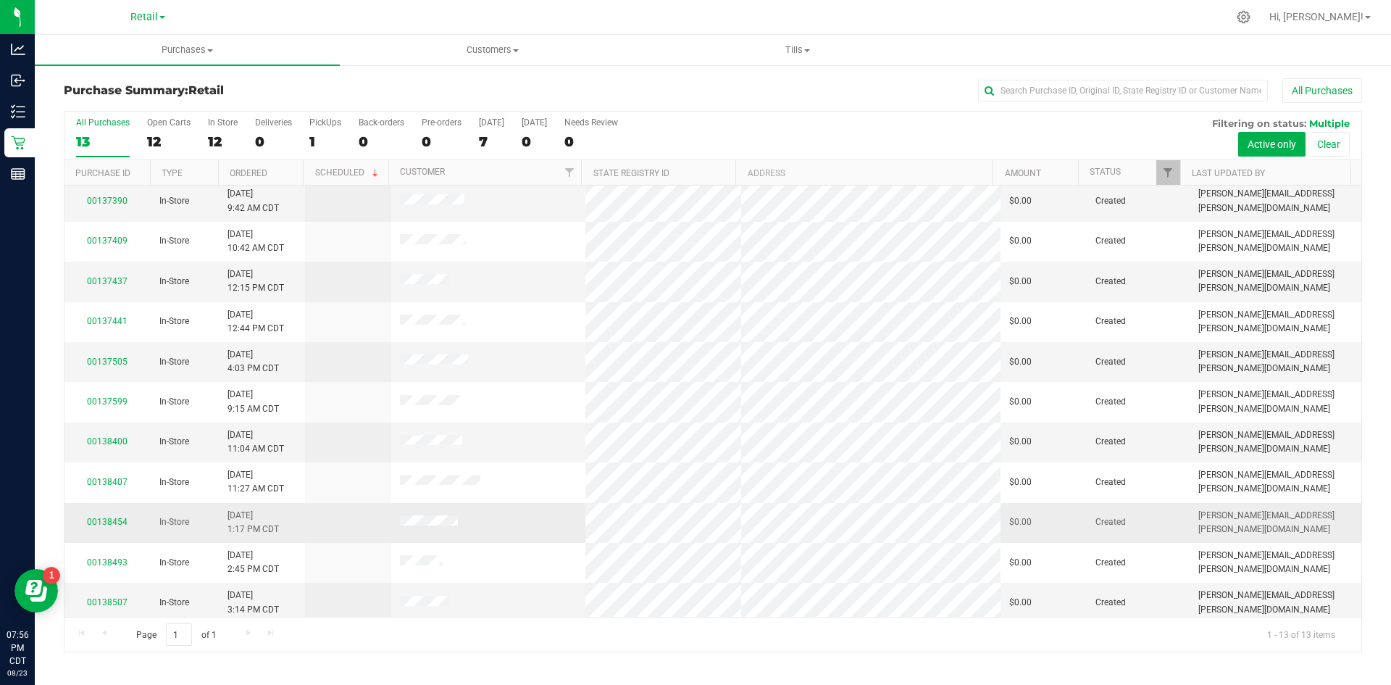
scroll to position [90, 0]
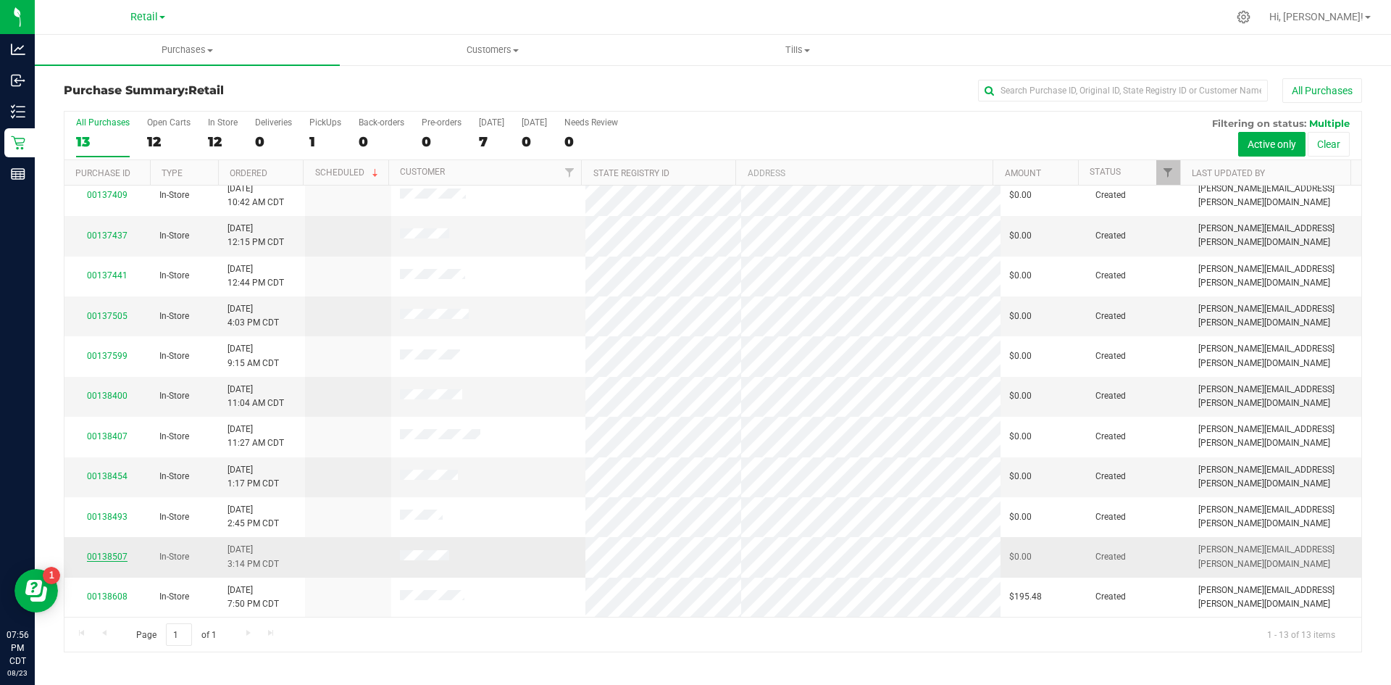
click at [112, 552] on link "00138507" at bounding box center [107, 556] width 41 height 10
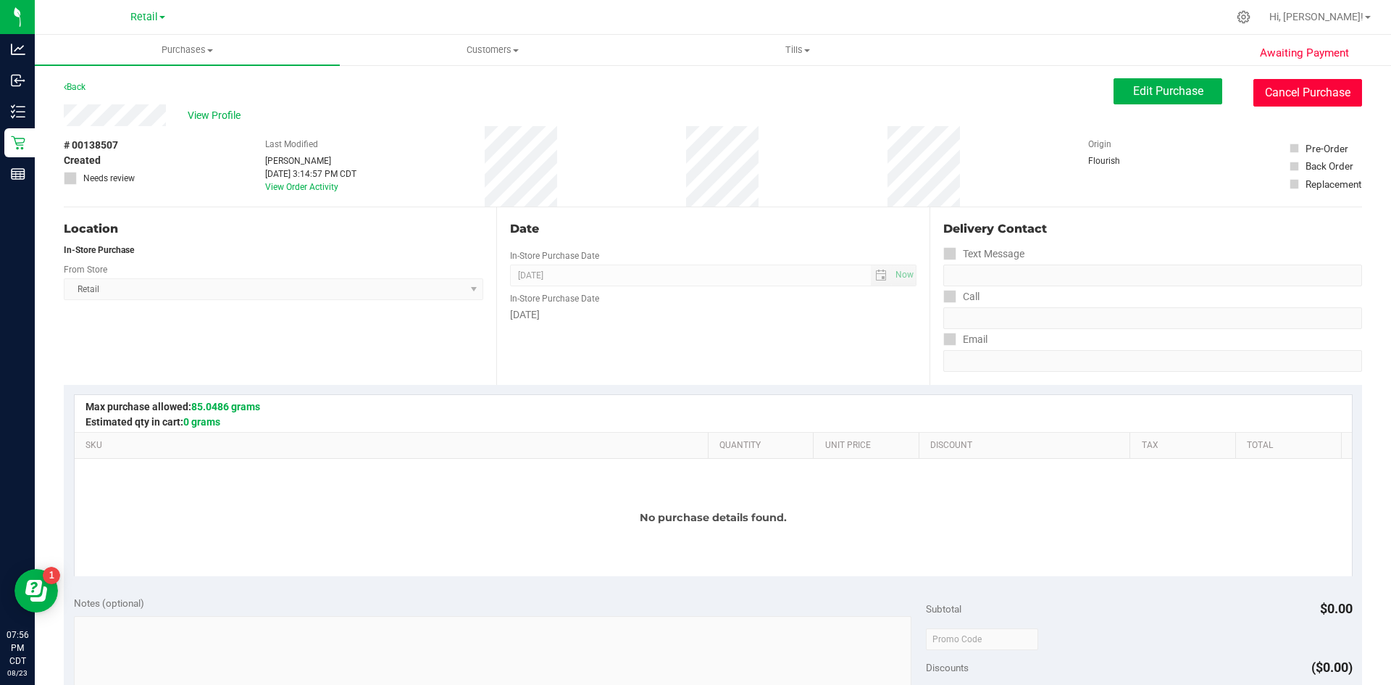
click at [1284, 86] on button "Cancel Purchase" at bounding box center [1307, 93] width 109 height 28
click at [80, 86] on link "Back" at bounding box center [75, 87] width 22 height 10
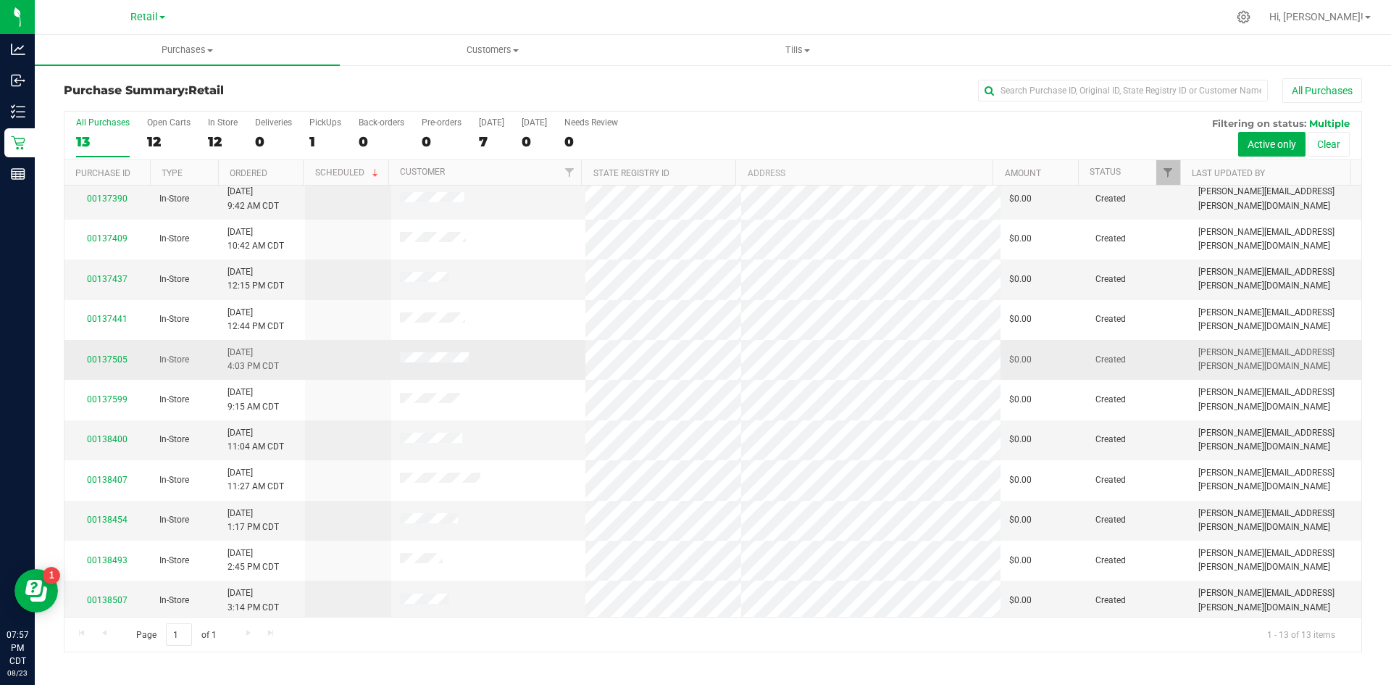
scroll to position [90, 0]
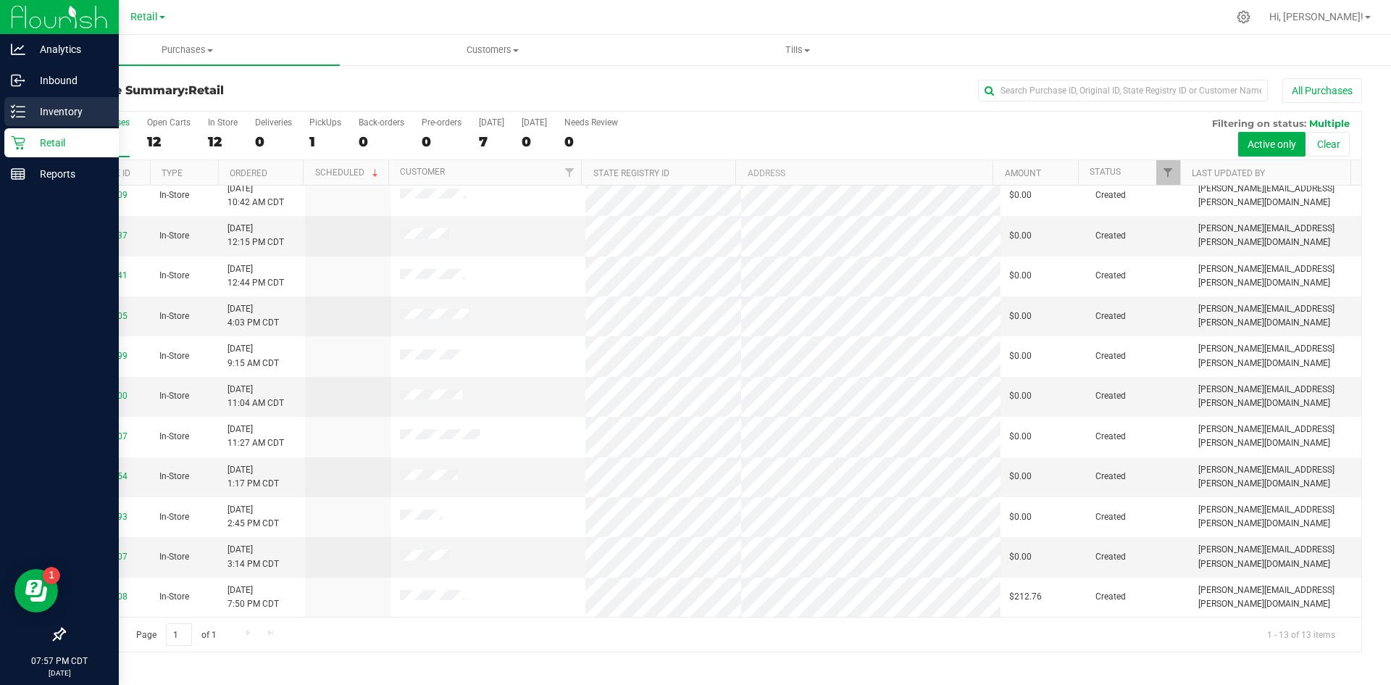
drag, startPoint x: 7, startPoint y: 103, endPoint x: 49, endPoint y: 99, distance: 42.2
click at [7, 103] on div "Inventory" at bounding box center [61, 111] width 114 height 29
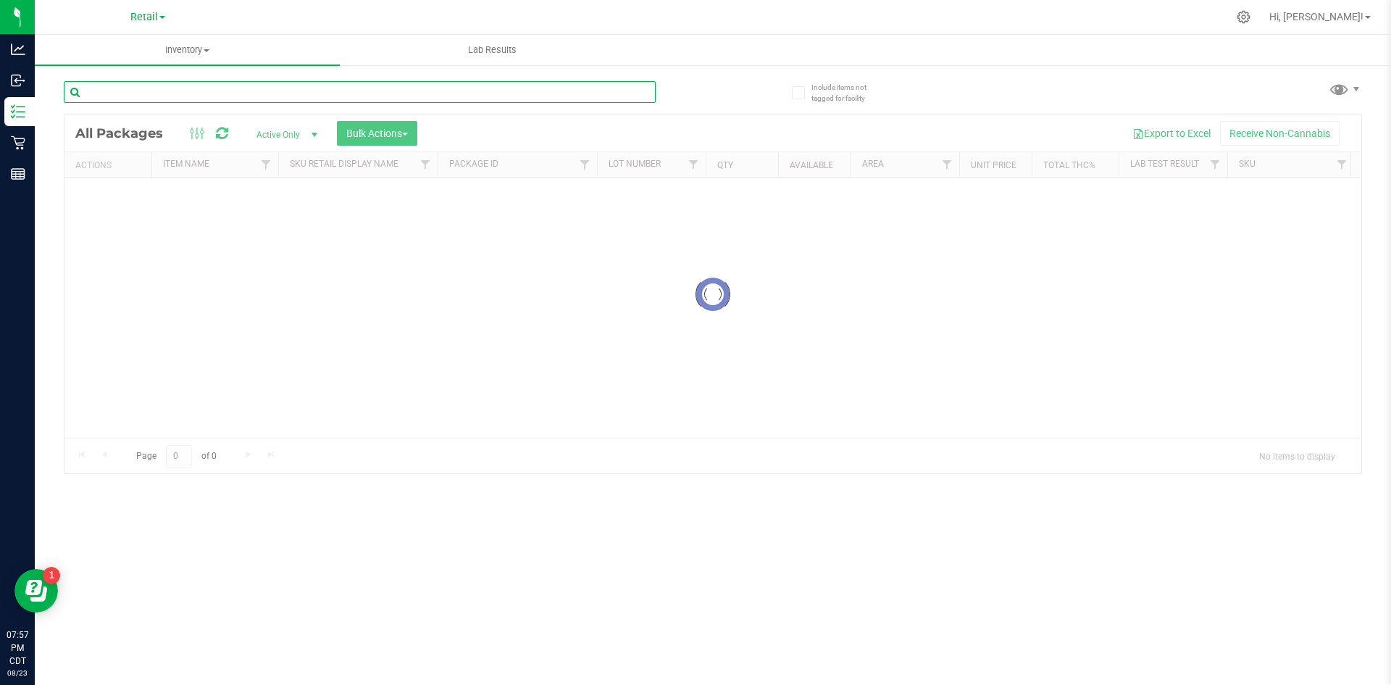
click at [251, 90] on div "Inventory All packages All inventory Waste log Create inventory Lab Results Inc…" at bounding box center [713, 360] width 1356 height 650
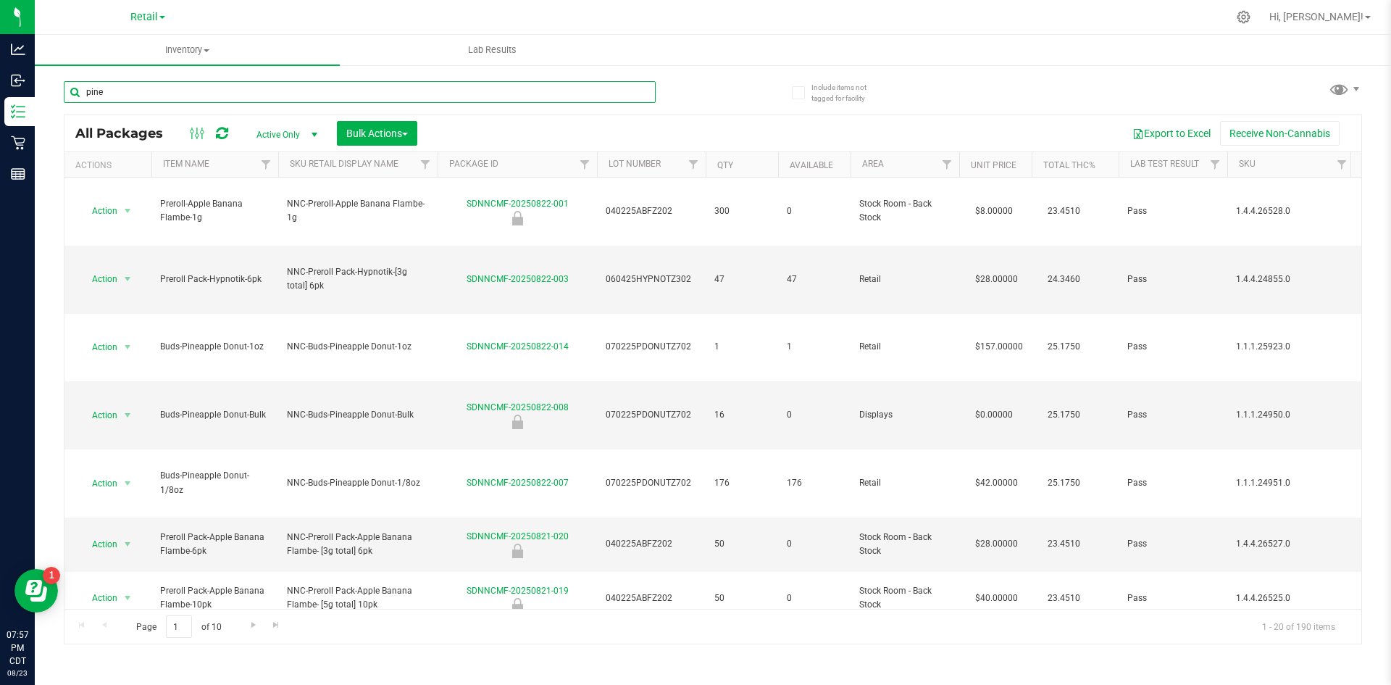
type input "pine"
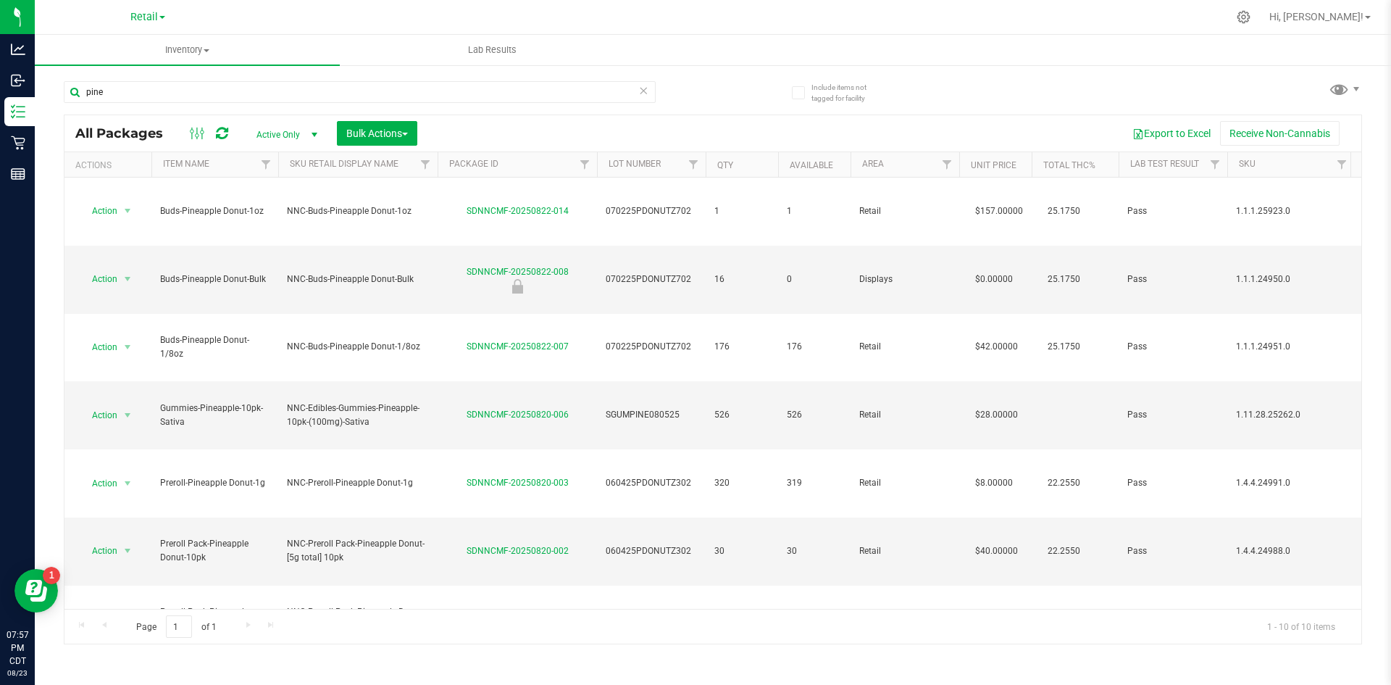
click at [645, 91] on icon at bounding box center [643, 89] width 10 height 17
